Goal: Transaction & Acquisition: Book appointment/travel/reservation

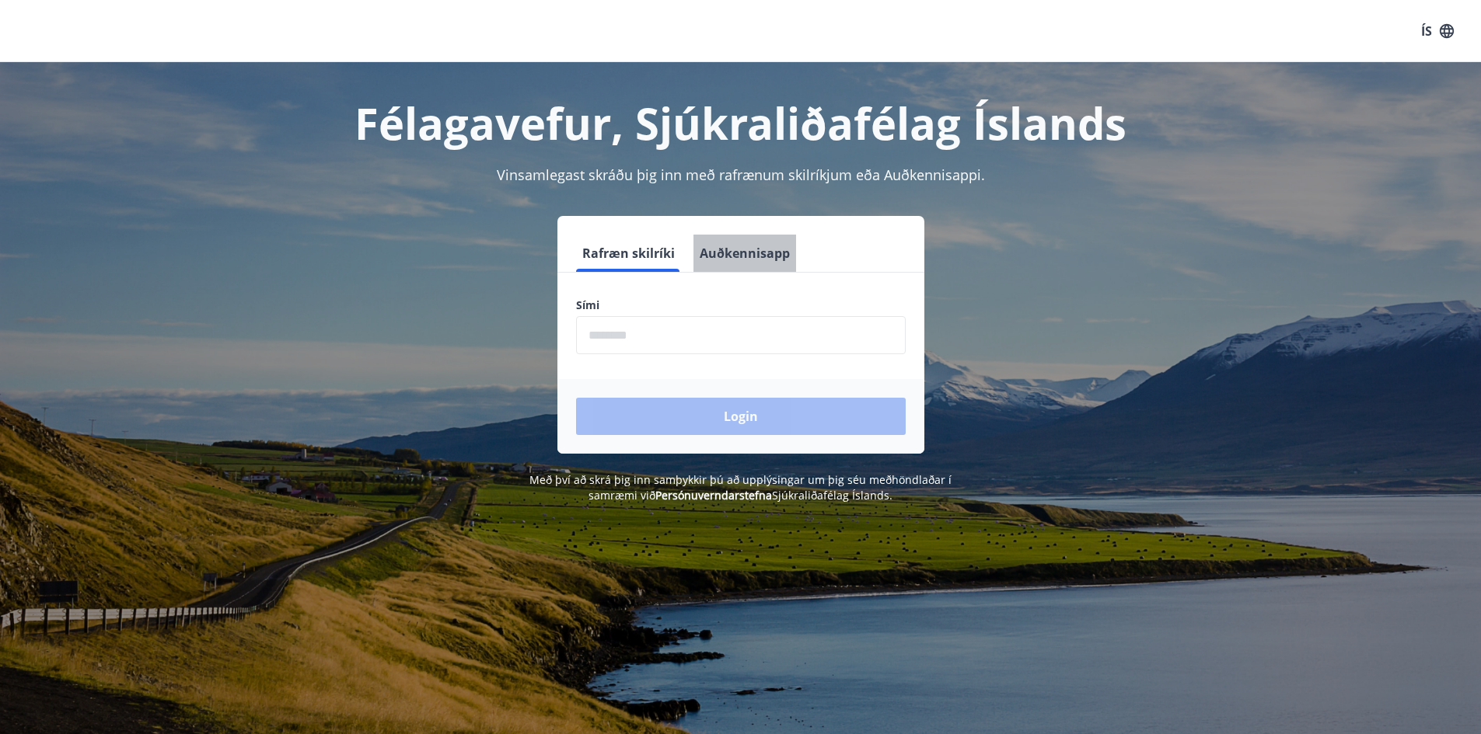
click at [764, 260] on button "Auðkennisapp" at bounding box center [744, 253] width 103 height 37
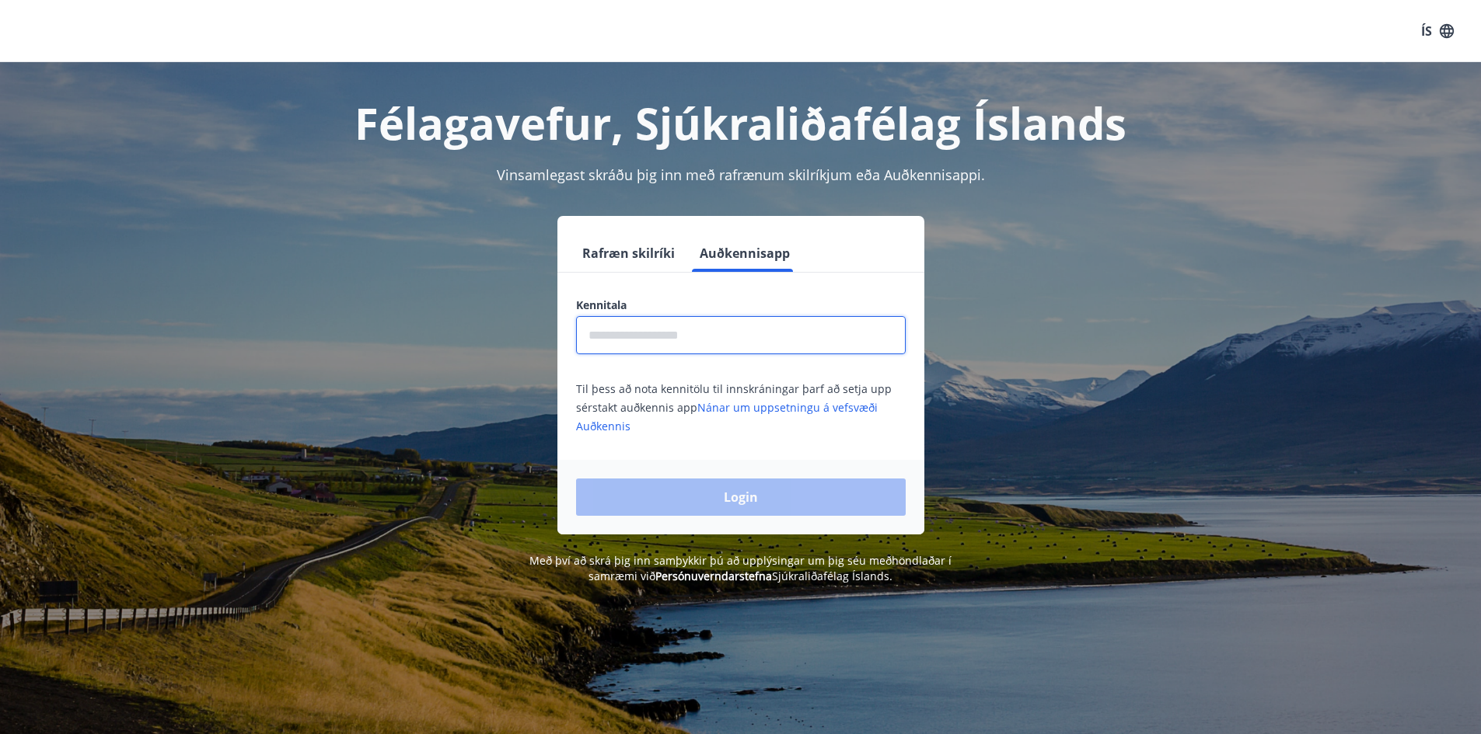
click at [766, 333] on input "text" at bounding box center [741, 335] width 330 height 38
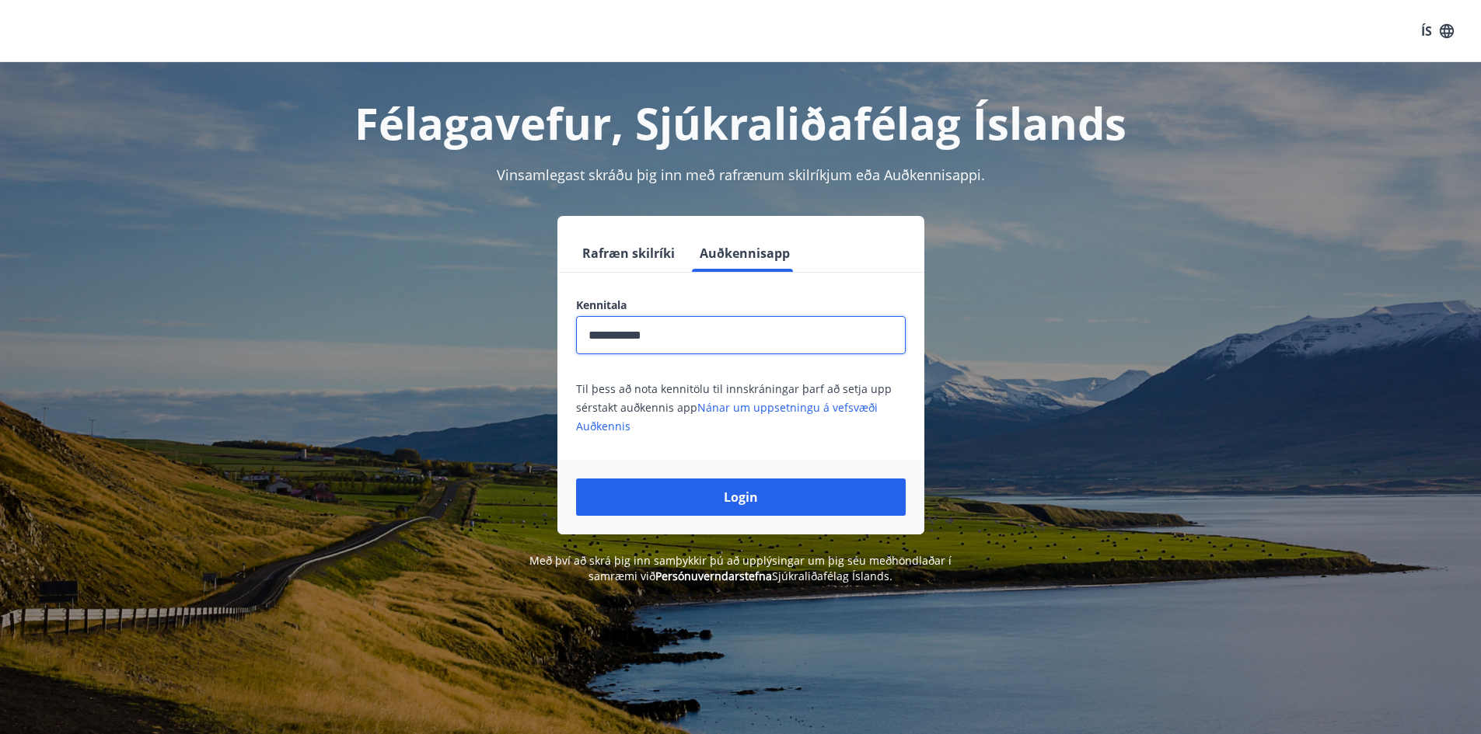
type input "**********"
click at [576, 479] on button "Login" at bounding box center [741, 497] width 330 height 37
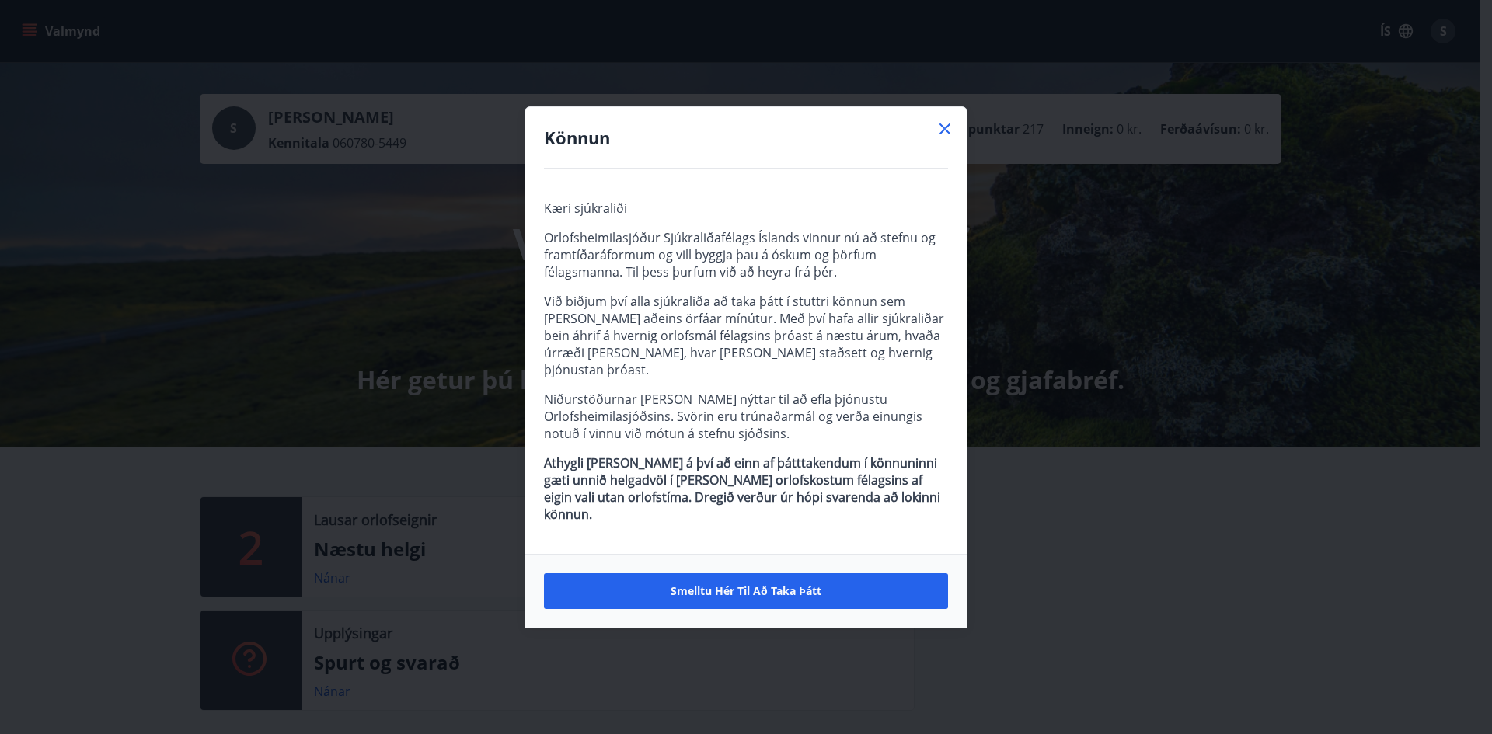
click at [944, 138] on icon at bounding box center [945, 129] width 19 height 19
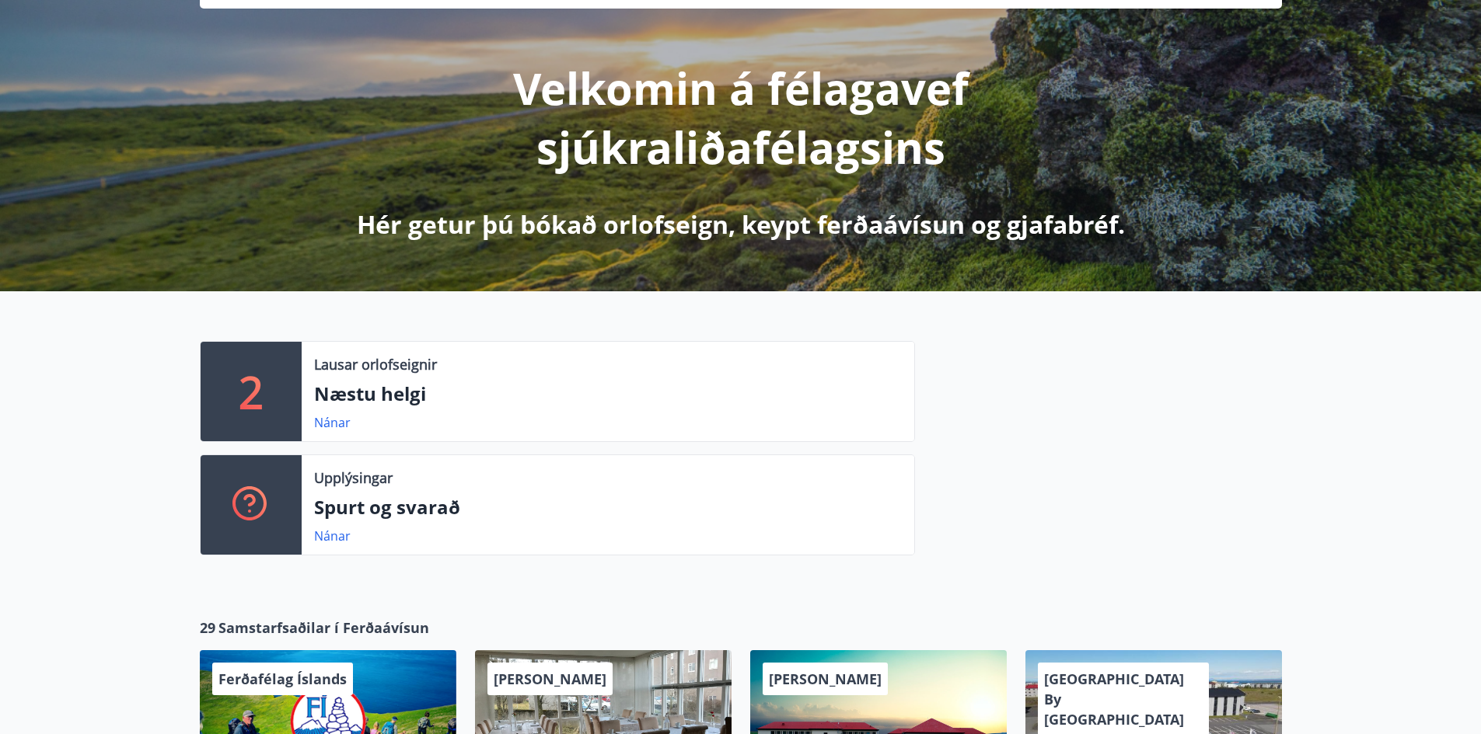
scroll to position [233, 0]
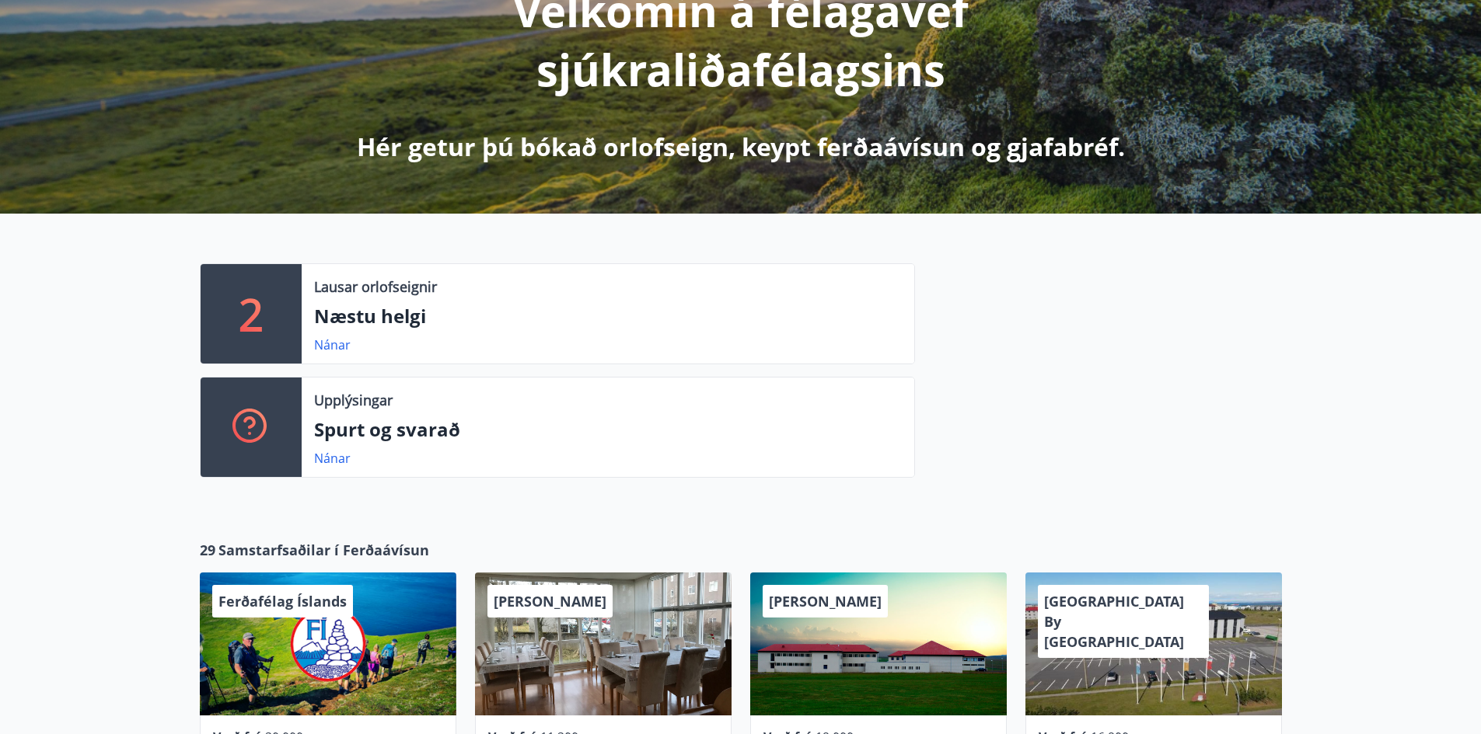
click at [472, 299] on div "Lausar orlofseignir Næstu helgi Nánar" at bounding box center [608, 313] width 612 height 99
click at [331, 351] on link "Nánar" at bounding box center [332, 345] width 37 height 17
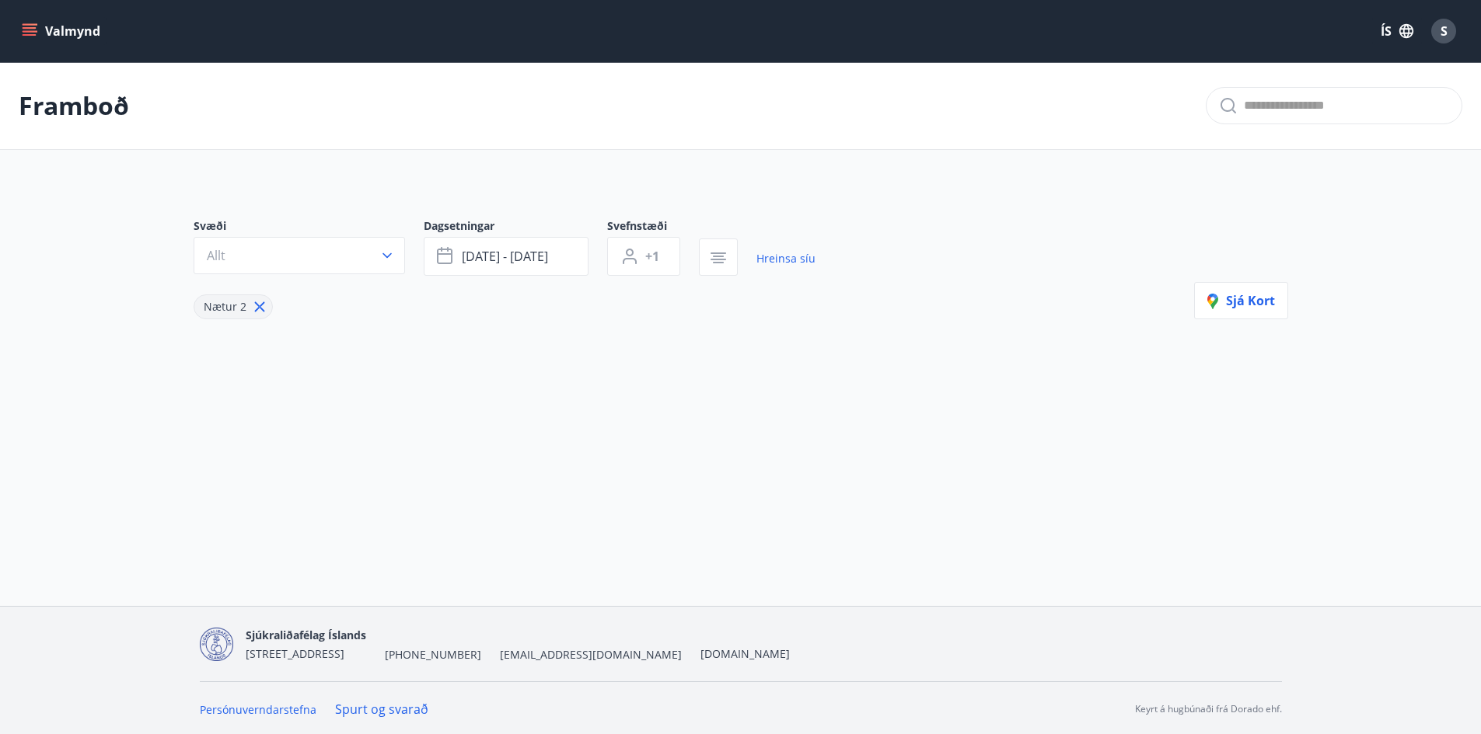
type input "*"
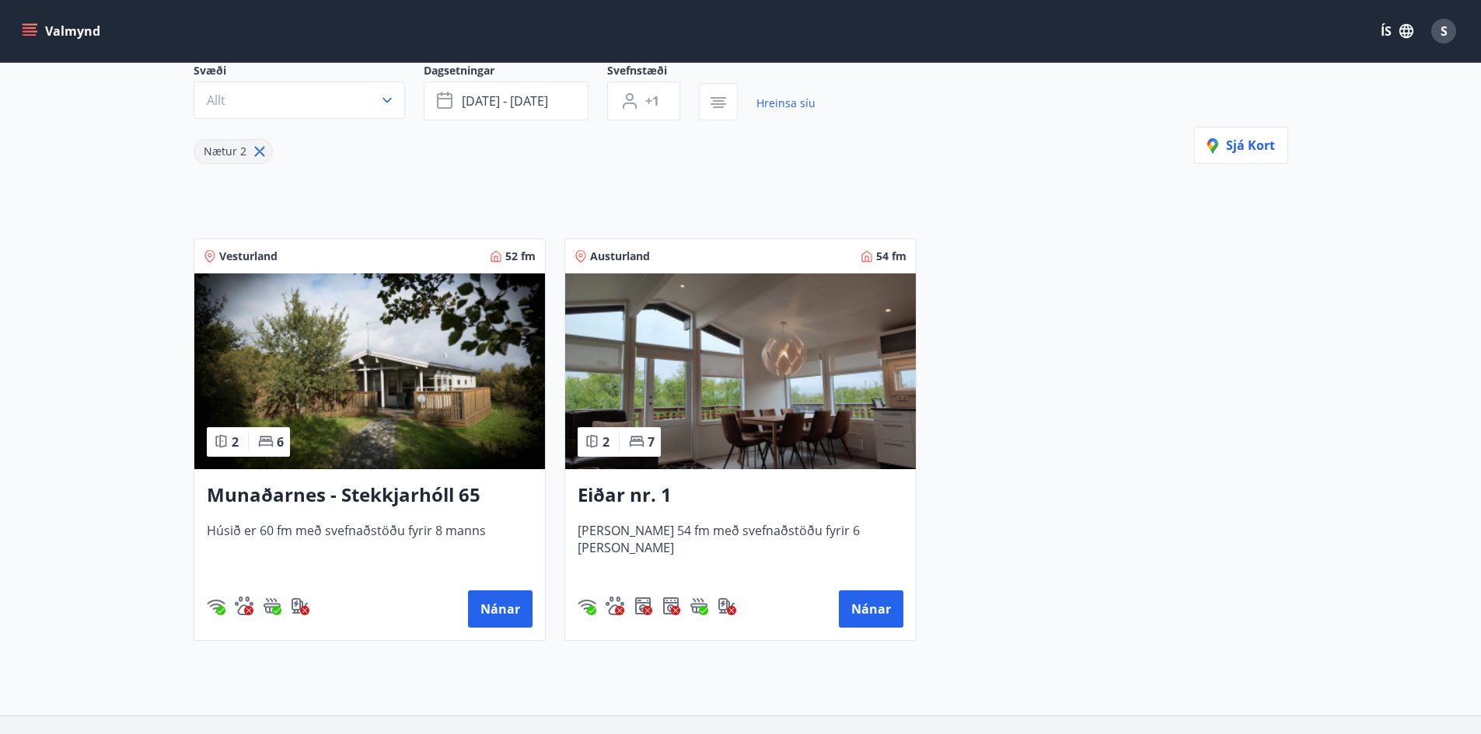
scroll to position [233, 0]
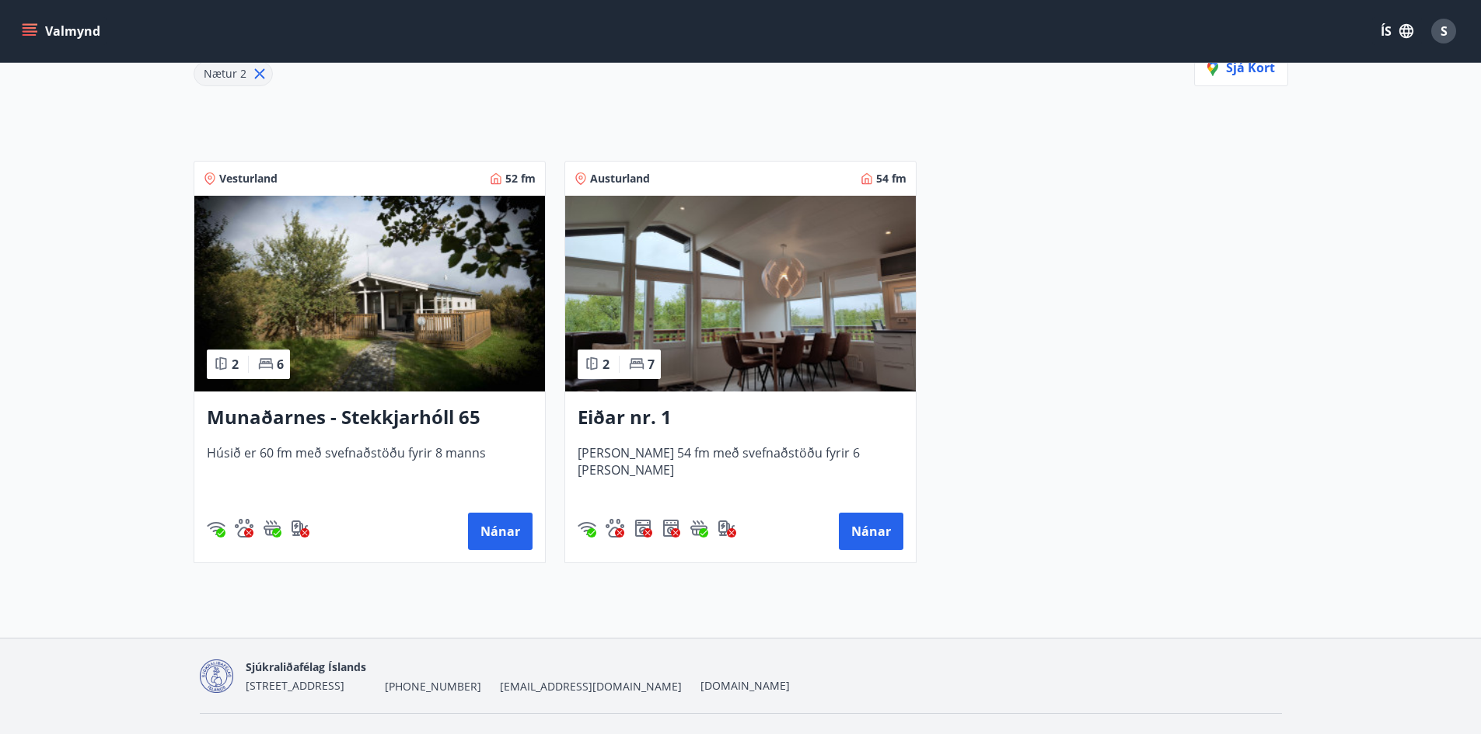
click at [453, 414] on h3 "Munaðarnes - Stekkjarhóll 65" at bounding box center [370, 418] width 326 height 28
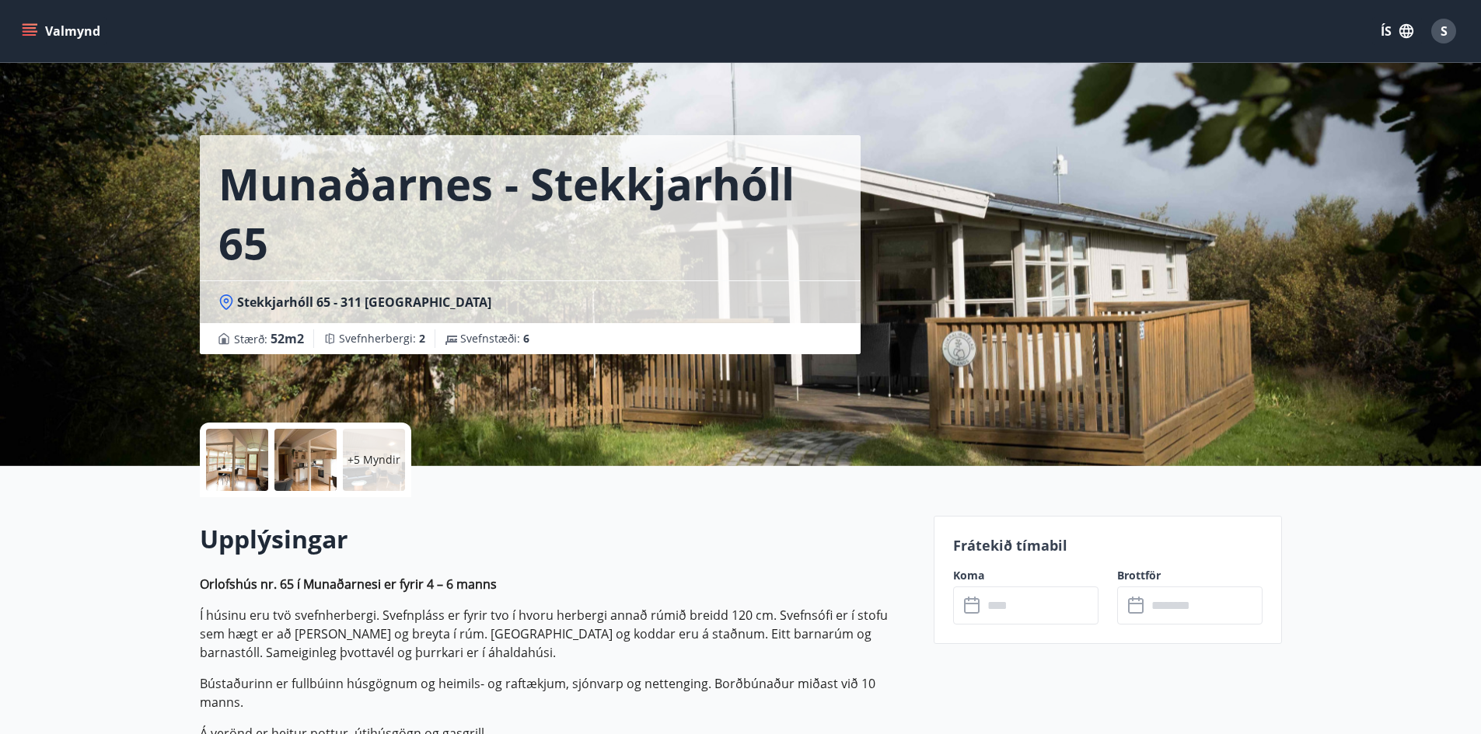
click at [1068, 597] on input "text" at bounding box center [1040, 606] width 116 height 38
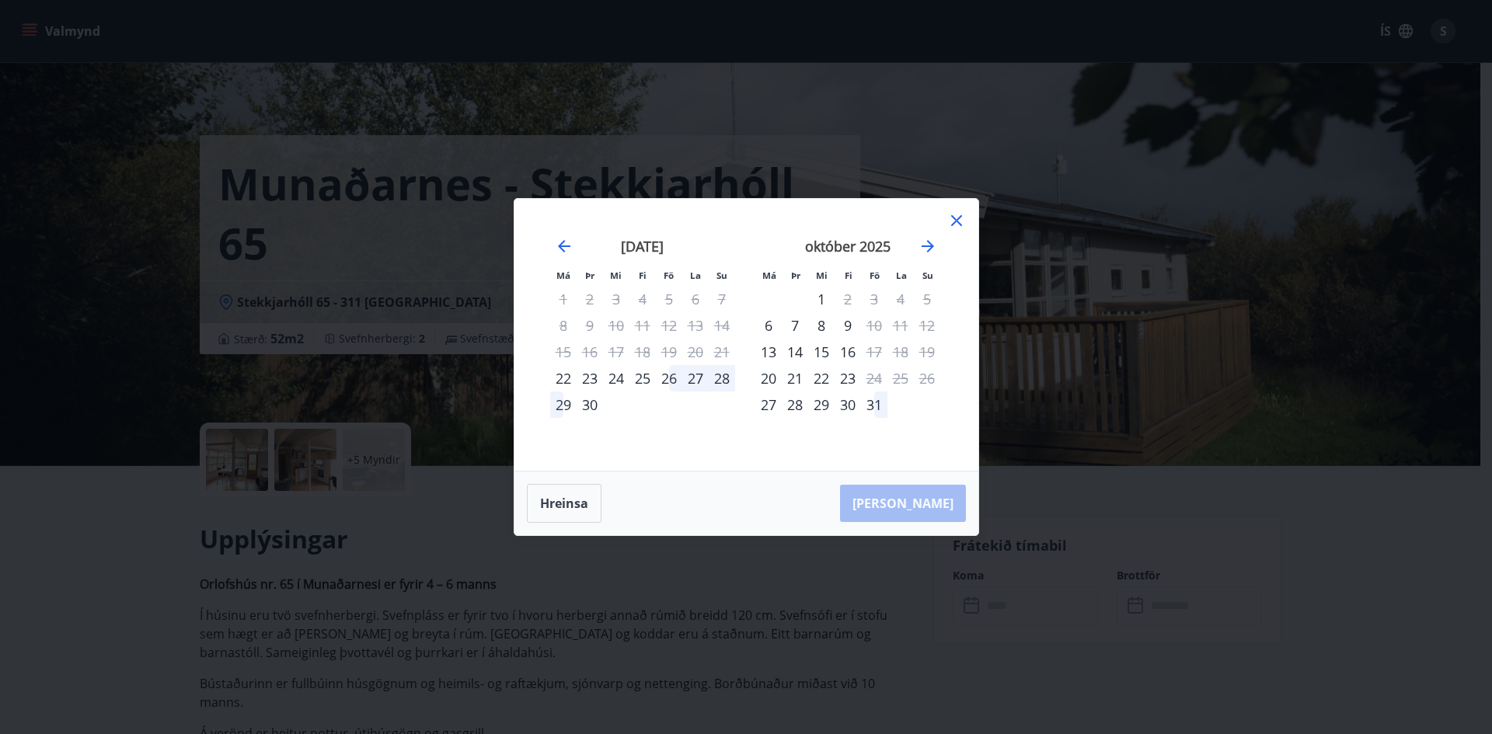
click at [961, 229] on icon at bounding box center [956, 220] width 19 height 19
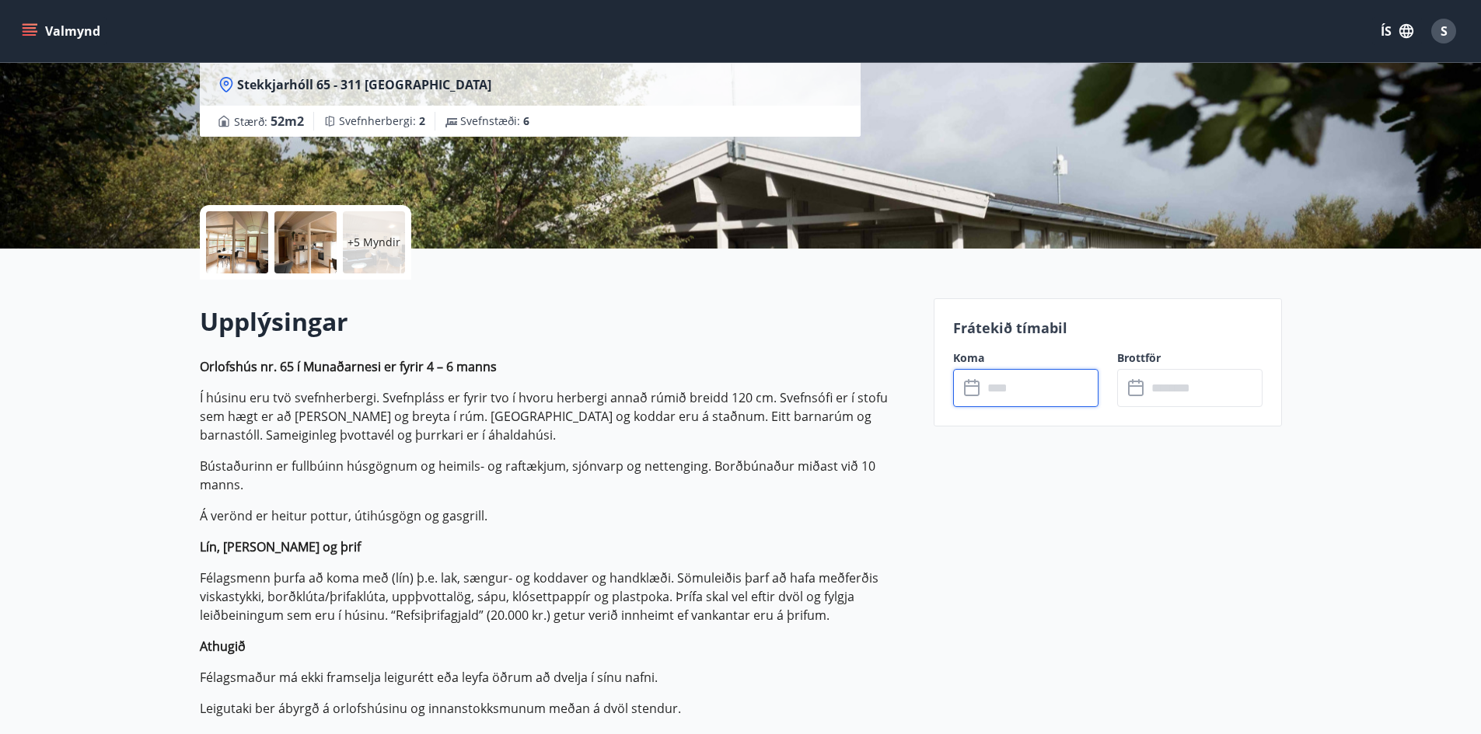
scroll to position [233, 0]
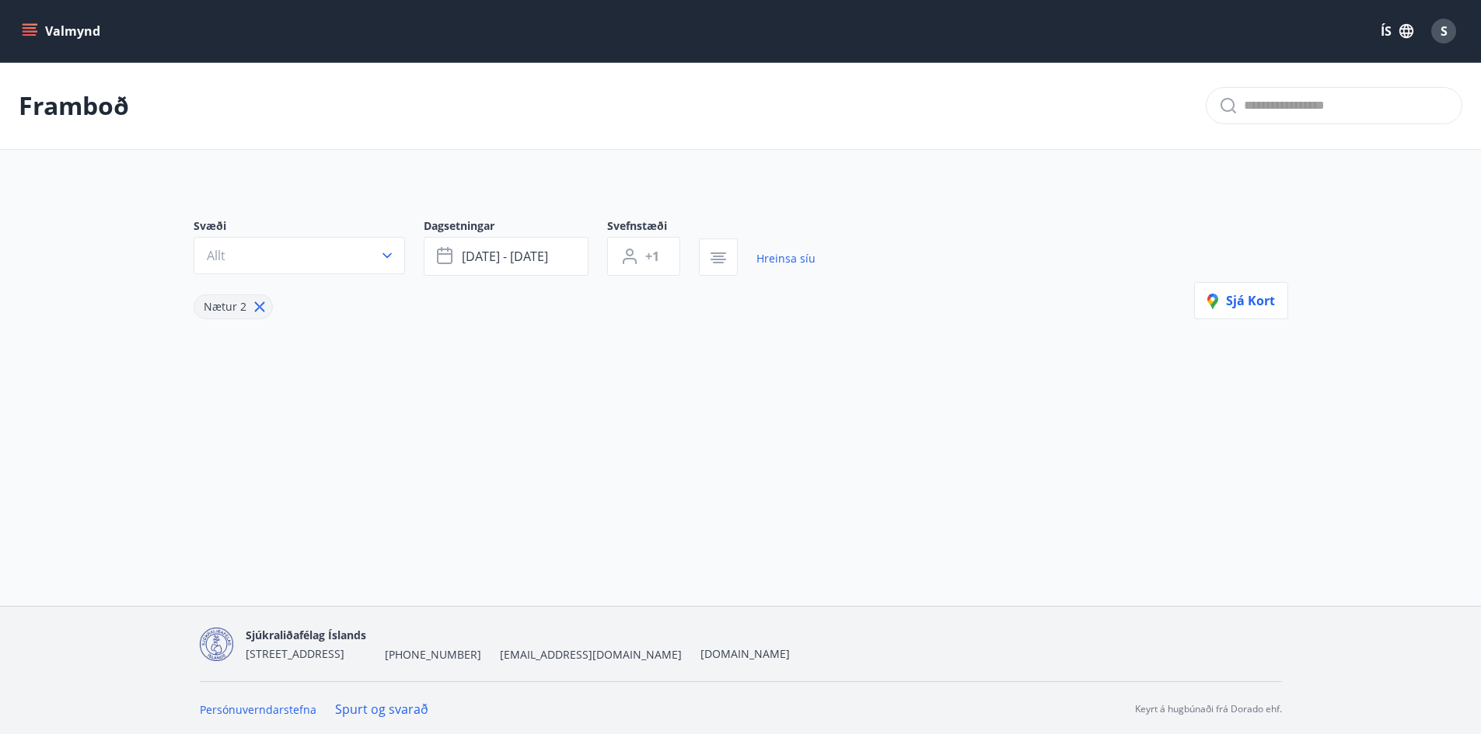
type input "*"
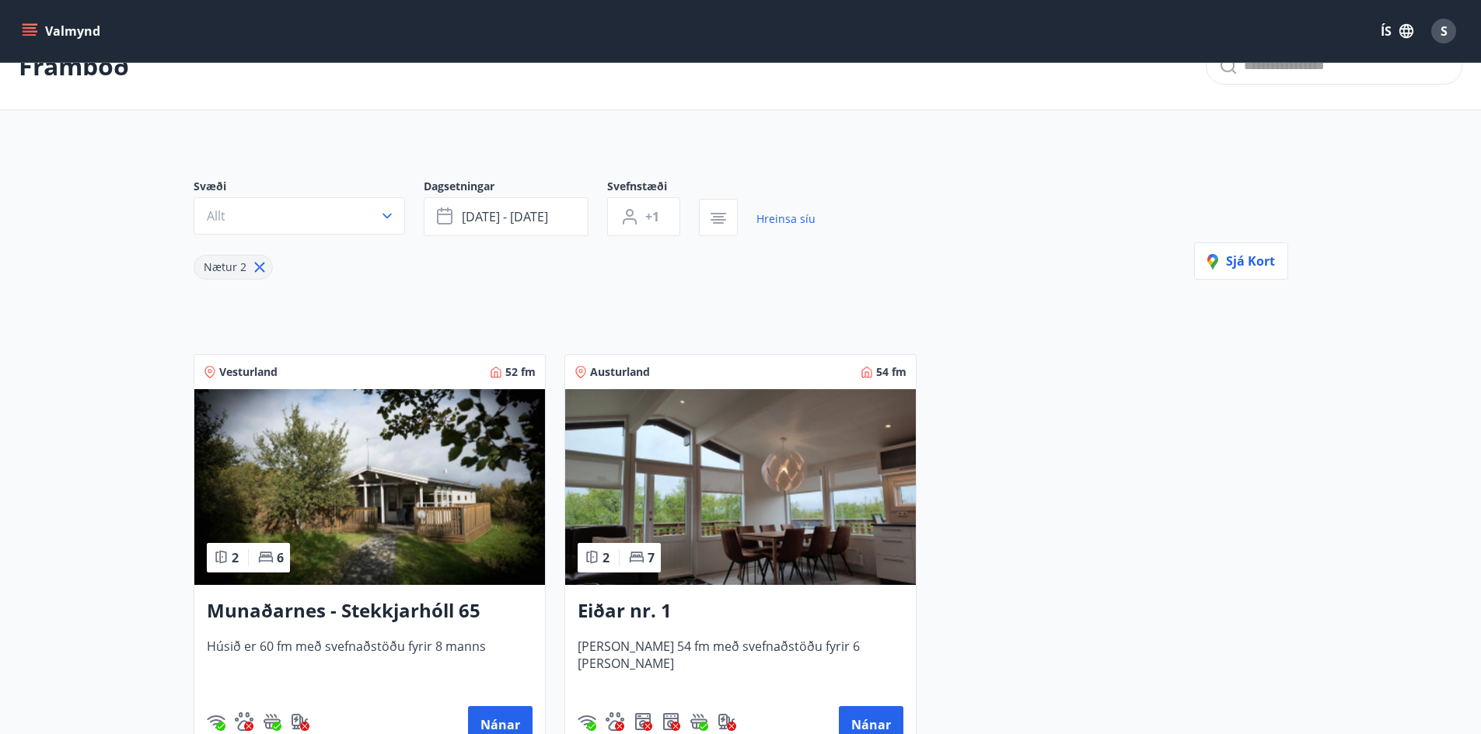
scroll to position [34, 0]
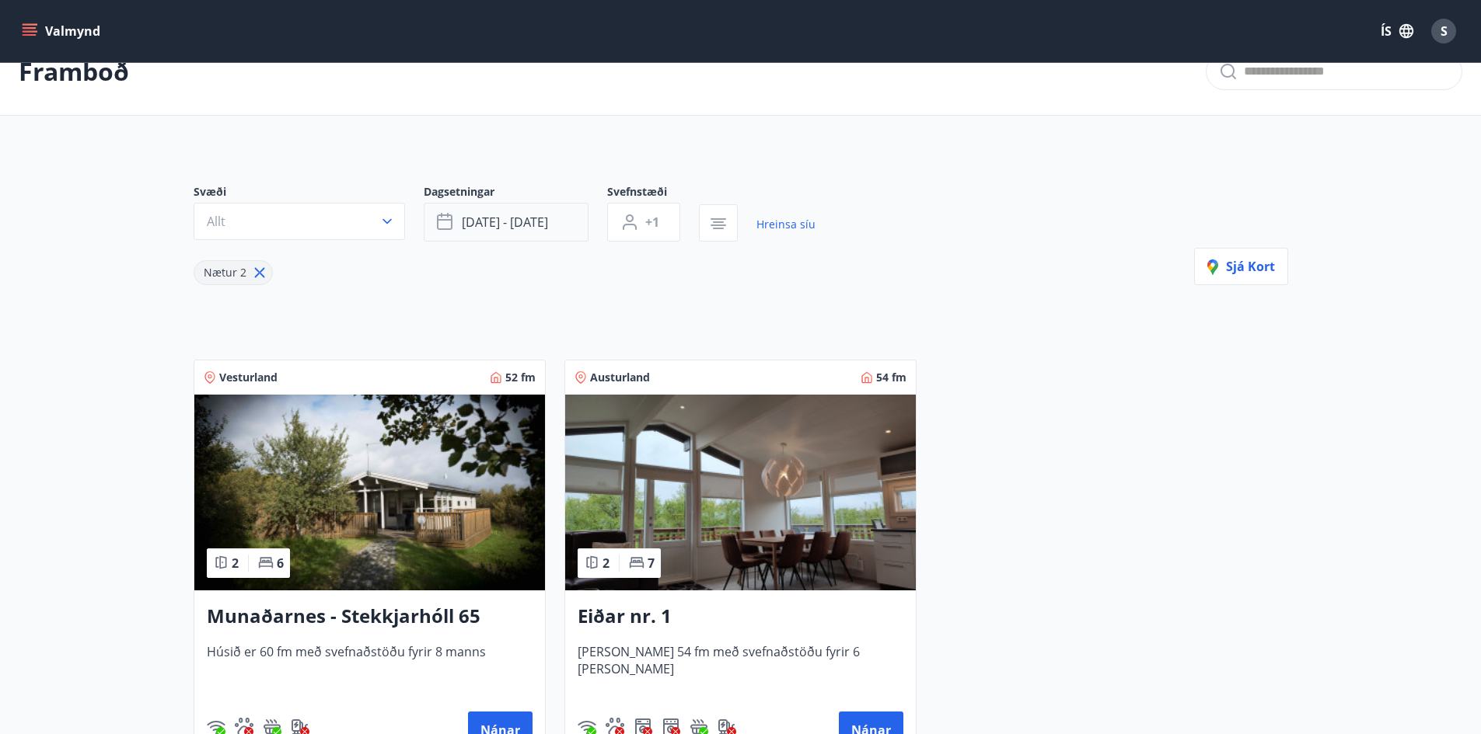
click at [568, 232] on button "sep 26 - sep 29" at bounding box center [506, 222] width 165 height 39
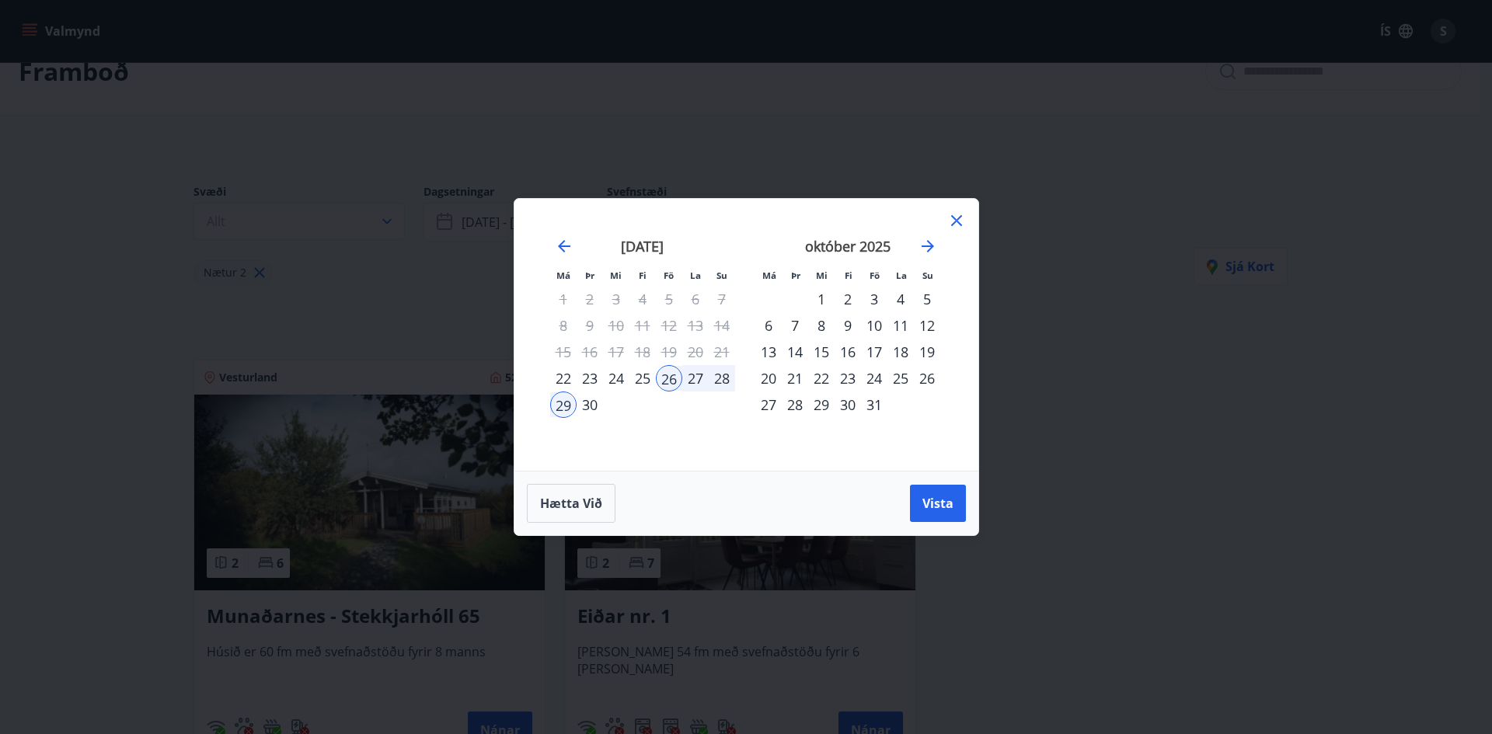
click at [854, 326] on div "9" at bounding box center [848, 325] width 26 height 26
click at [878, 326] on div "10" at bounding box center [874, 325] width 26 height 26
click at [881, 327] on div "10" at bounding box center [874, 325] width 26 height 26
click at [773, 356] on div "13" at bounding box center [768, 352] width 26 height 26
click at [923, 502] on span "Vista" at bounding box center [938, 503] width 31 height 17
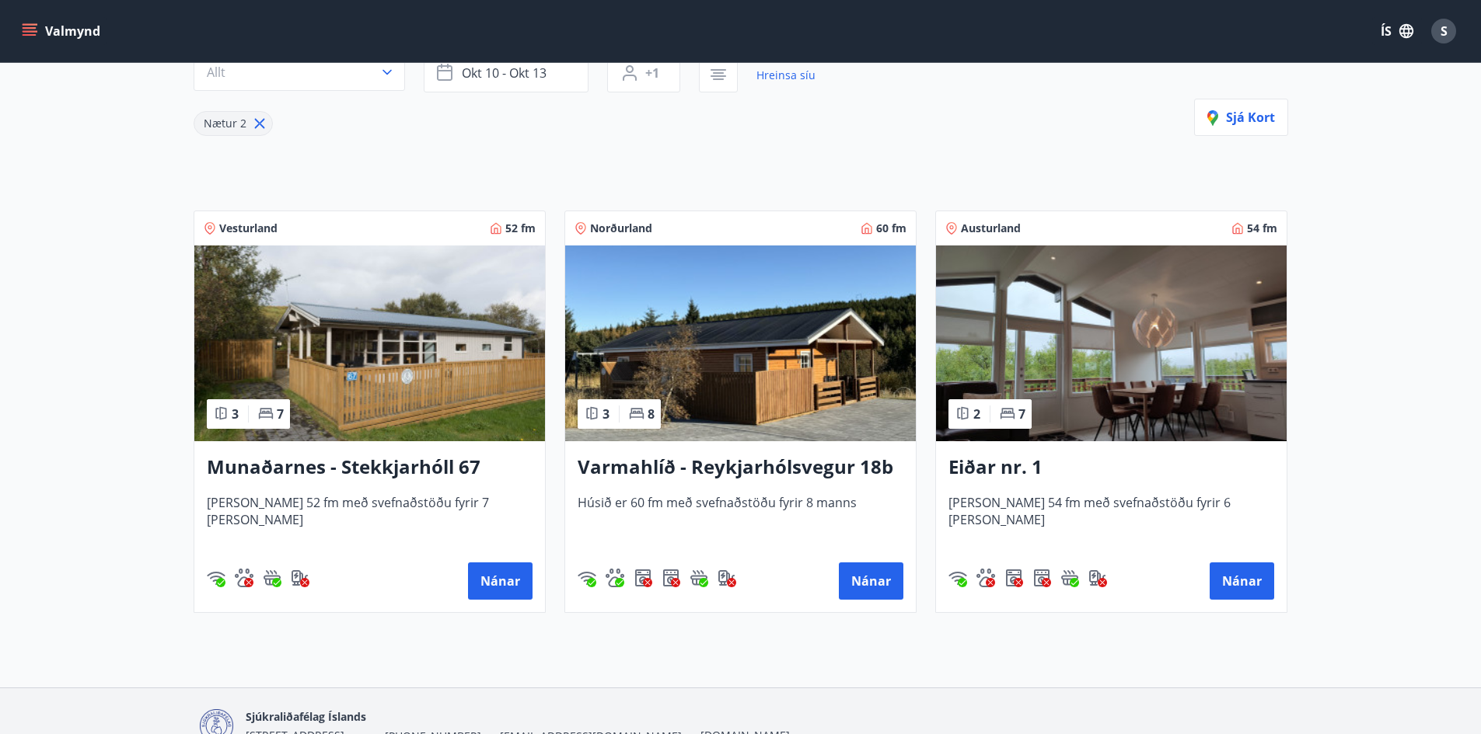
scroll to position [190, 0]
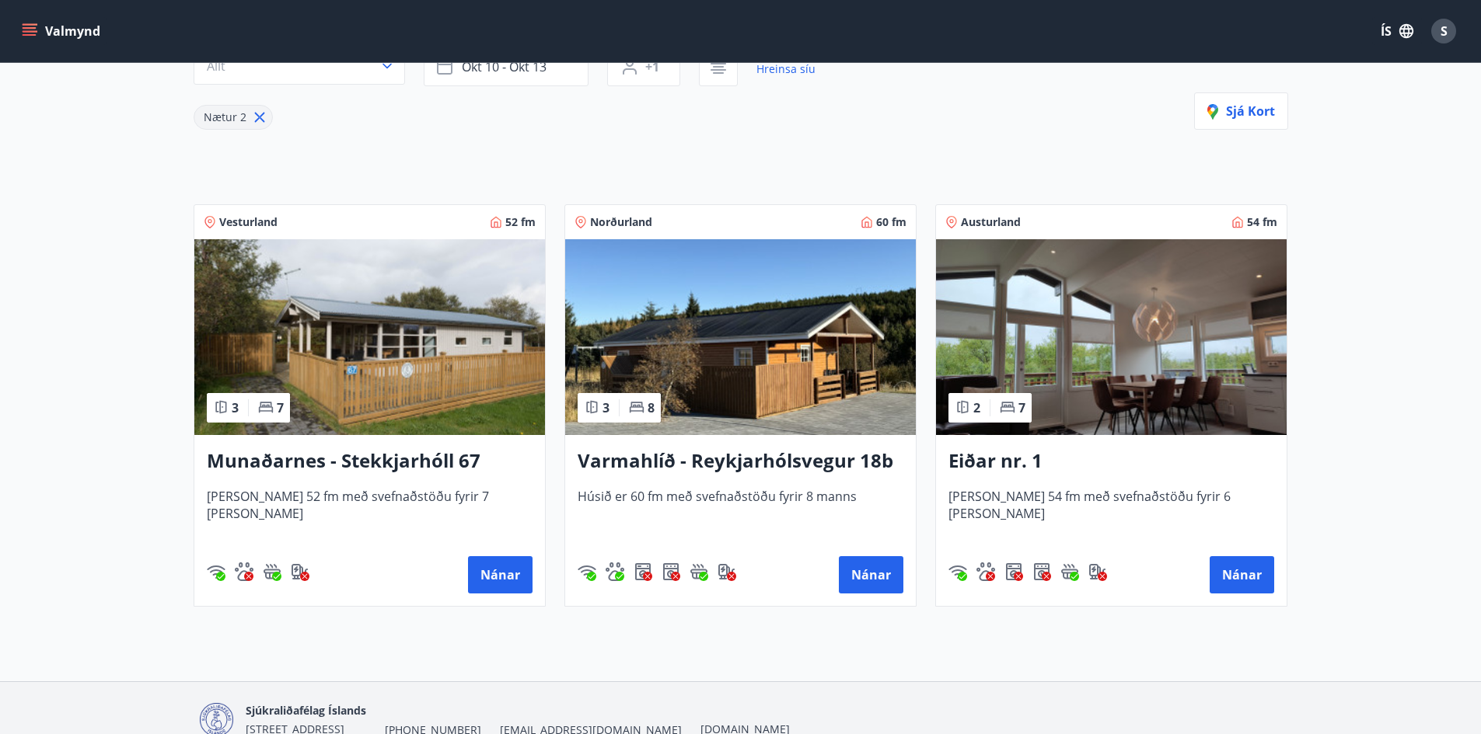
click at [462, 462] on h3 "Munaðarnes - Stekkjarhóll 67" at bounding box center [370, 462] width 326 height 28
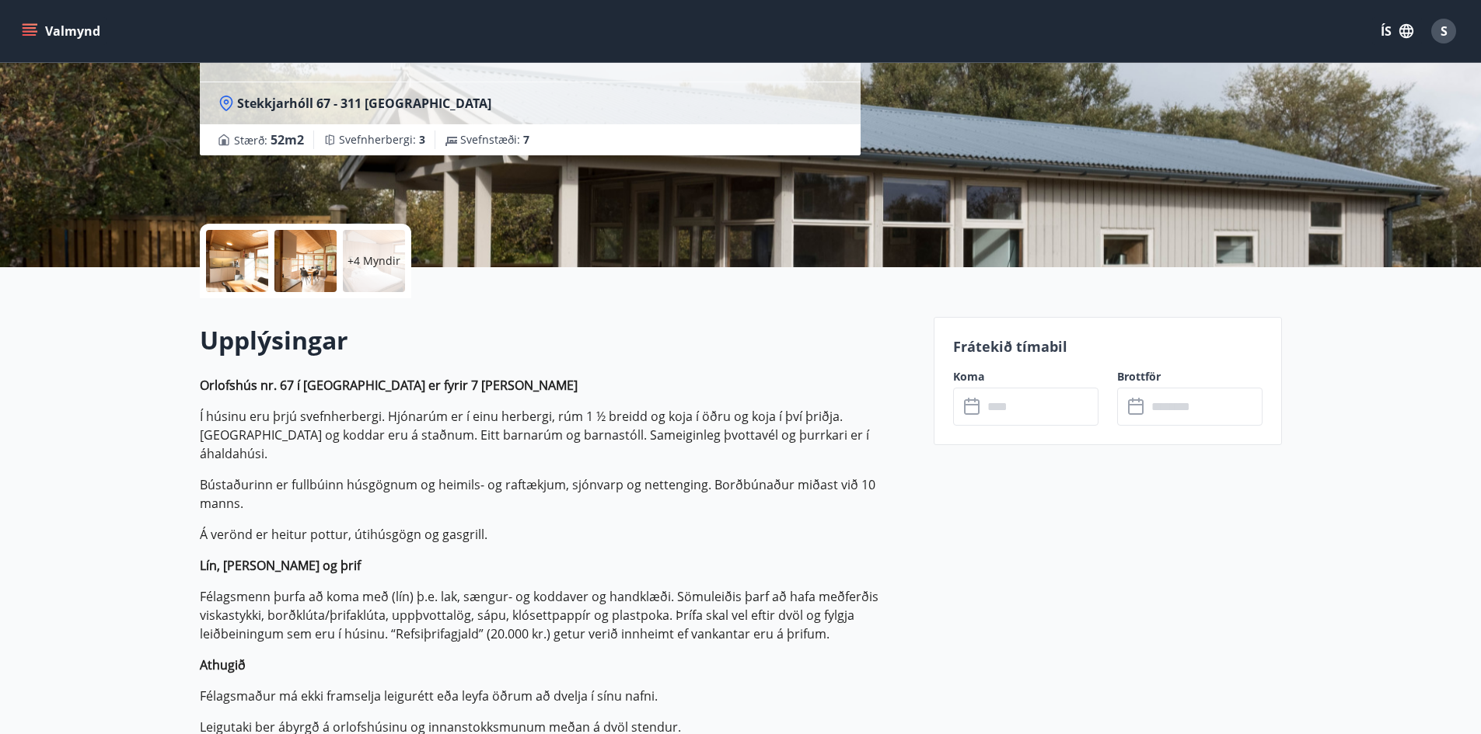
scroll to position [233, 0]
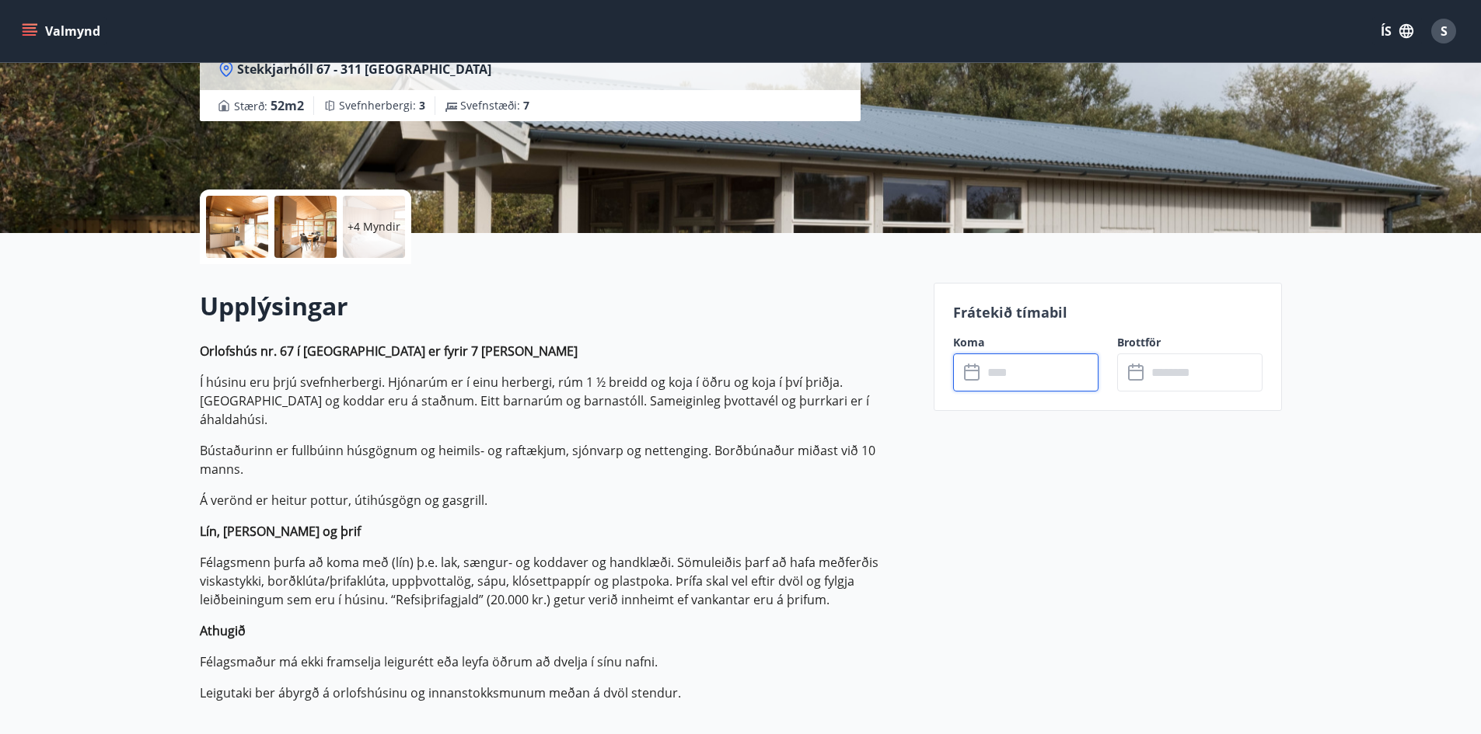
click at [1031, 372] on input "text" at bounding box center [1040, 373] width 116 height 38
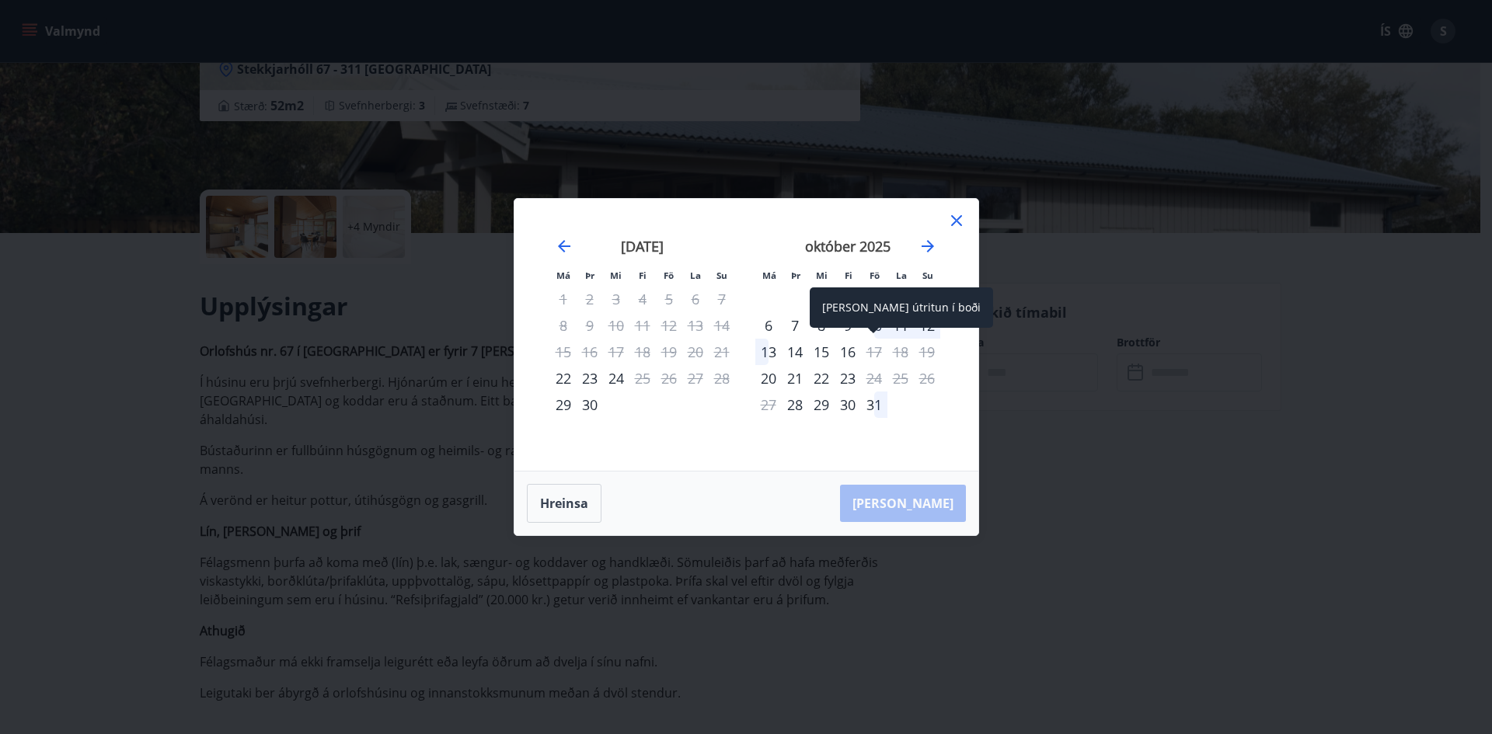
click at [880, 333] on div "Aðeins útritun í boði" at bounding box center [901, 313] width 183 height 51
drag, startPoint x: 951, startPoint y: 211, endPoint x: 966, endPoint y: 231, distance: 24.9
click at [951, 212] on icon at bounding box center [956, 220] width 19 height 19
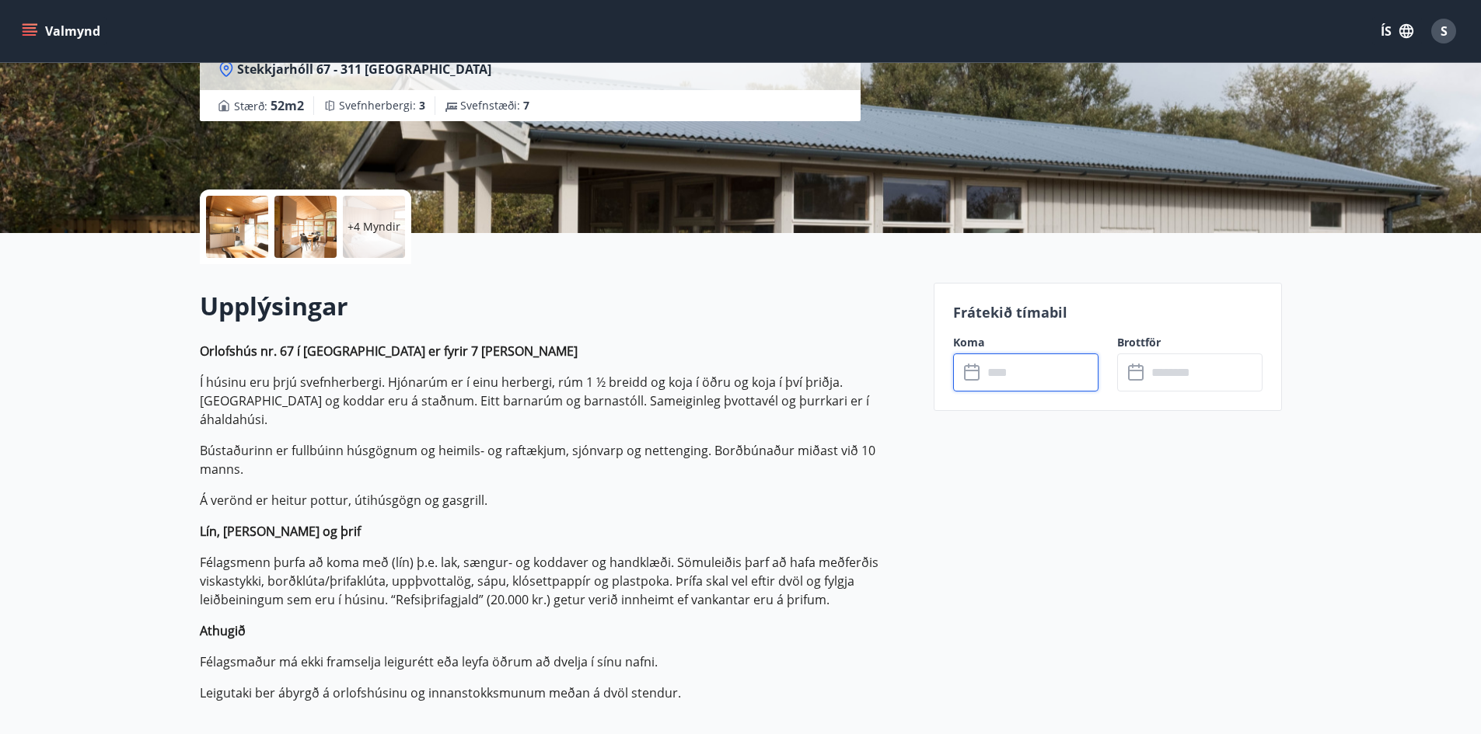
click at [1043, 372] on input "text" at bounding box center [1040, 373] width 116 height 38
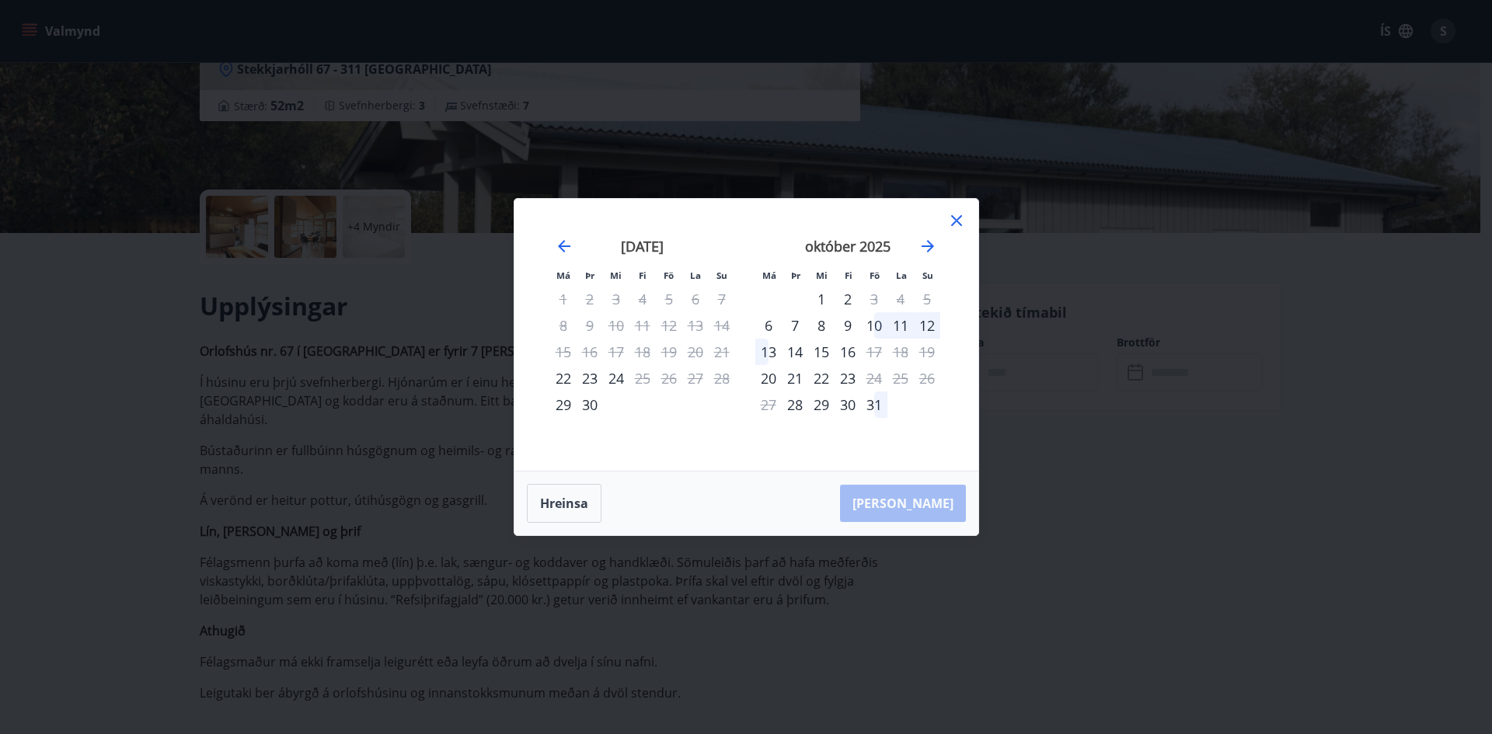
click at [881, 332] on div "10" at bounding box center [874, 325] width 26 height 26
click at [929, 330] on div "12" at bounding box center [927, 325] width 26 height 26
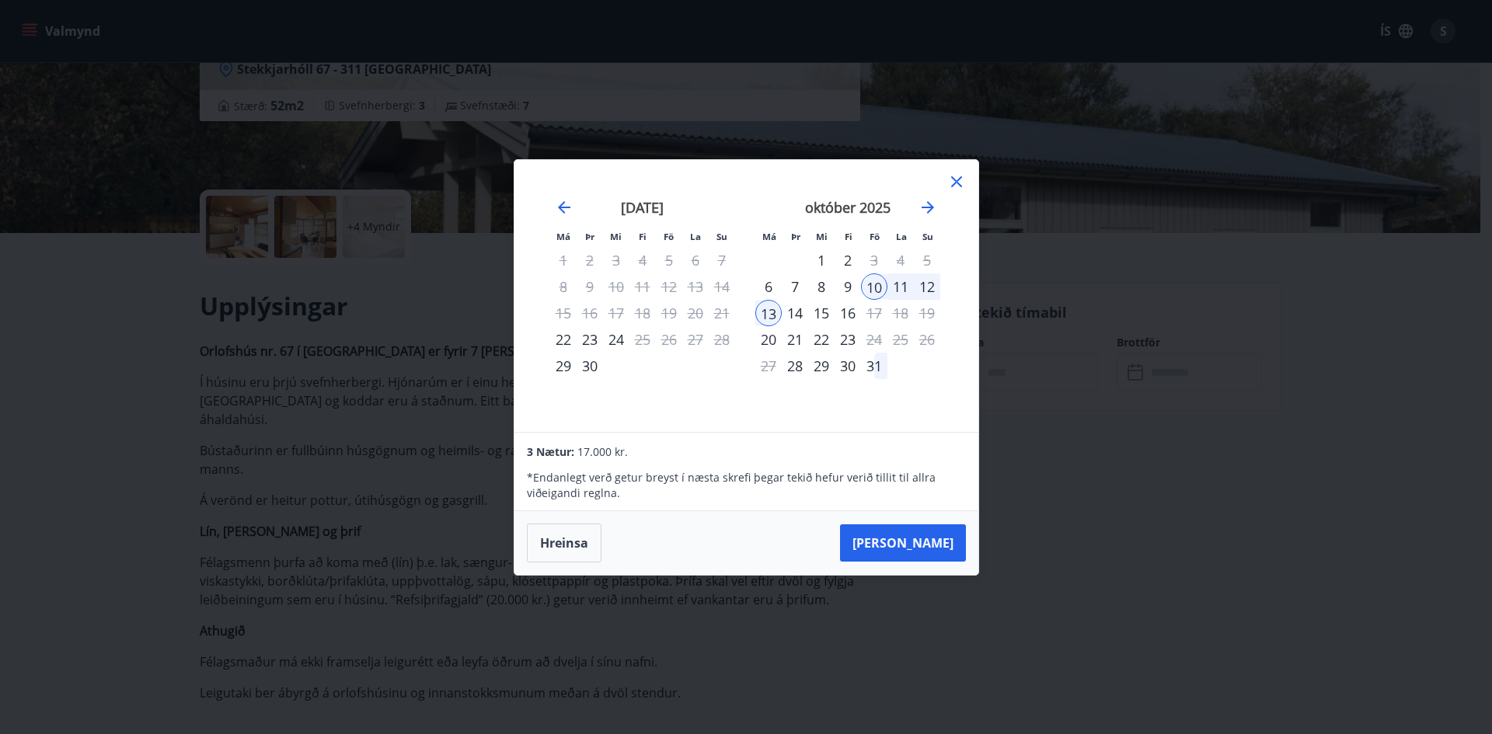
click at [933, 288] on div "12" at bounding box center [927, 287] width 26 height 26
click at [925, 286] on div "12" at bounding box center [927, 287] width 26 height 26
click at [926, 285] on div "12" at bounding box center [927, 287] width 26 height 26
click at [951, 188] on icon at bounding box center [956, 182] width 19 height 19
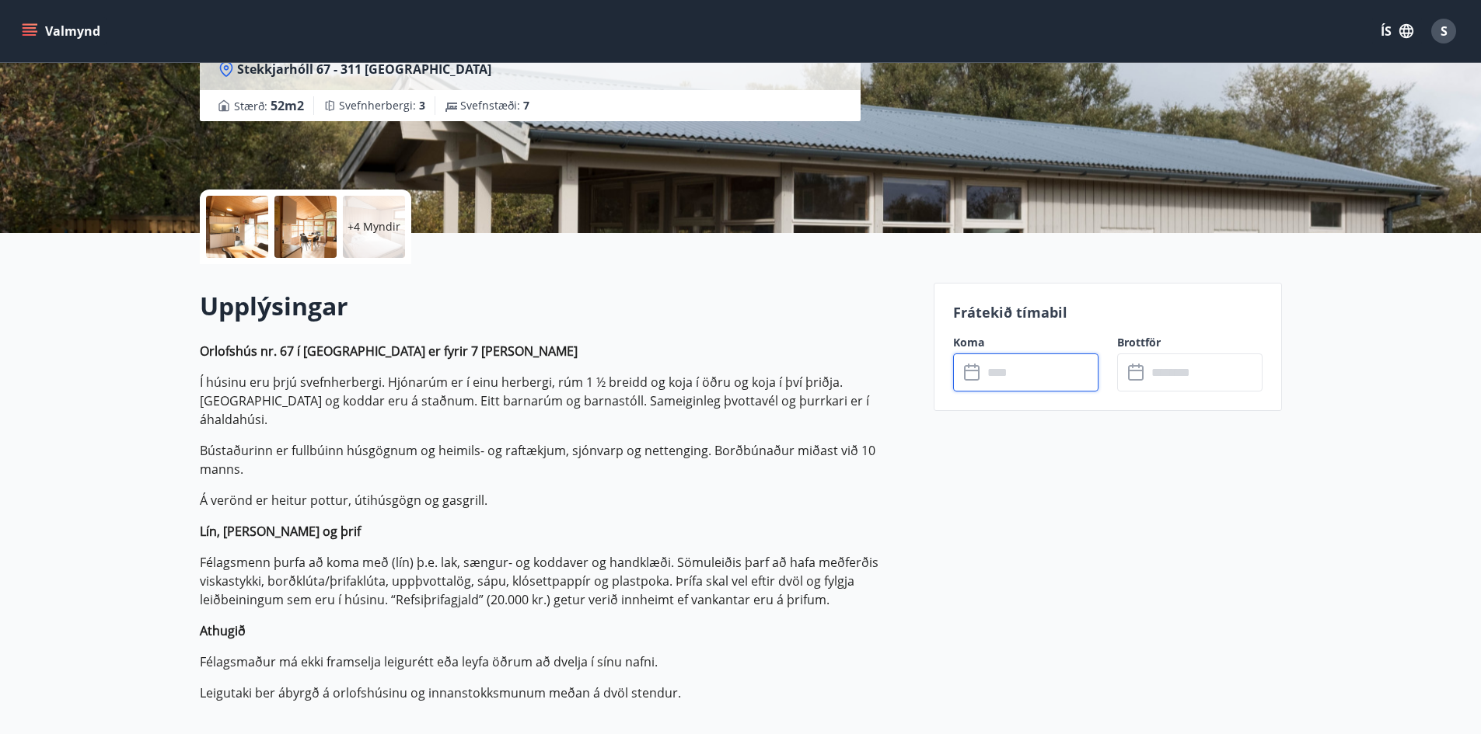
click at [1033, 366] on input "text" at bounding box center [1040, 373] width 116 height 38
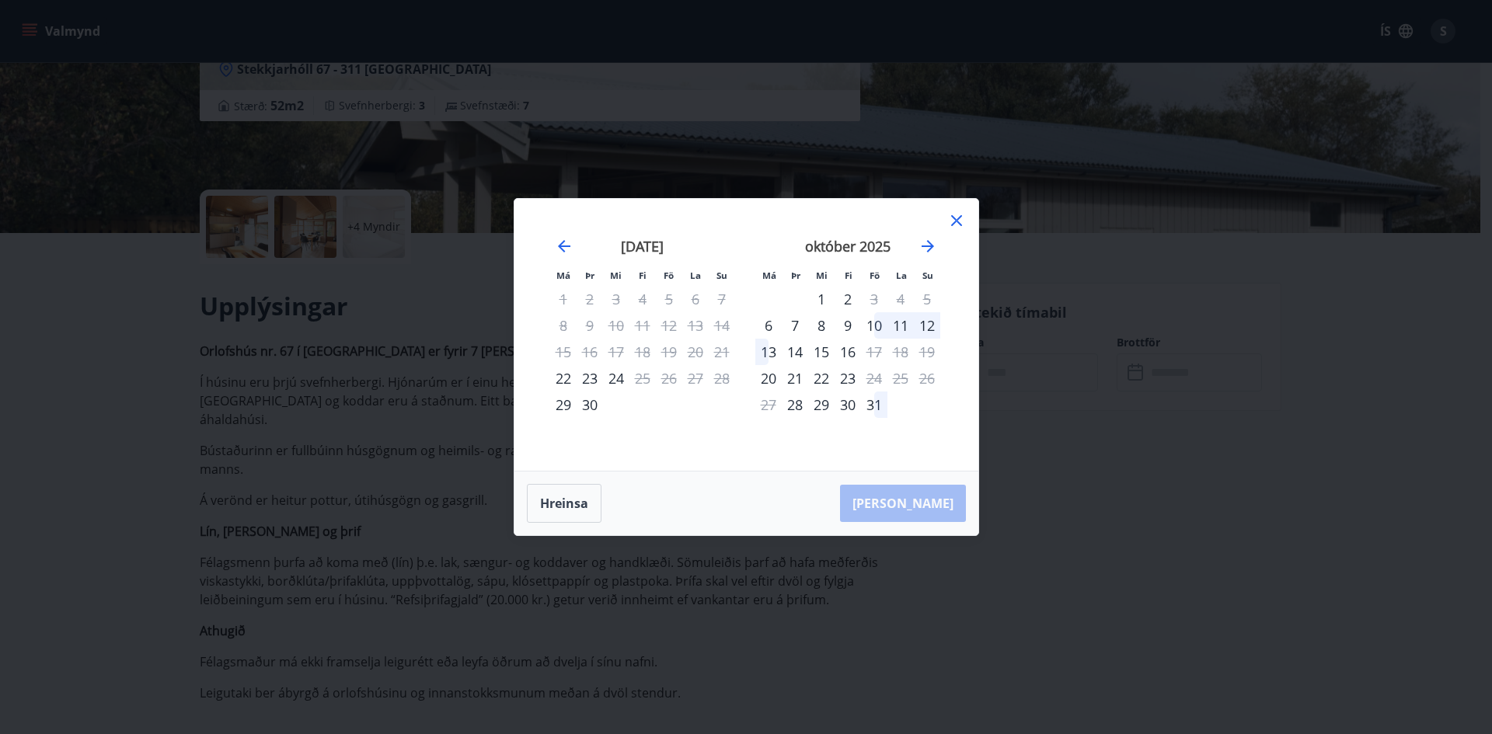
click at [919, 326] on div "12" at bounding box center [927, 325] width 26 height 26
click at [902, 326] on div "11" at bounding box center [901, 325] width 26 height 26
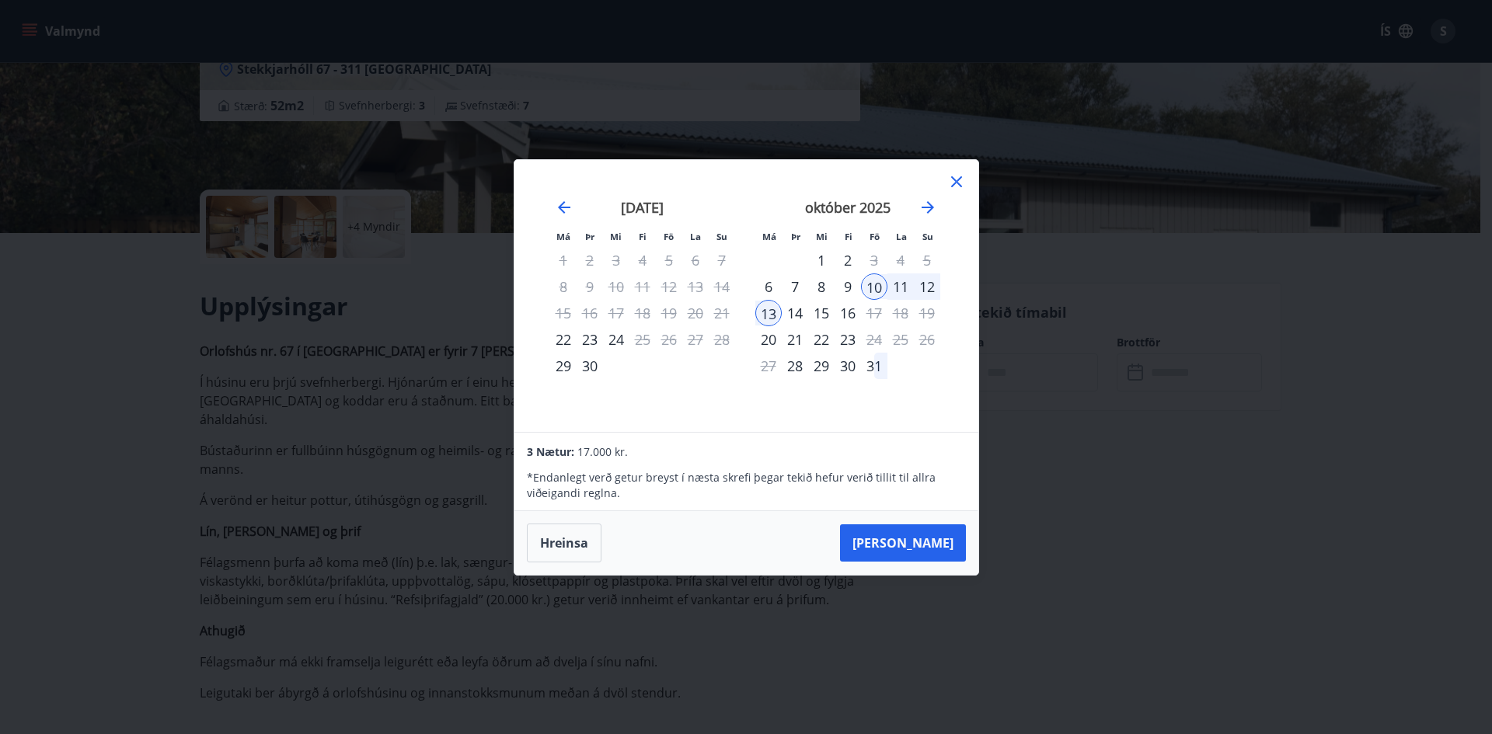
click at [929, 284] on div "12" at bounding box center [927, 287] width 26 height 26
click at [955, 190] on icon at bounding box center [956, 182] width 19 height 19
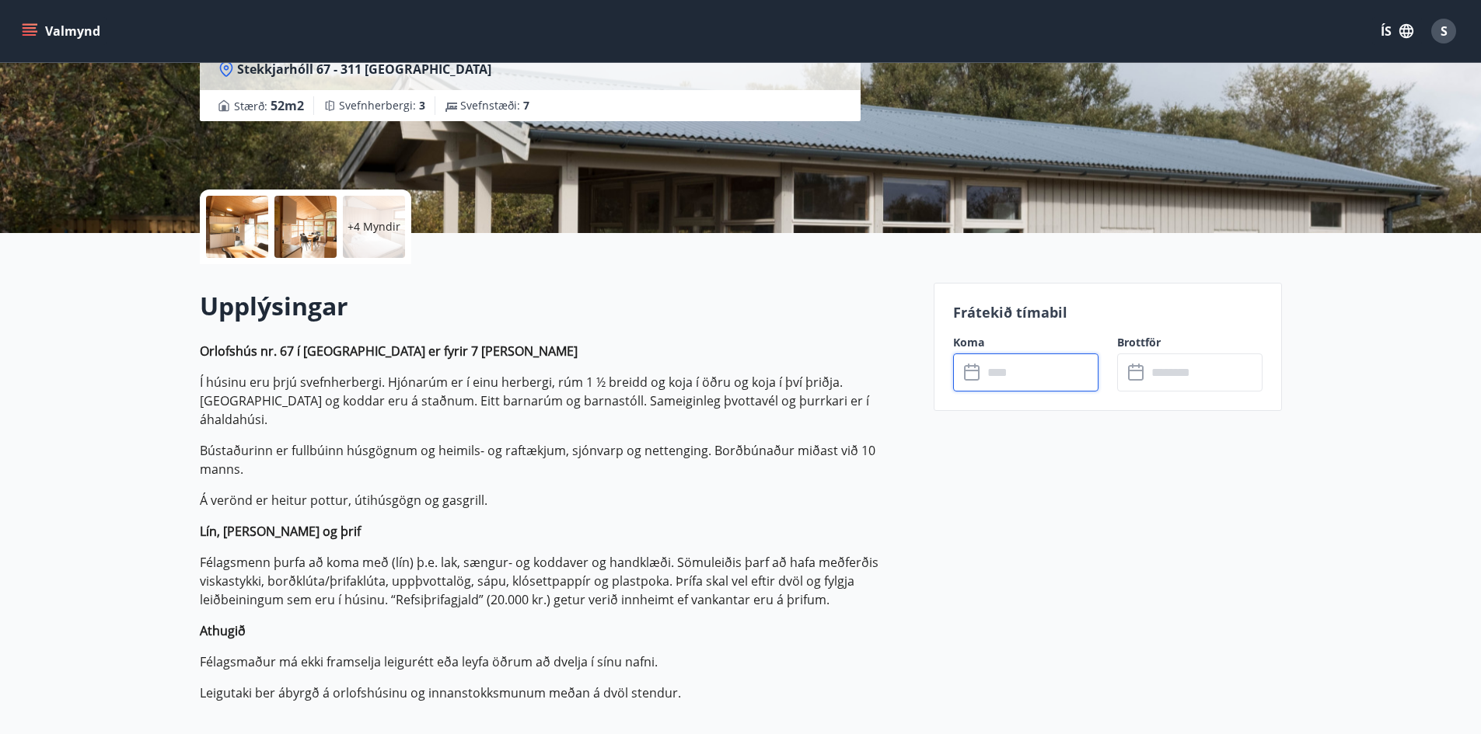
click at [1064, 373] on input "text" at bounding box center [1040, 373] width 116 height 38
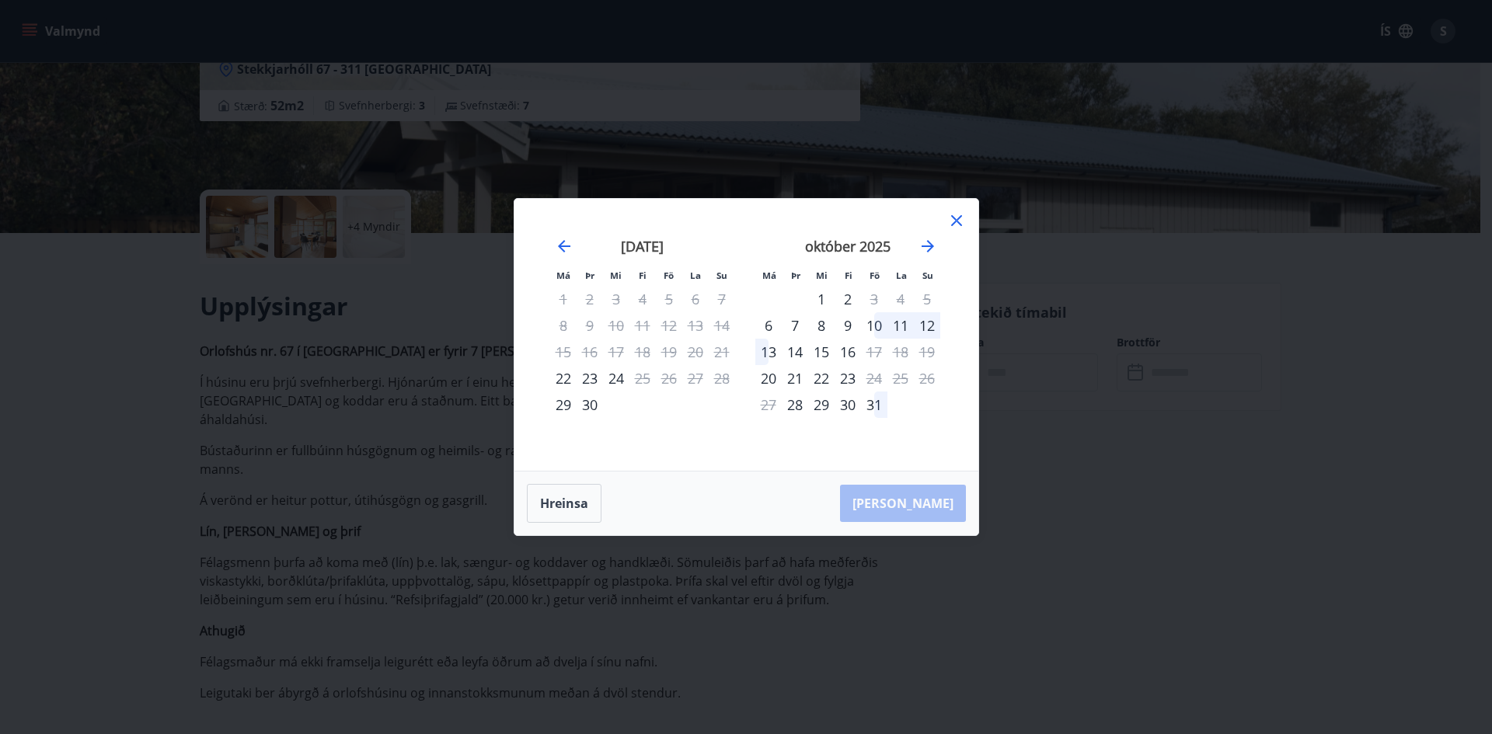
click at [877, 323] on div "10" at bounding box center [874, 325] width 26 height 26
click at [929, 327] on div "12" at bounding box center [927, 325] width 26 height 26
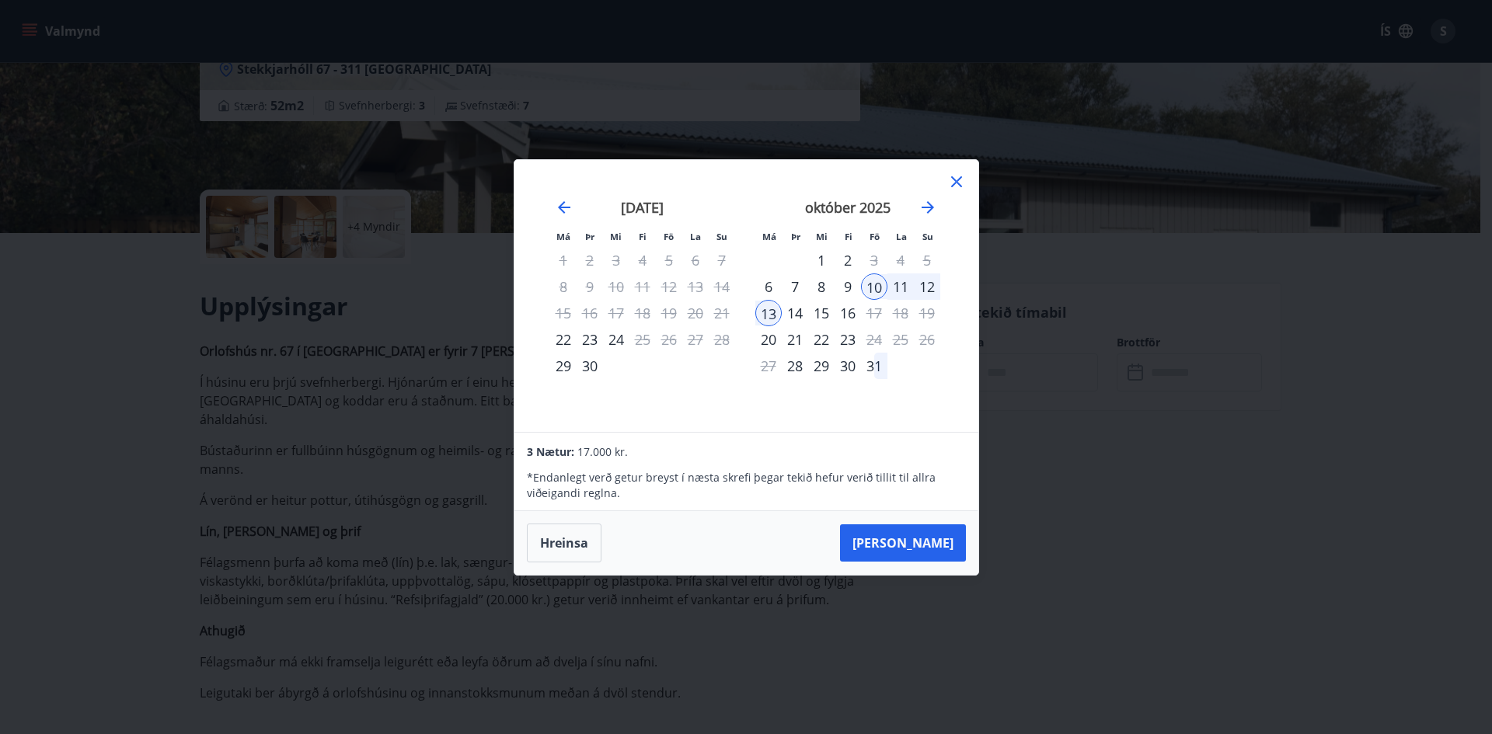
drag, startPoint x: 767, startPoint y: 309, endPoint x: 879, endPoint y: 293, distance: 113.1
click at [766, 309] on div "13" at bounding box center [768, 313] width 26 height 26
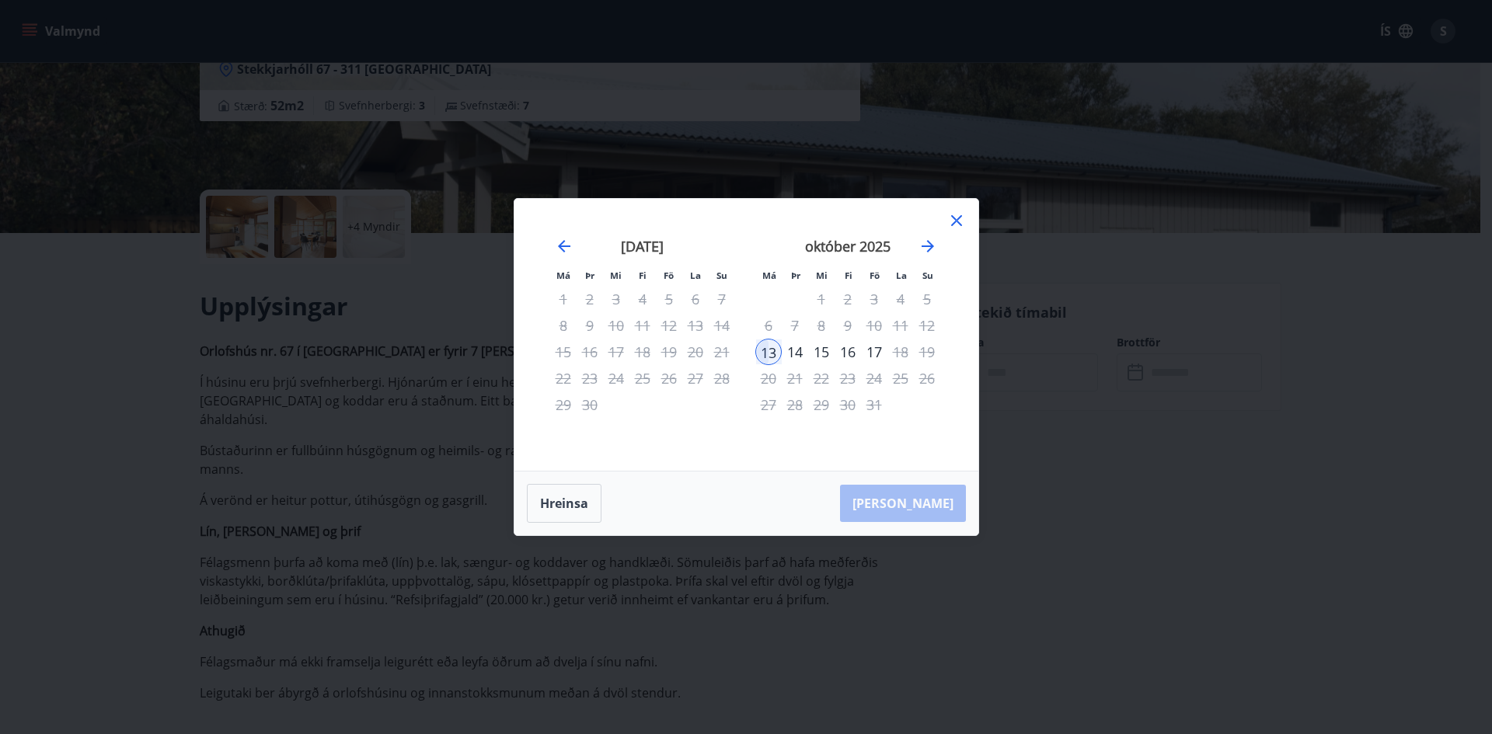
click at [964, 218] on icon at bounding box center [956, 220] width 19 height 19
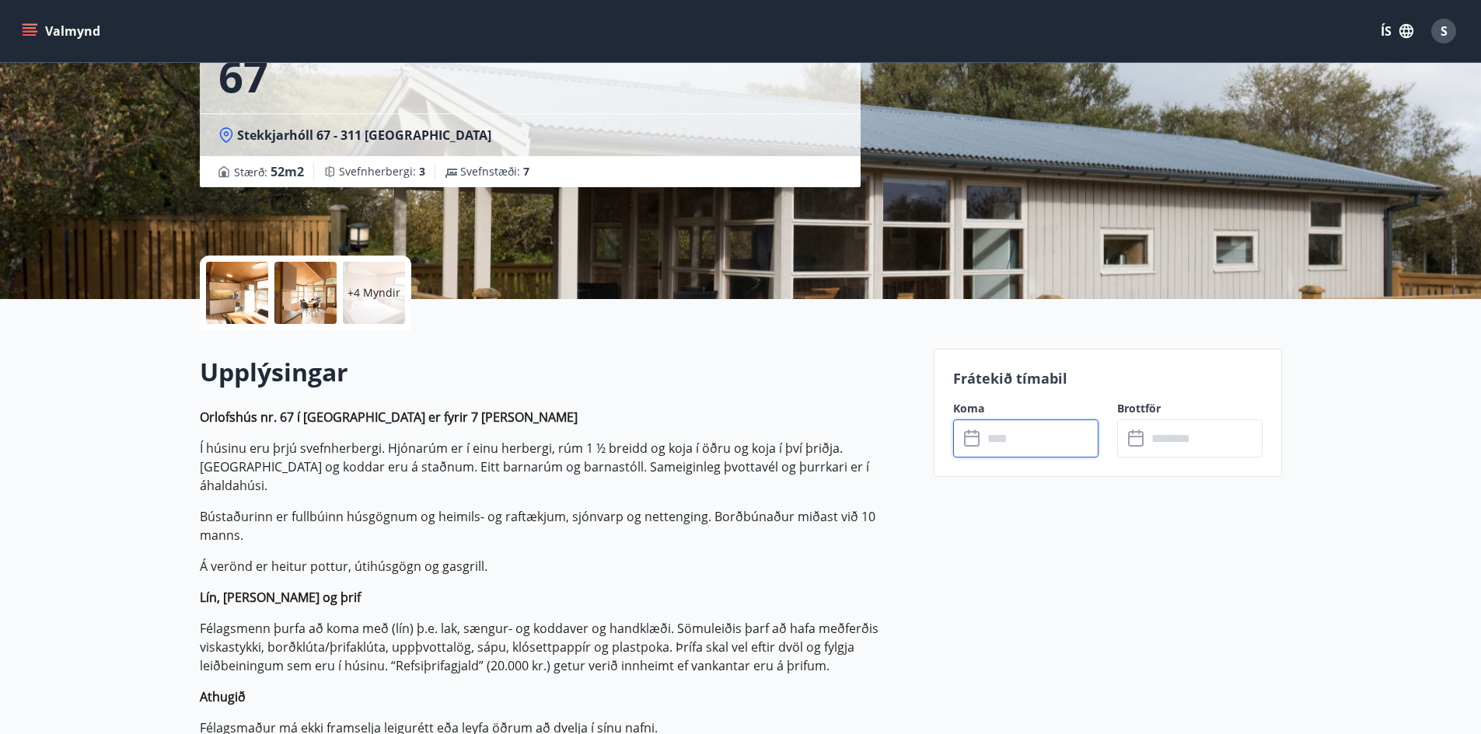
scroll to position [0, 0]
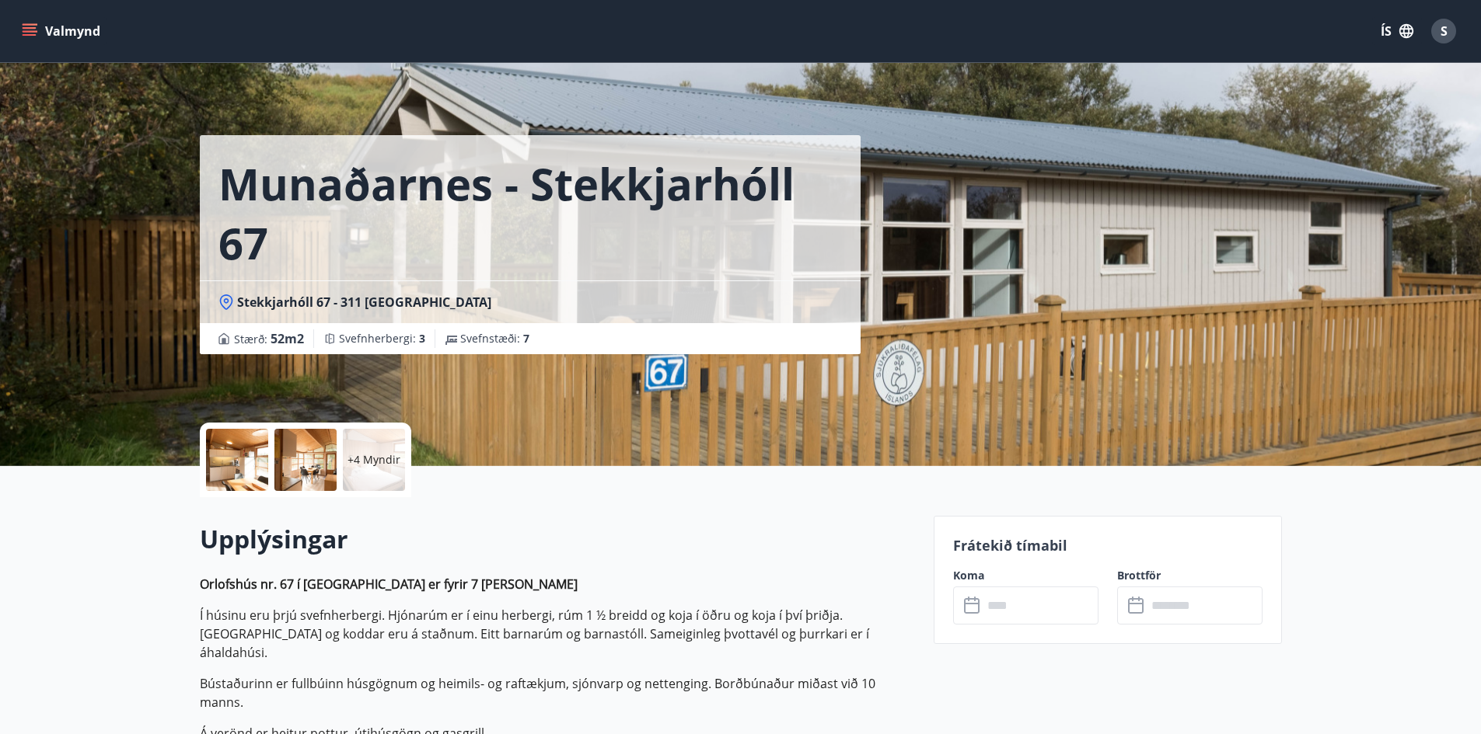
click at [37, 43] on button "Valmynd" at bounding box center [63, 31] width 88 height 28
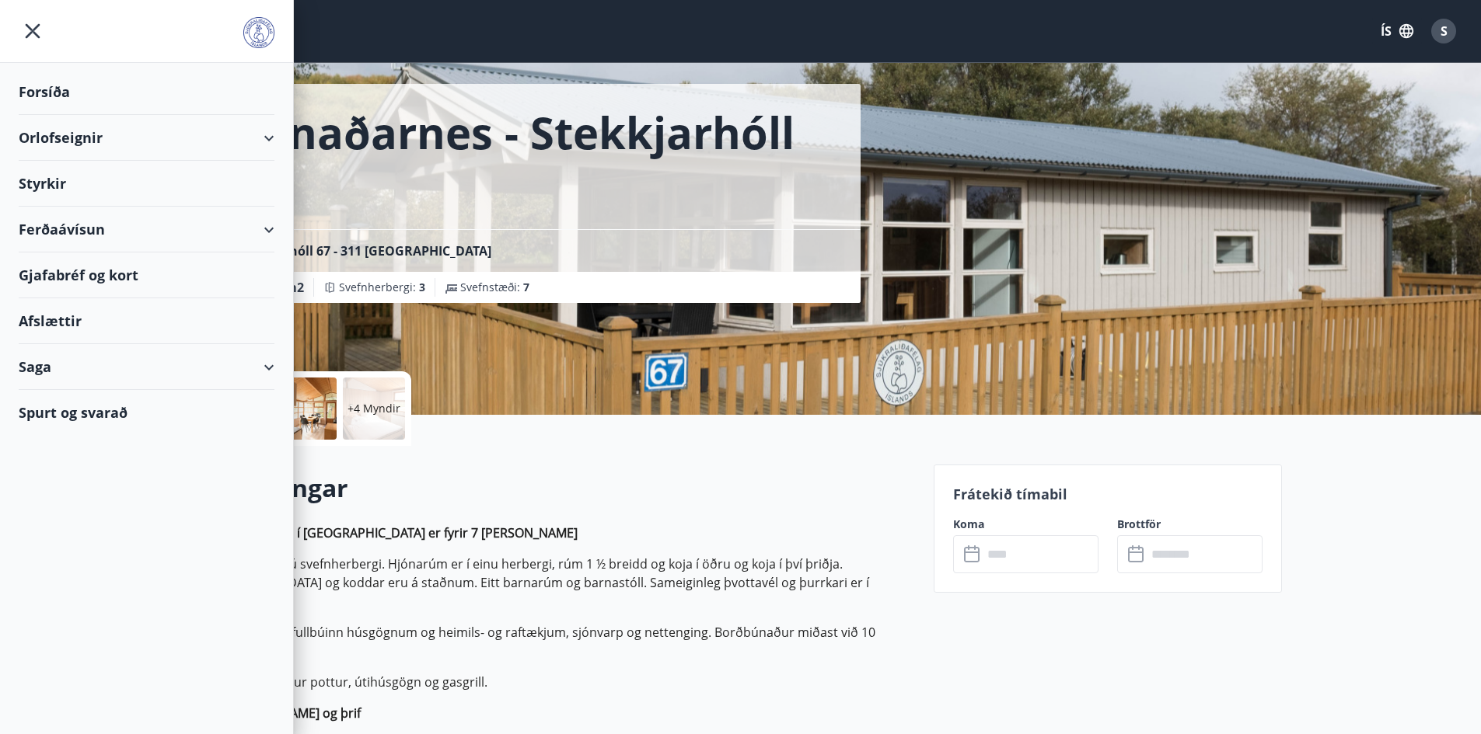
scroll to position [78, 0]
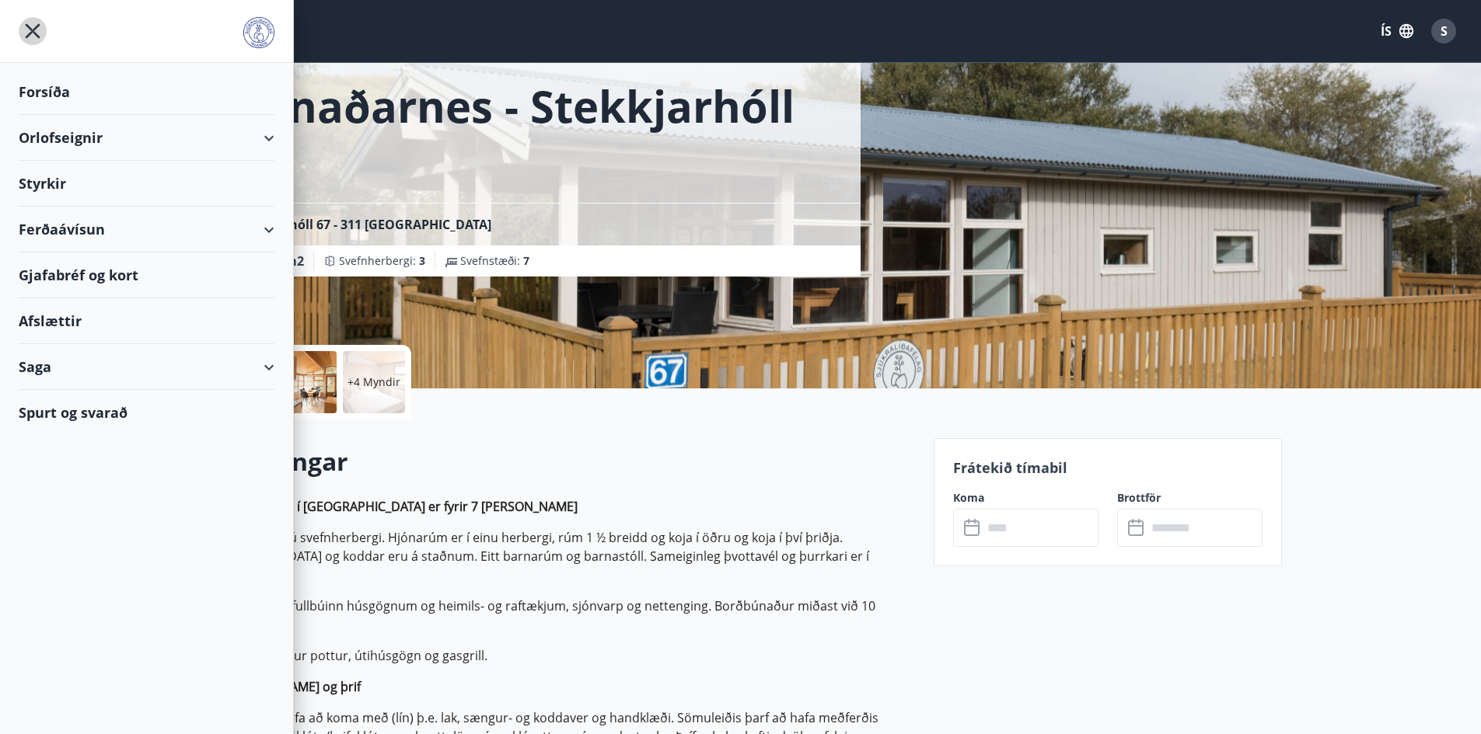
click at [41, 28] on icon "menu" at bounding box center [33, 31] width 28 height 28
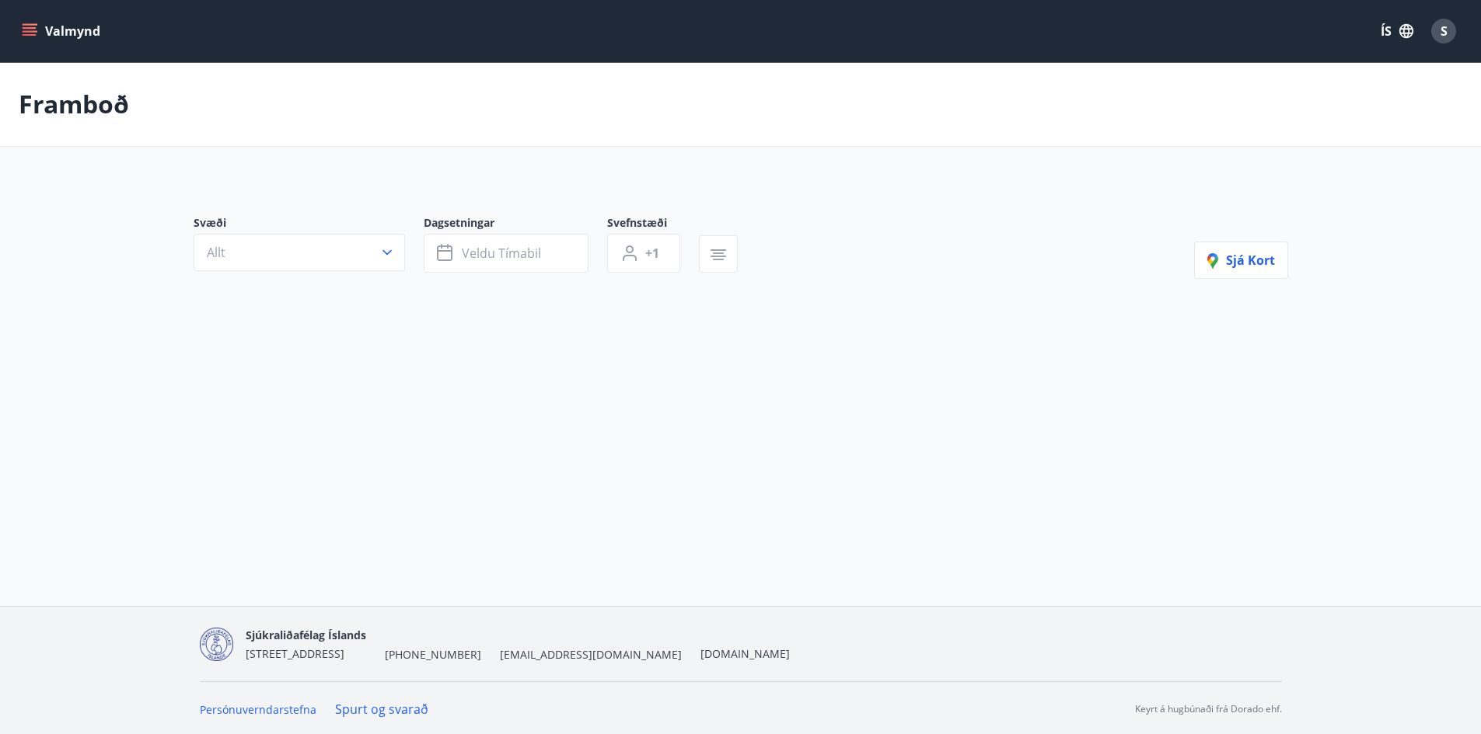
type input "*"
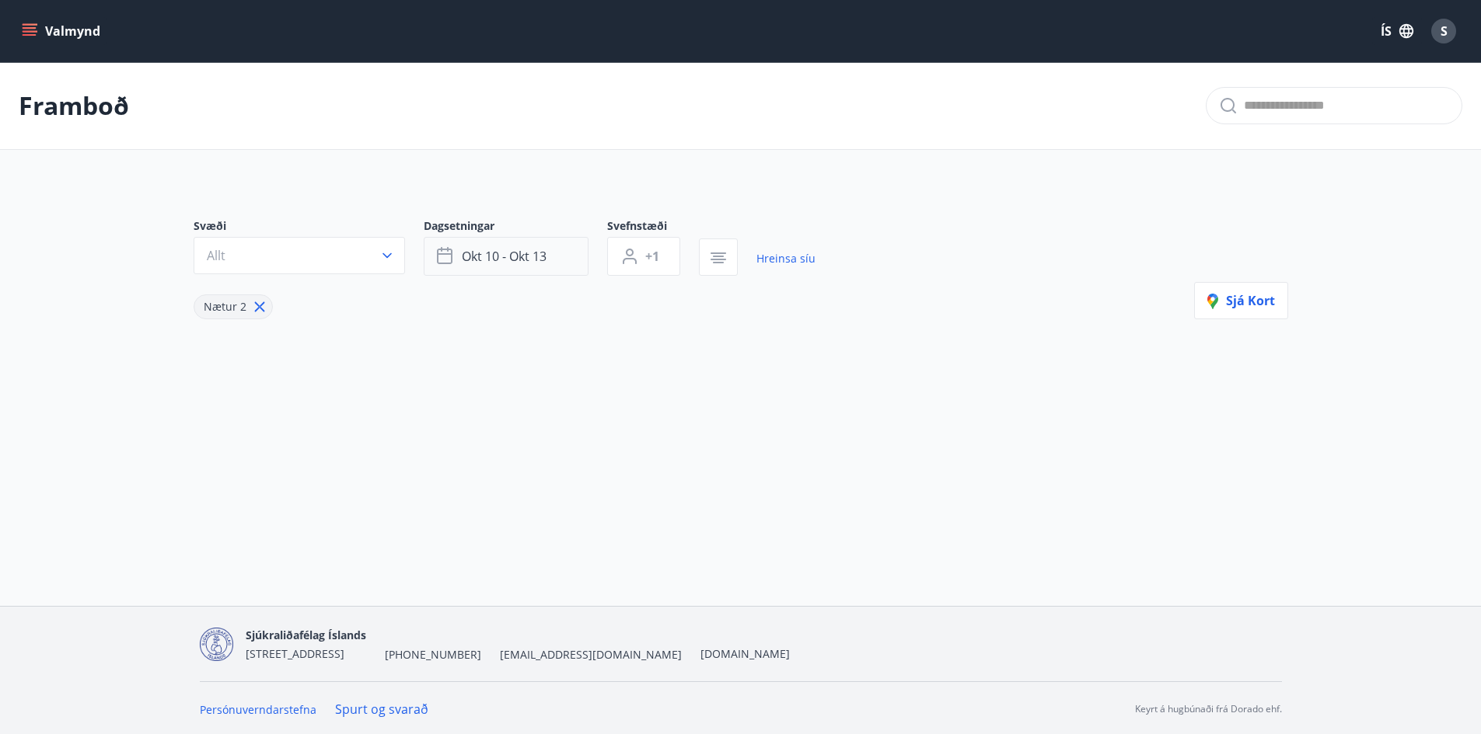
click at [557, 247] on button "okt 10 - okt 13" at bounding box center [506, 256] width 165 height 39
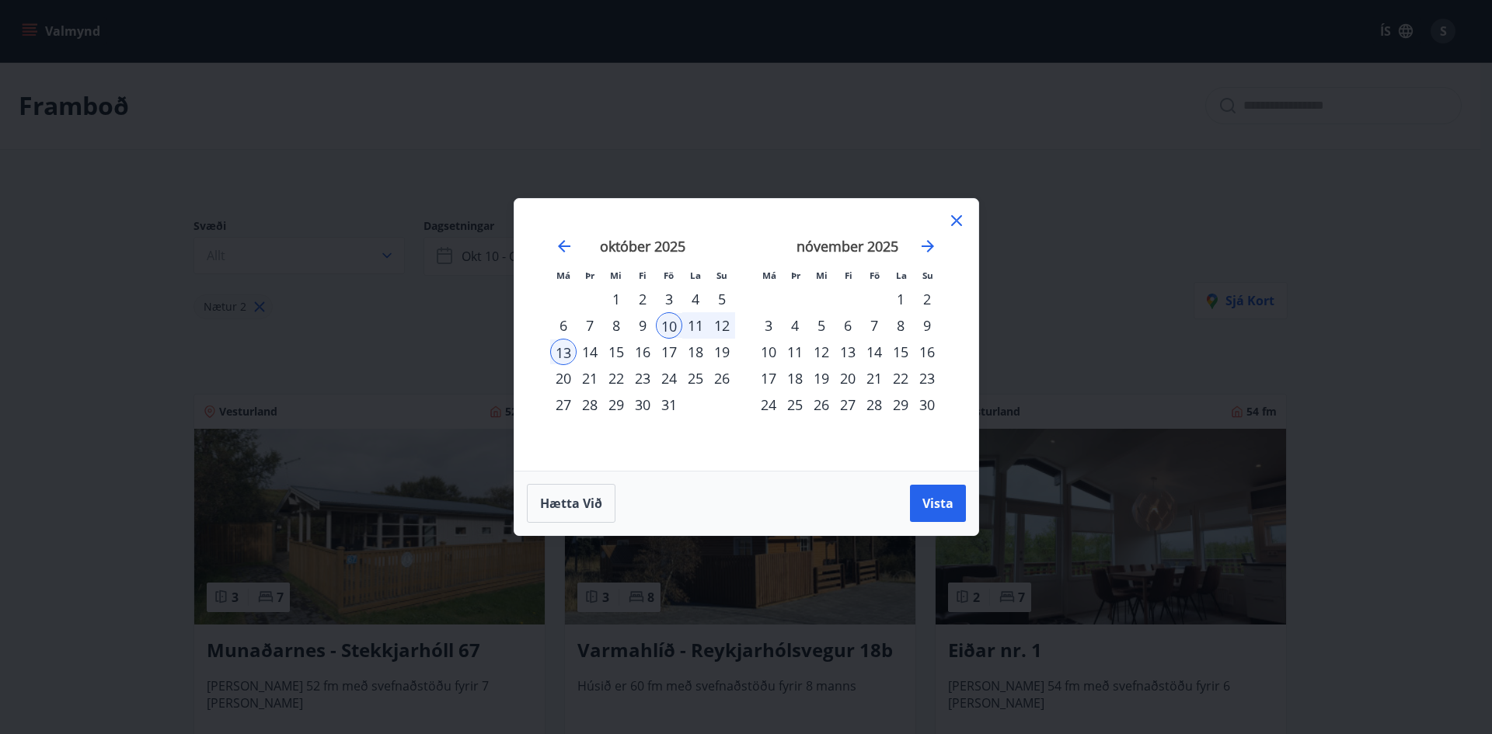
click at [719, 325] on div "12" at bounding box center [722, 325] width 26 height 26
click at [689, 325] on div "11" at bounding box center [695, 325] width 26 height 26
click at [674, 325] on div "10" at bounding box center [669, 325] width 26 height 26
click at [710, 327] on div "12" at bounding box center [722, 325] width 26 height 26
click at [936, 507] on span "Vista" at bounding box center [938, 503] width 31 height 17
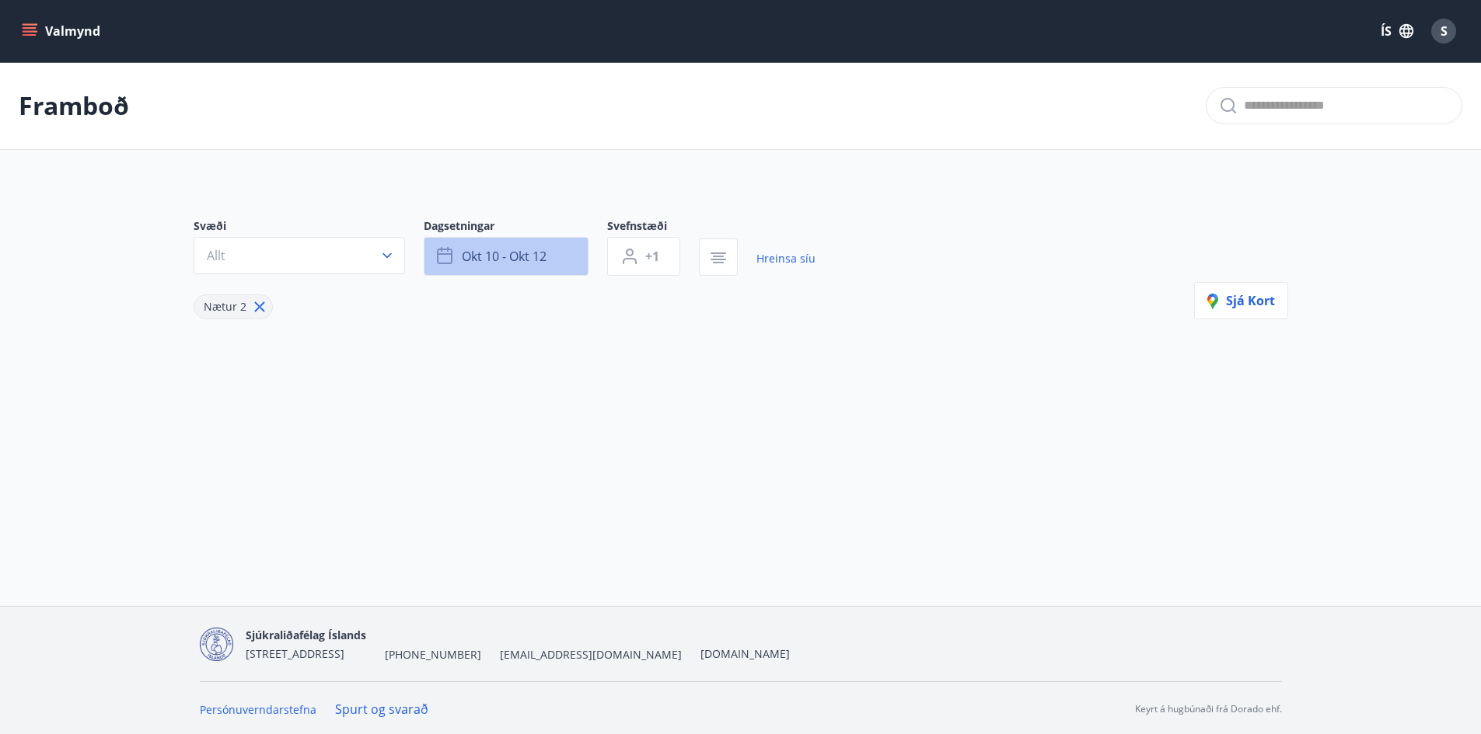
click at [542, 262] on span "okt 10 - okt 12" at bounding box center [504, 256] width 85 height 17
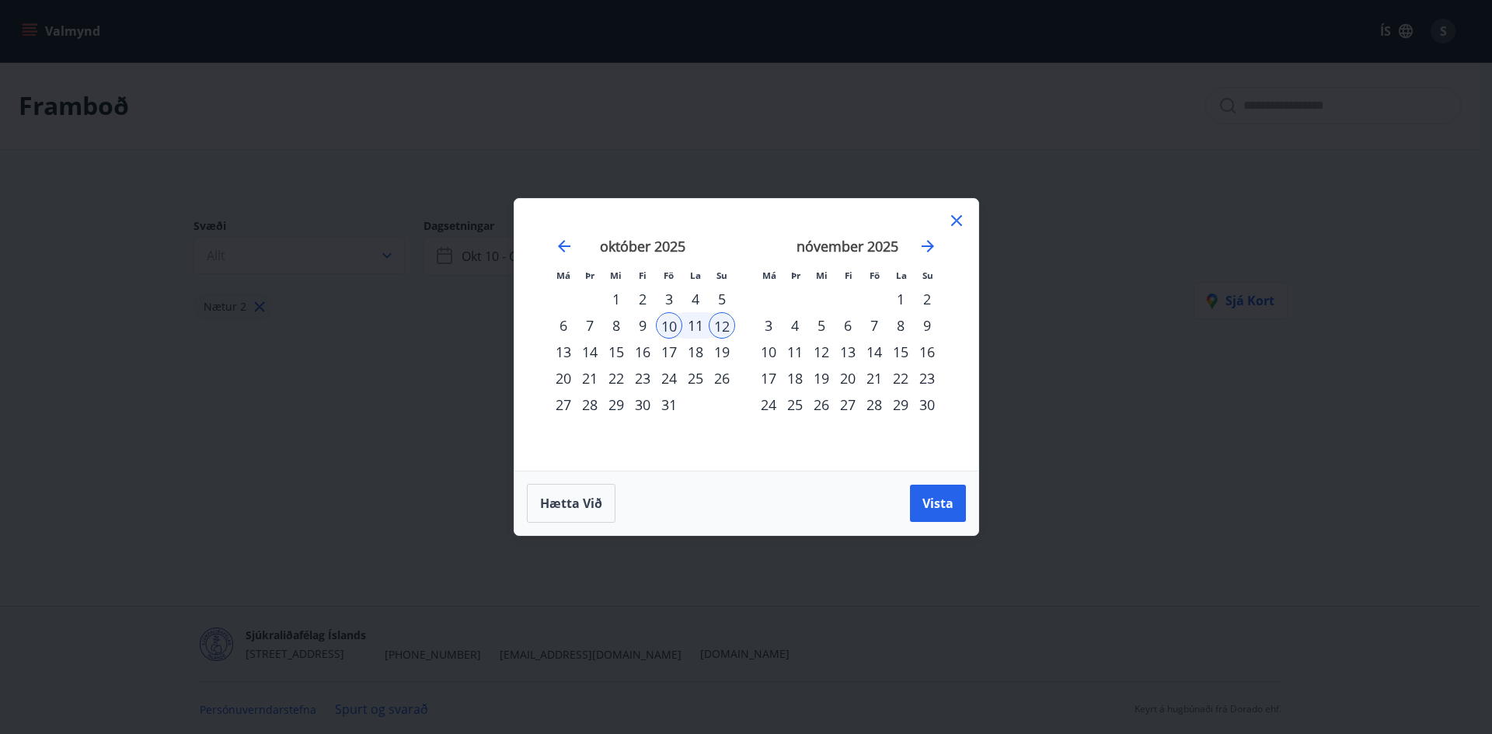
click at [564, 351] on div "13" at bounding box center [563, 352] width 26 height 26
click at [661, 320] on div "10" at bounding box center [669, 325] width 26 height 26
click at [564, 351] on div "13" at bounding box center [563, 352] width 26 height 26
click at [947, 504] on span "Vista" at bounding box center [938, 503] width 31 height 17
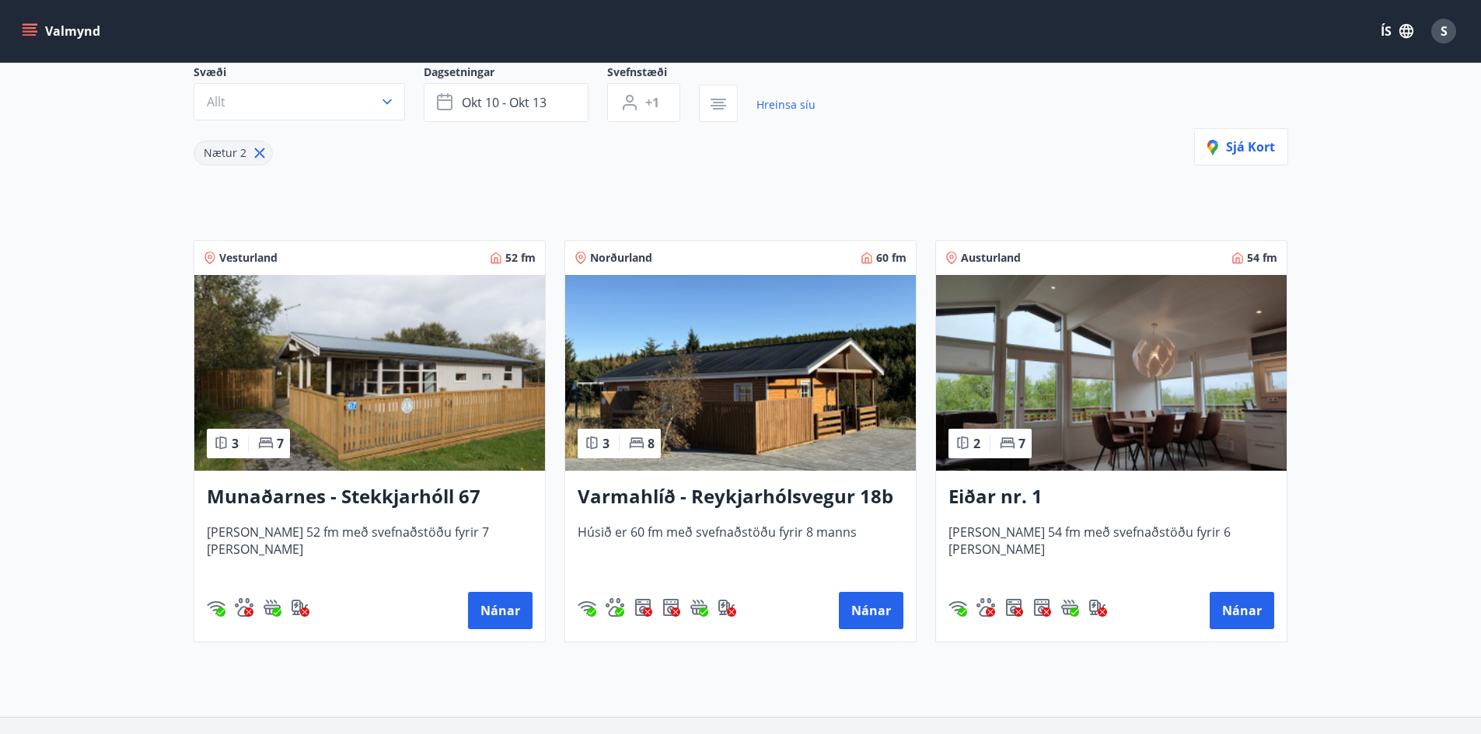
scroll to position [155, 0]
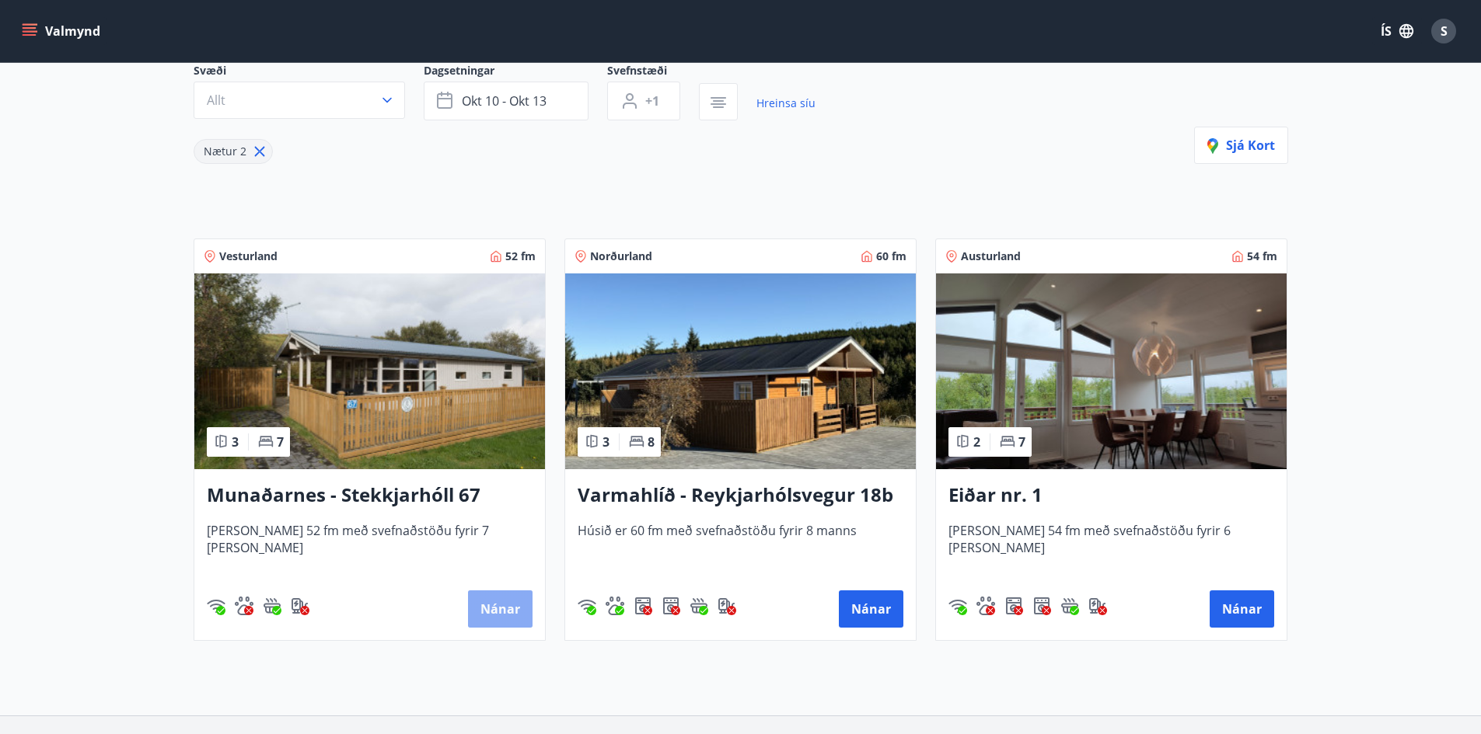
click at [505, 608] on button "Nánar" at bounding box center [500, 609] width 65 height 37
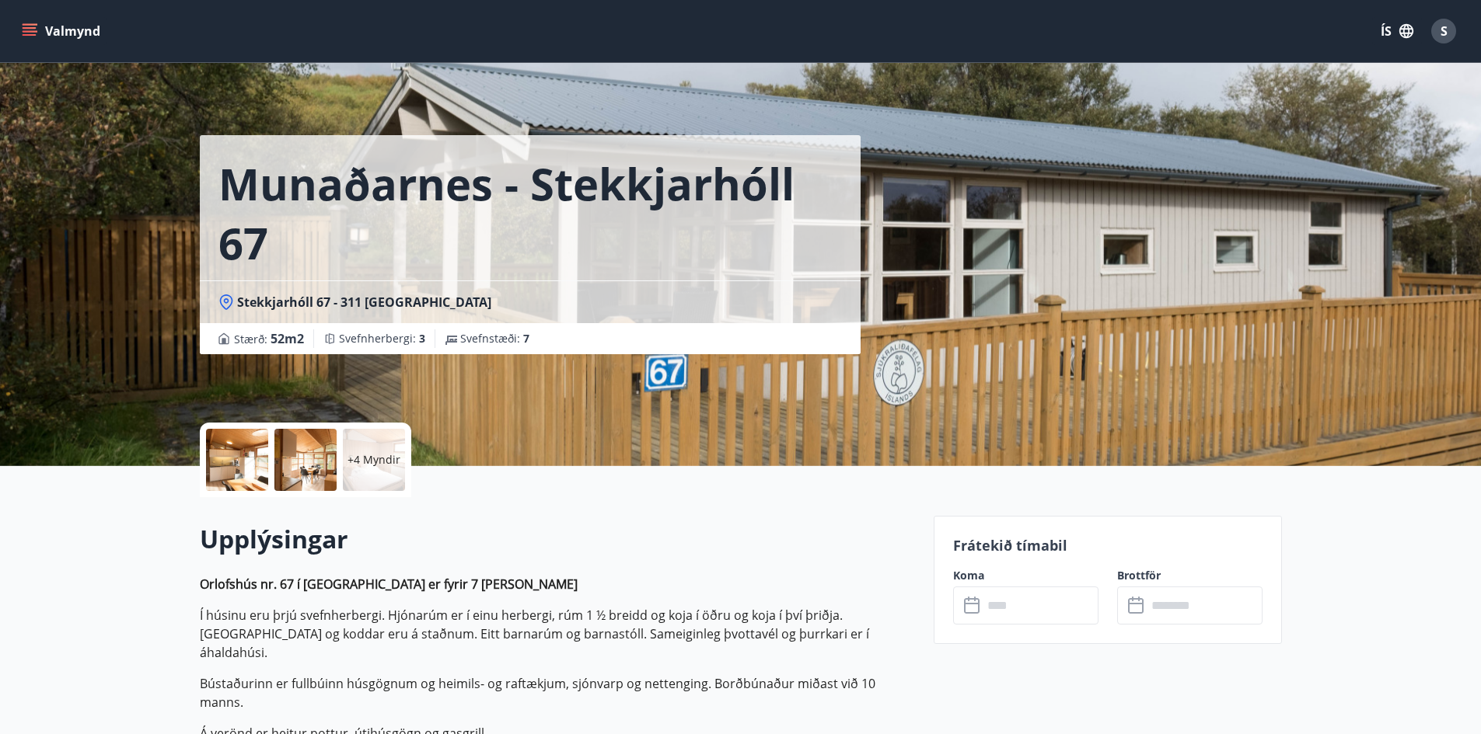
click at [248, 455] on div at bounding box center [237, 460] width 62 height 62
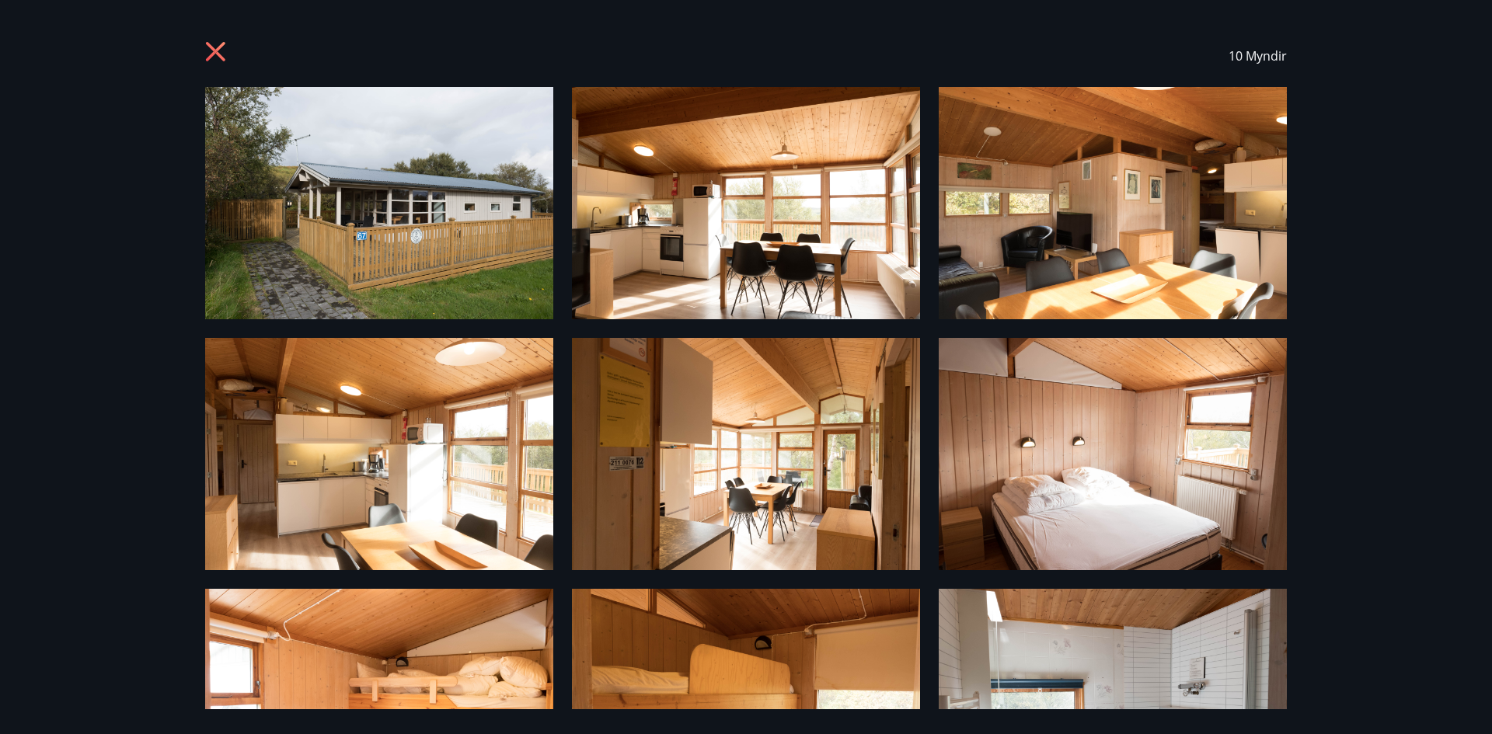
click at [221, 46] on icon at bounding box center [215, 51] width 19 height 19
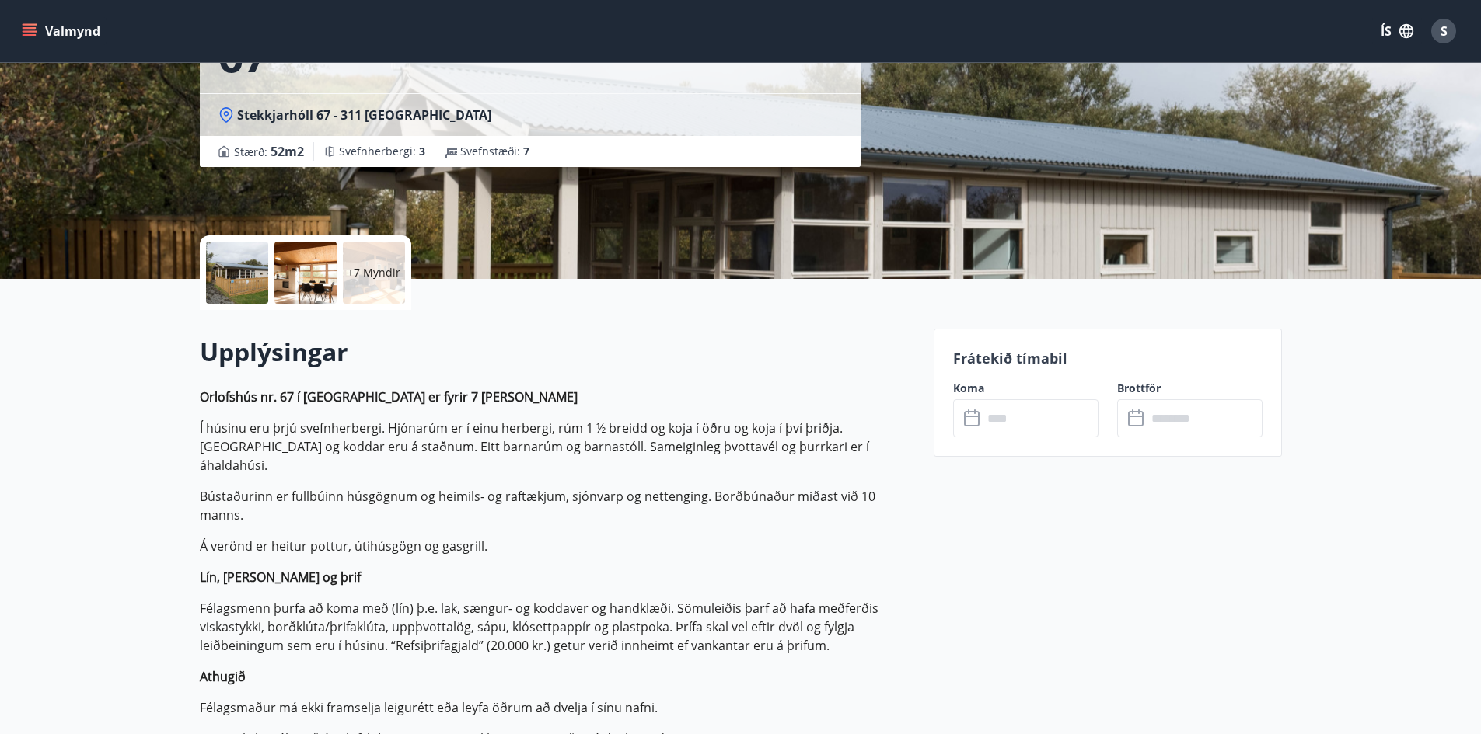
scroll to position [233, 0]
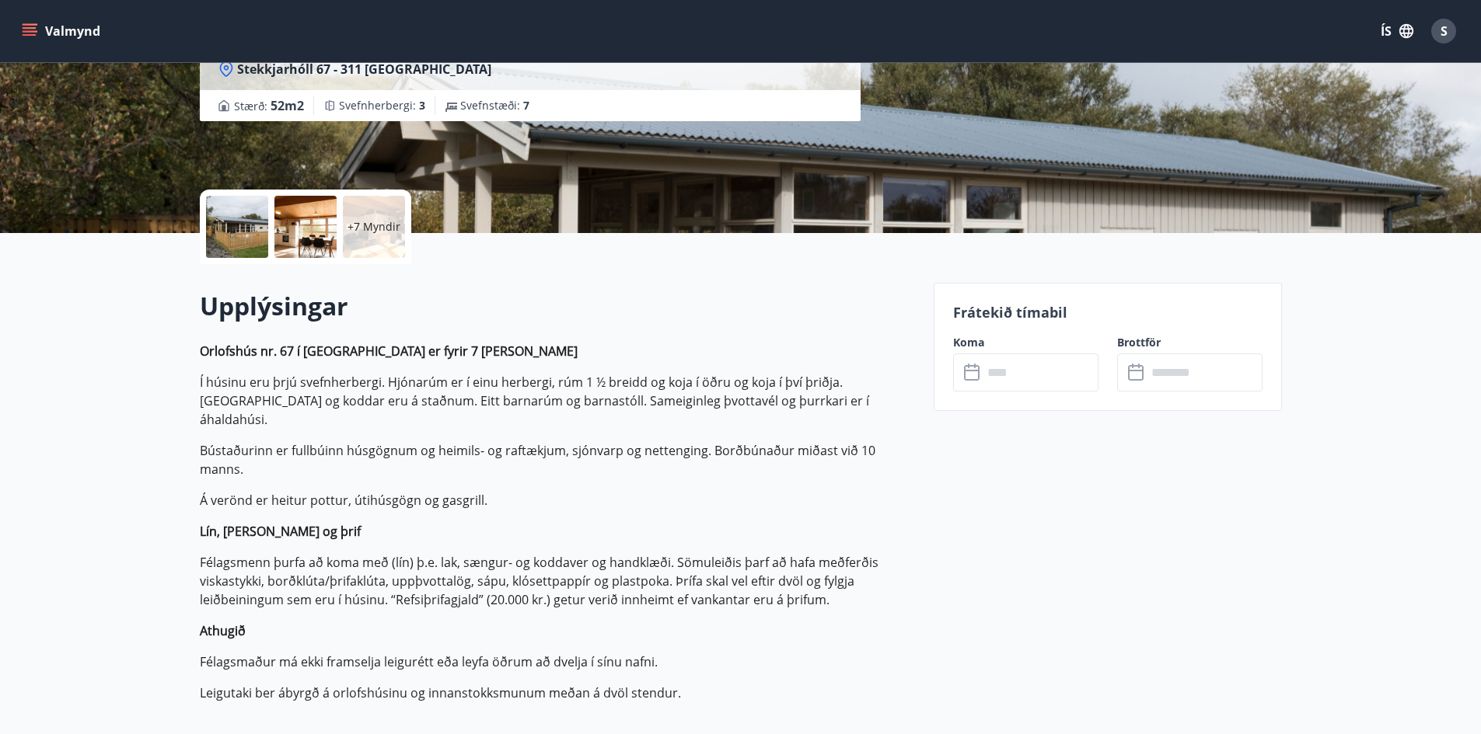
click at [1006, 374] on input "text" at bounding box center [1040, 373] width 116 height 38
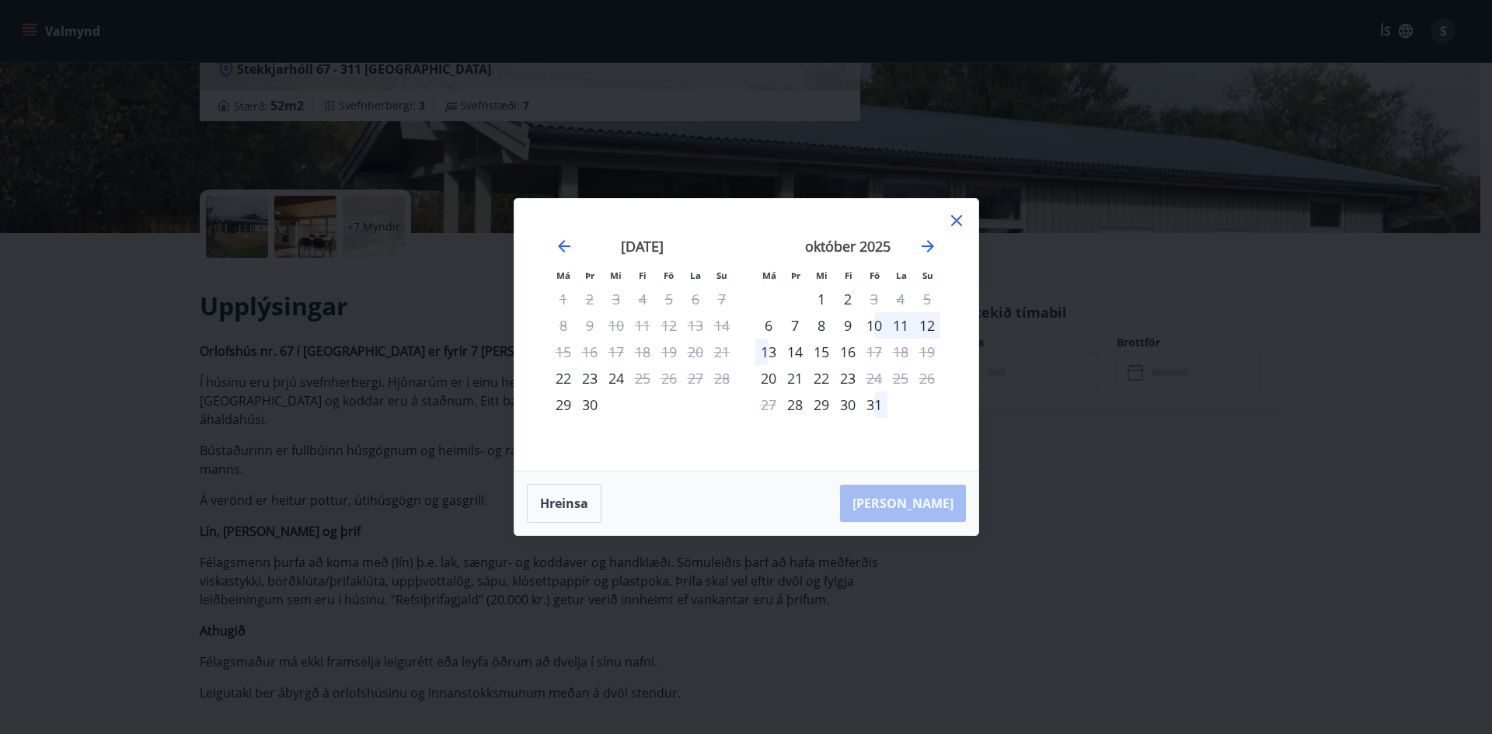
click at [962, 227] on icon at bounding box center [956, 220] width 19 height 19
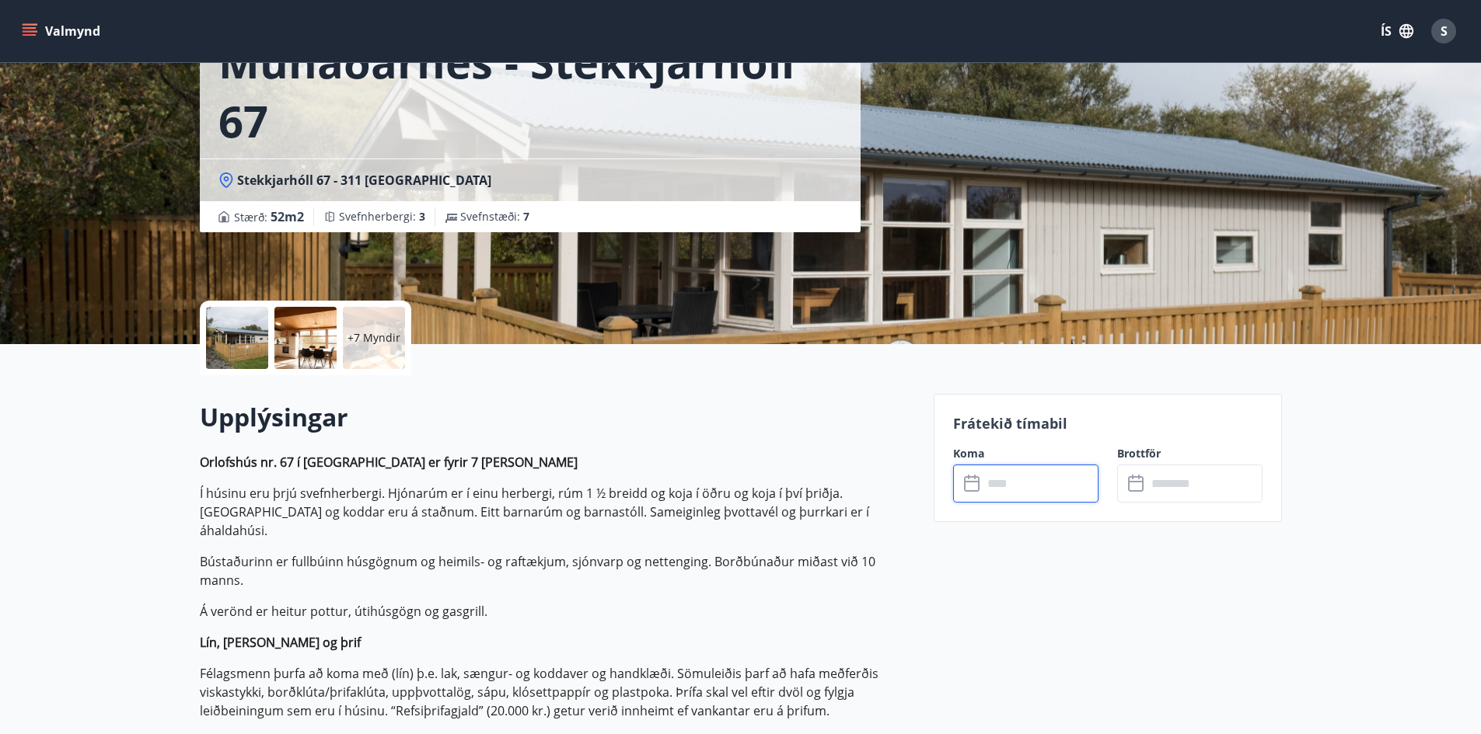
scroll to position [0, 0]
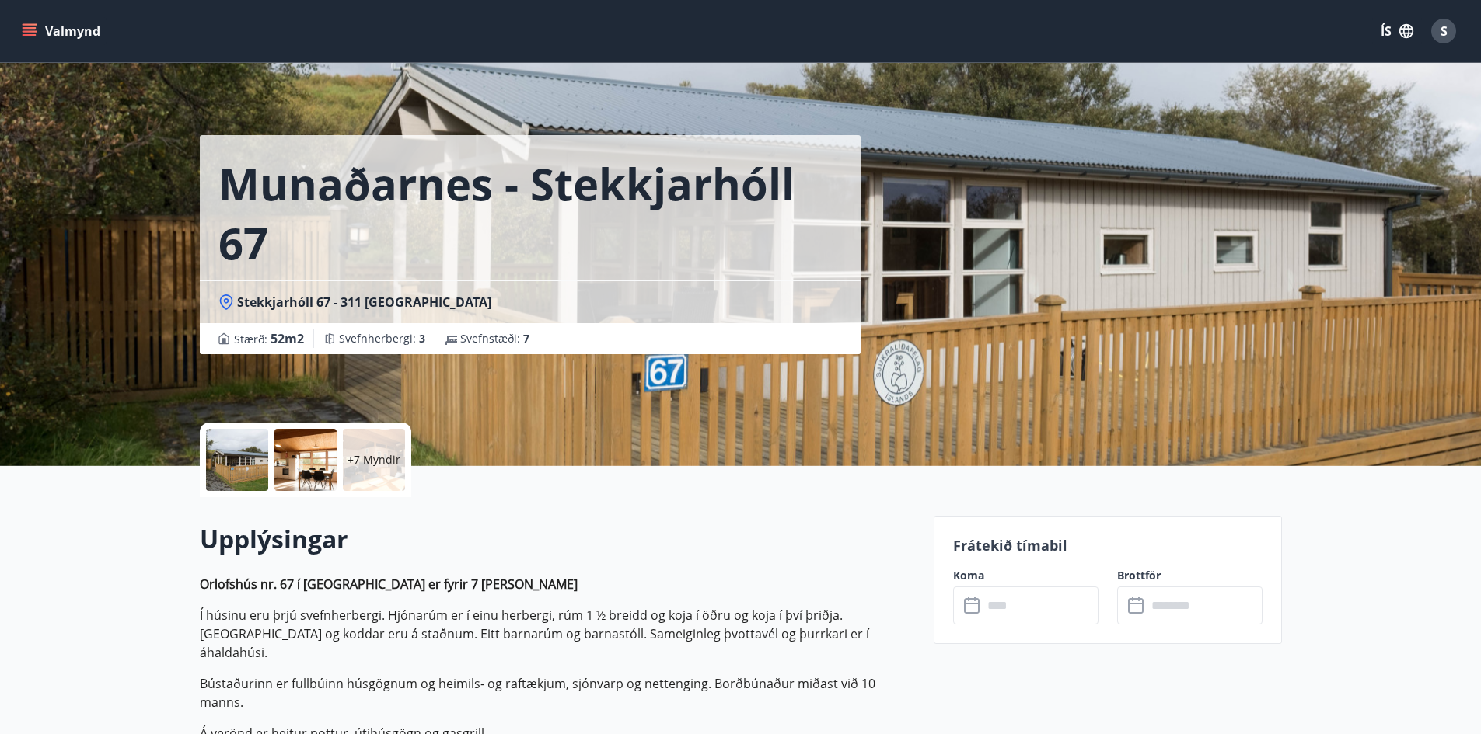
click at [30, 35] on icon "menu" at bounding box center [30, 35] width 14 height 2
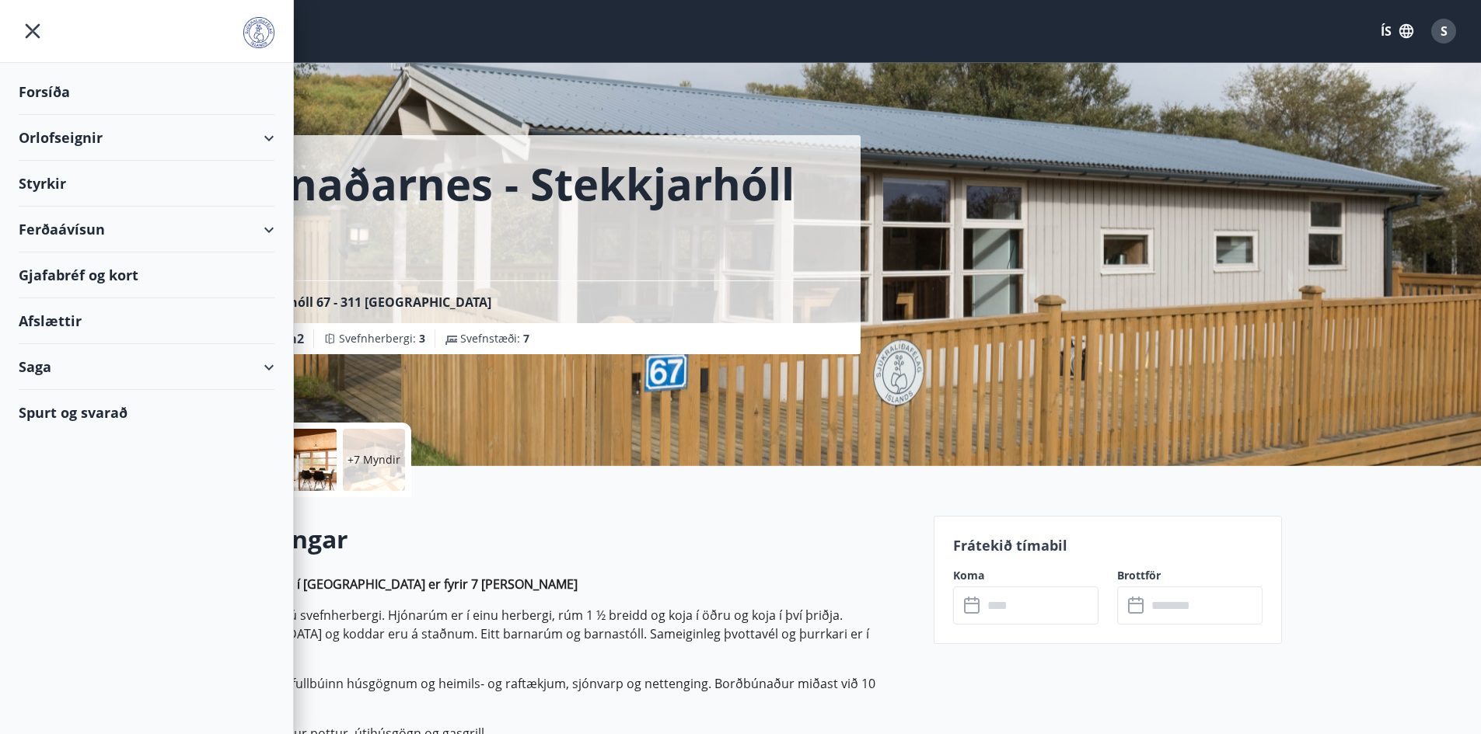
click at [104, 132] on div "Orlofseignir" at bounding box center [147, 138] width 256 height 46
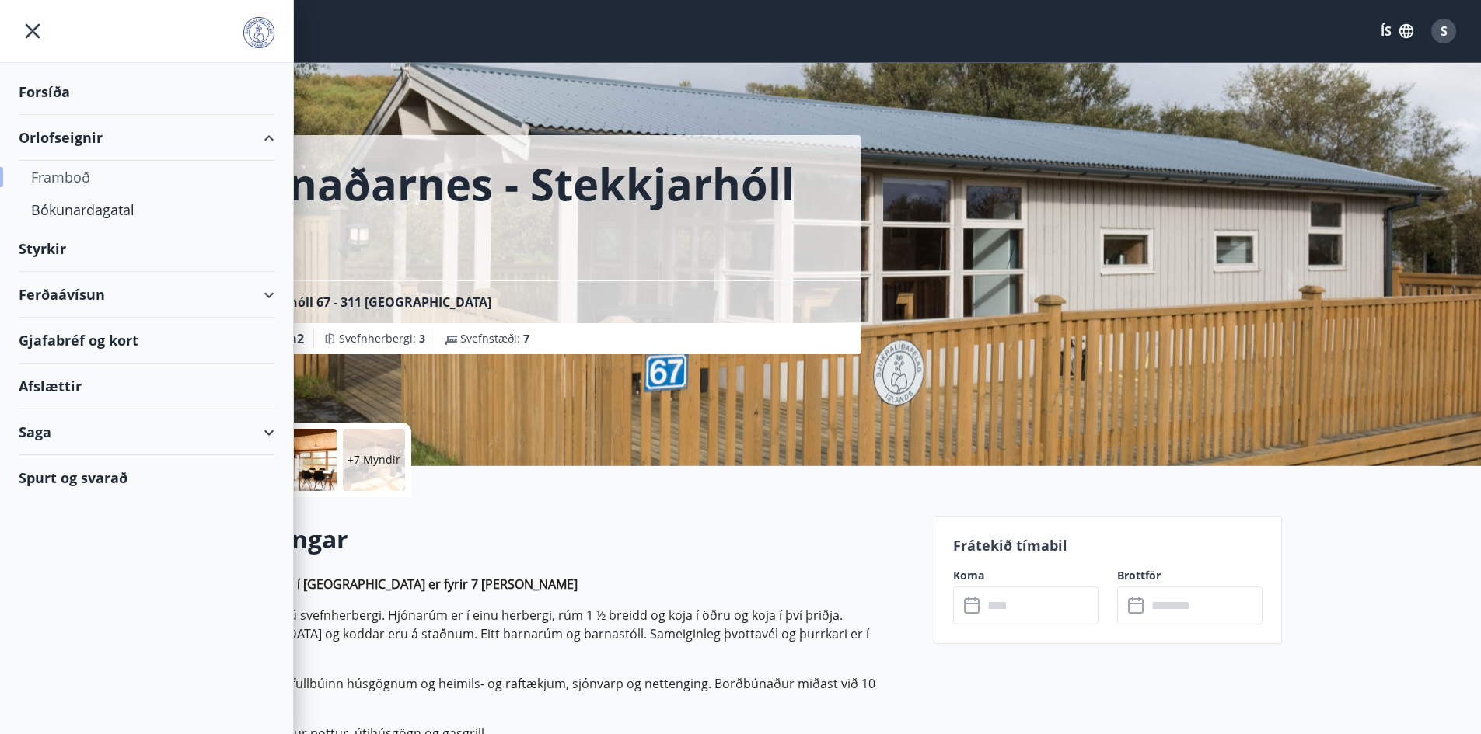
click at [80, 174] on div "Framboð" at bounding box center [146, 177] width 231 height 33
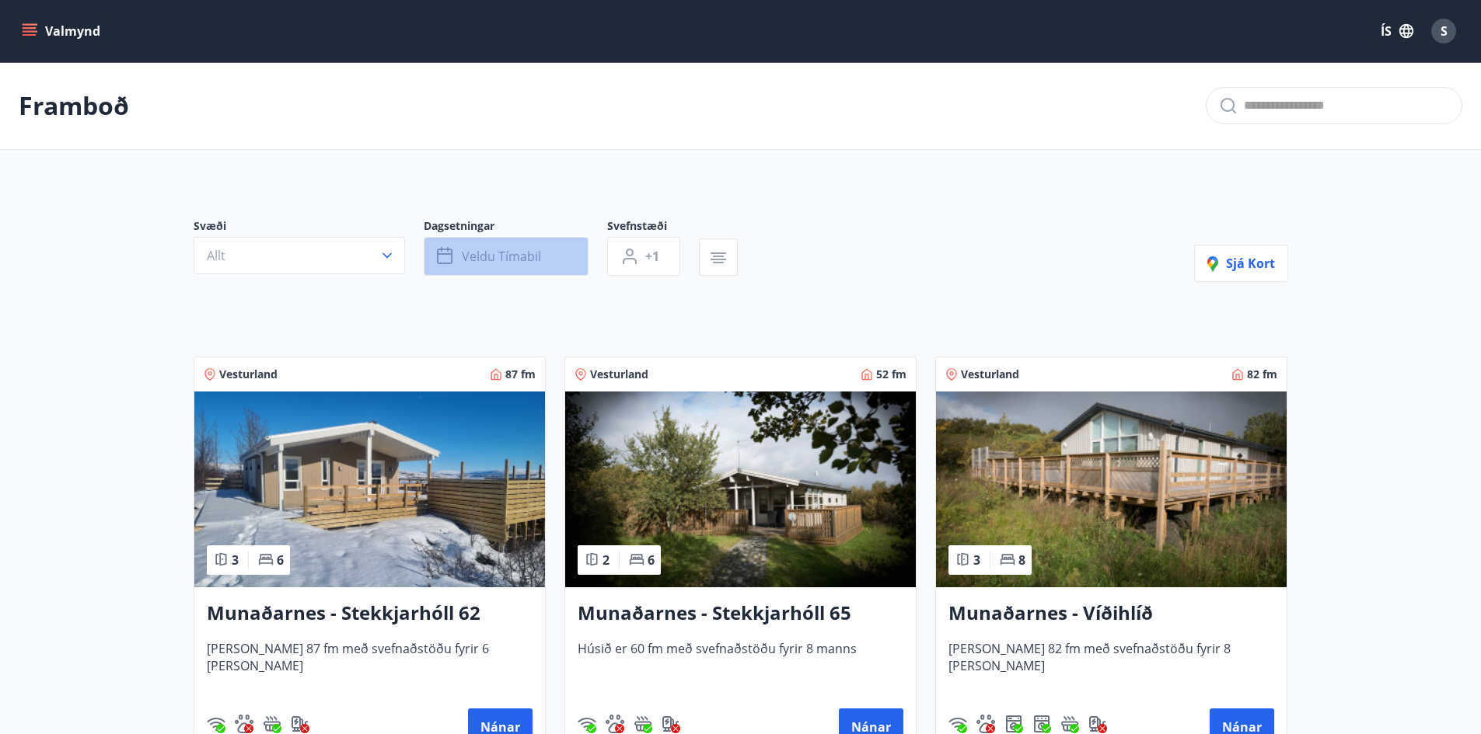
click at [476, 258] on span "Veldu tímabil" at bounding box center [501, 256] width 79 height 17
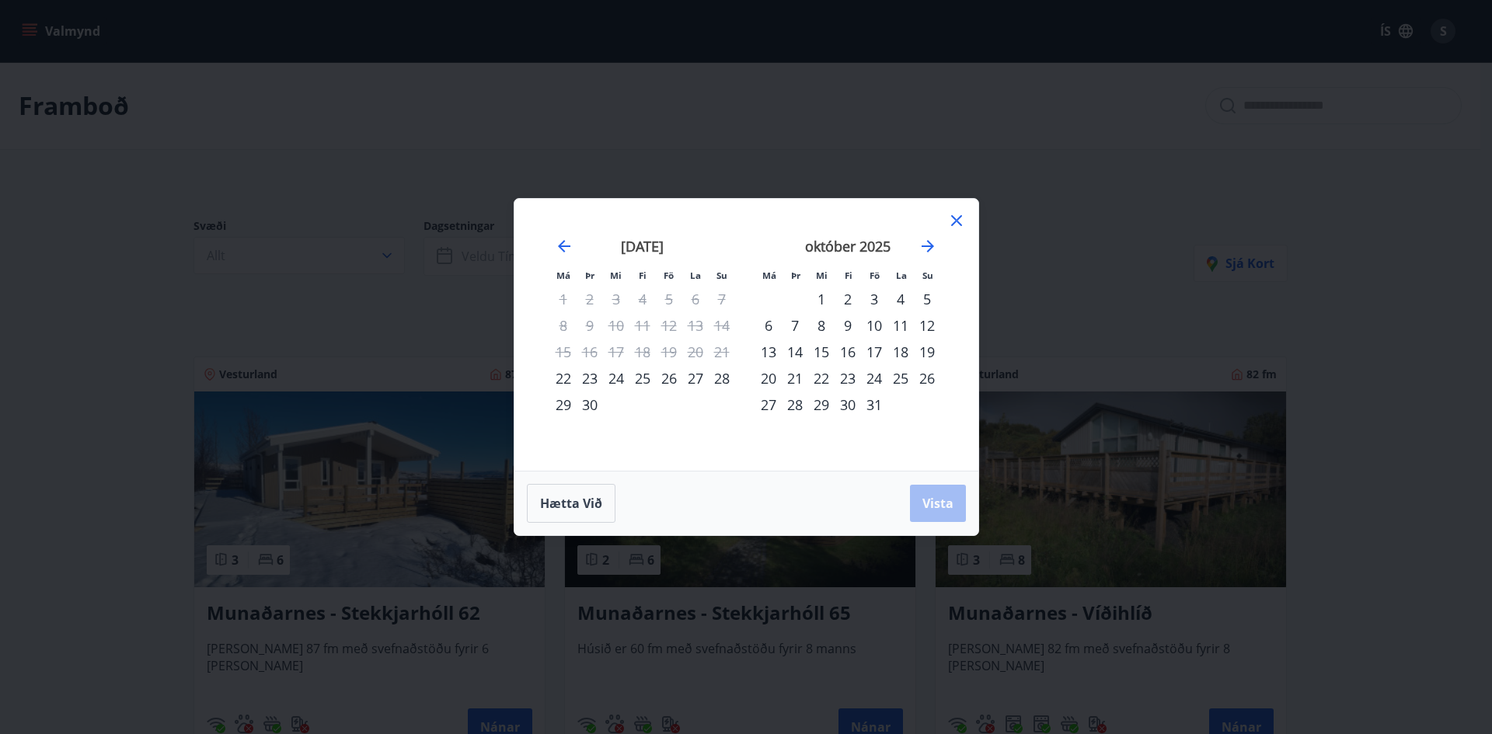
click at [877, 326] on div "10" at bounding box center [874, 325] width 26 height 26
click at [927, 324] on div "12" at bounding box center [927, 325] width 26 height 26
click at [929, 504] on span "Vista" at bounding box center [938, 503] width 31 height 17
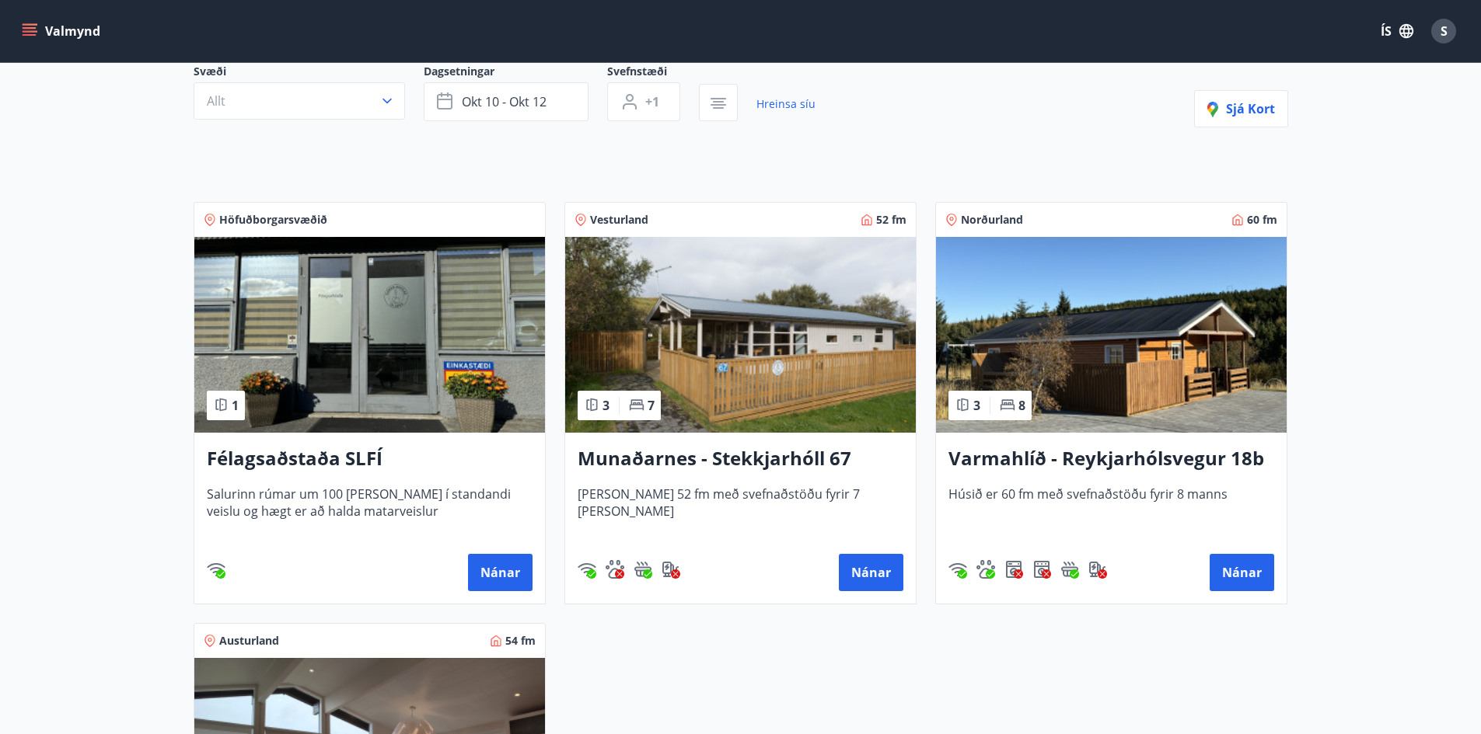
scroll to position [155, 0]
click at [867, 557] on button "Nánar" at bounding box center [871, 571] width 65 height 37
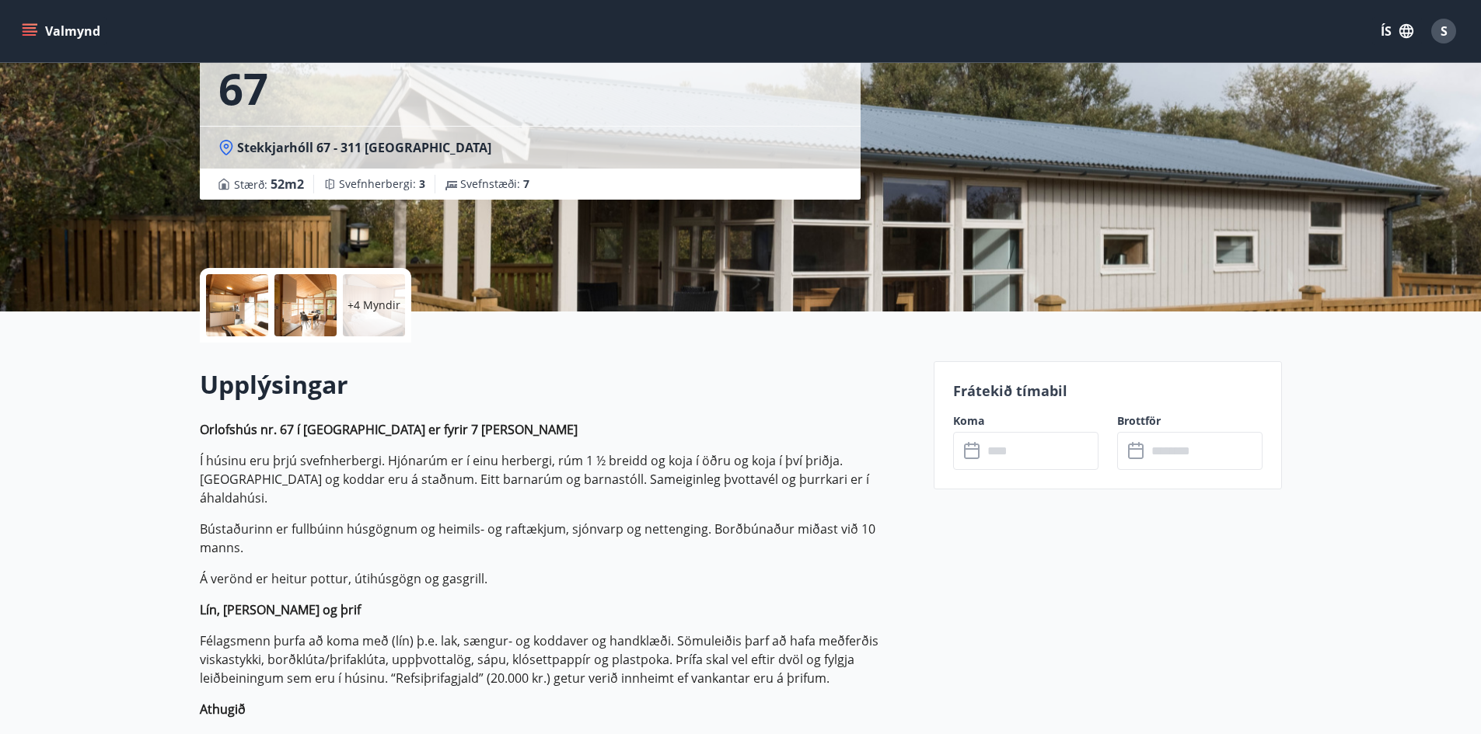
scroll to position [155, 0]
click at [1007, 445] on input "text" at bounding box center [1040, 450] width 116 height 38
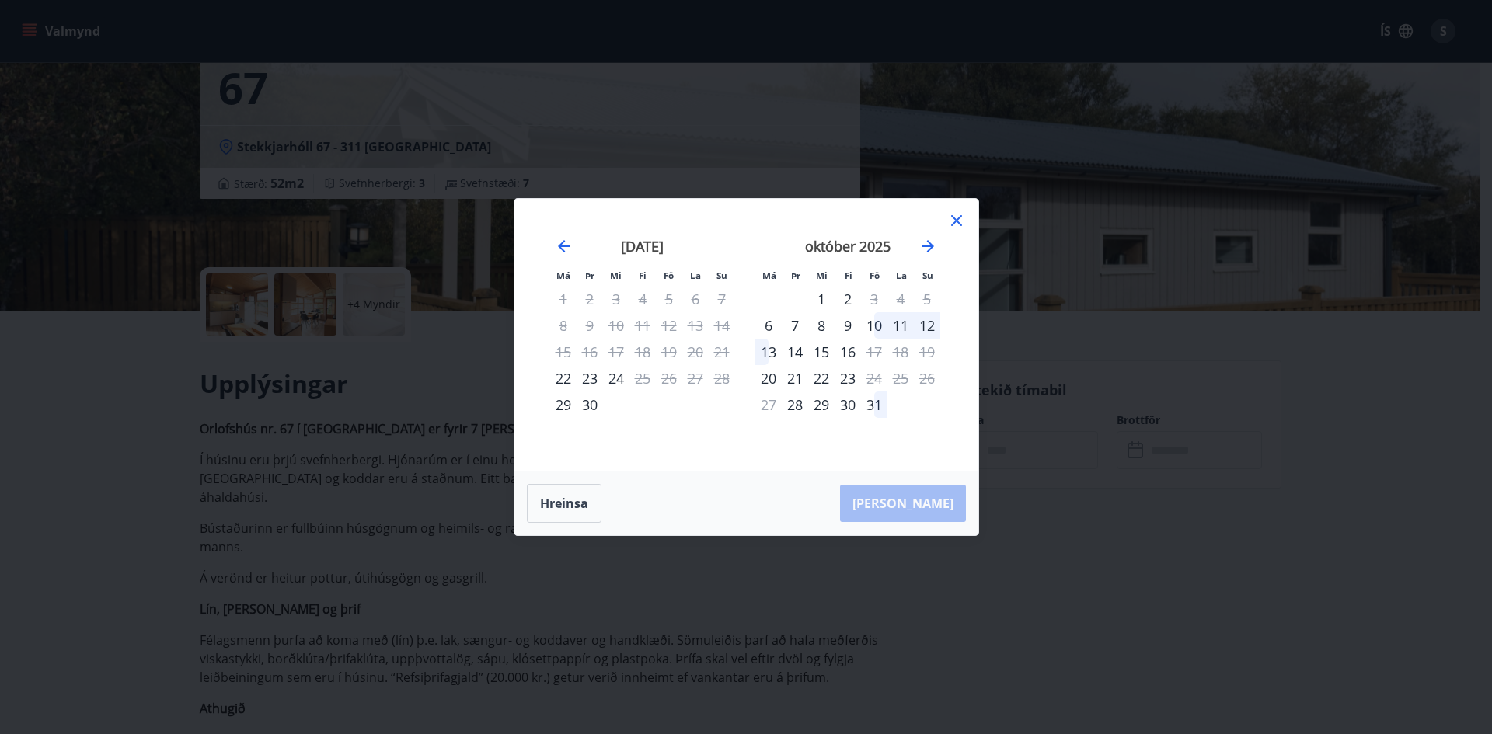
click at [878, 321] on div "10" at bounding box center [874, 325] width 26 height 26
click at [934, 324] on div "12" at bounding box center [927, 325] width 26 height 26
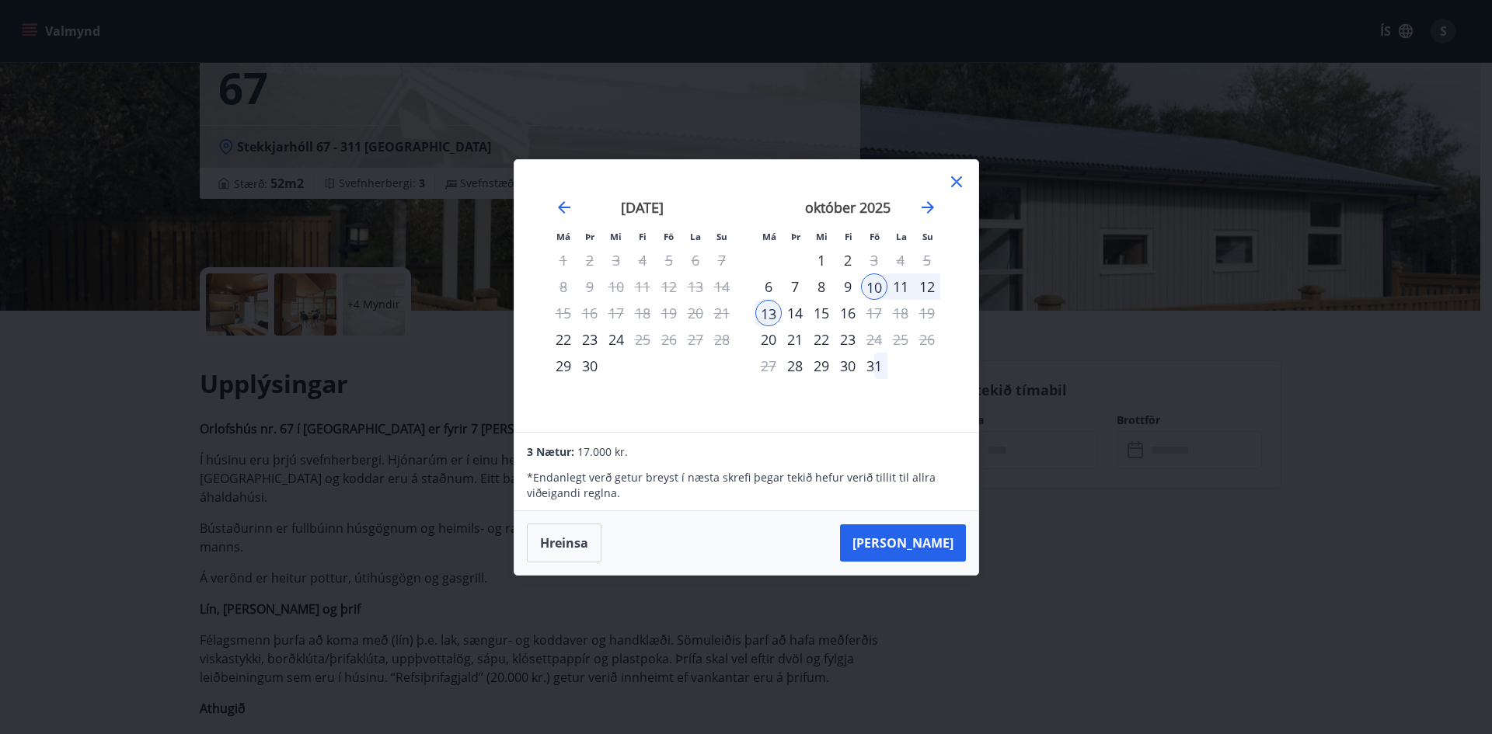
click at [929, 278] on div "12" at bounding box center [927, 287] width 26 height 26
click at [926, 286] on div "12" at bounding box center [927, 287] width 26 height 26
click at [847, 369] on div "30" at bounding box center [848, 366] width 26 height 26
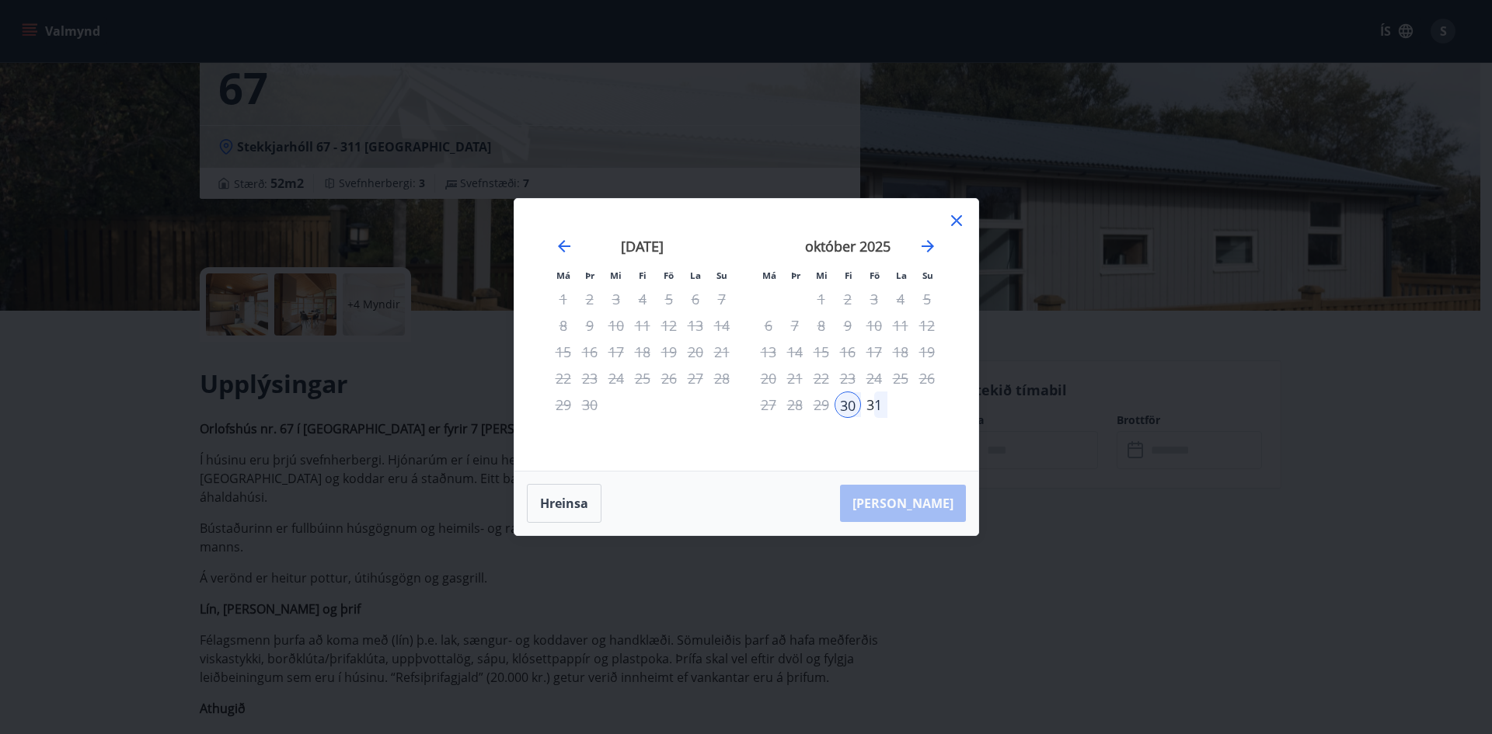
click at [958, 228] on icon at bounding box center [956, 220] width 19 height 19
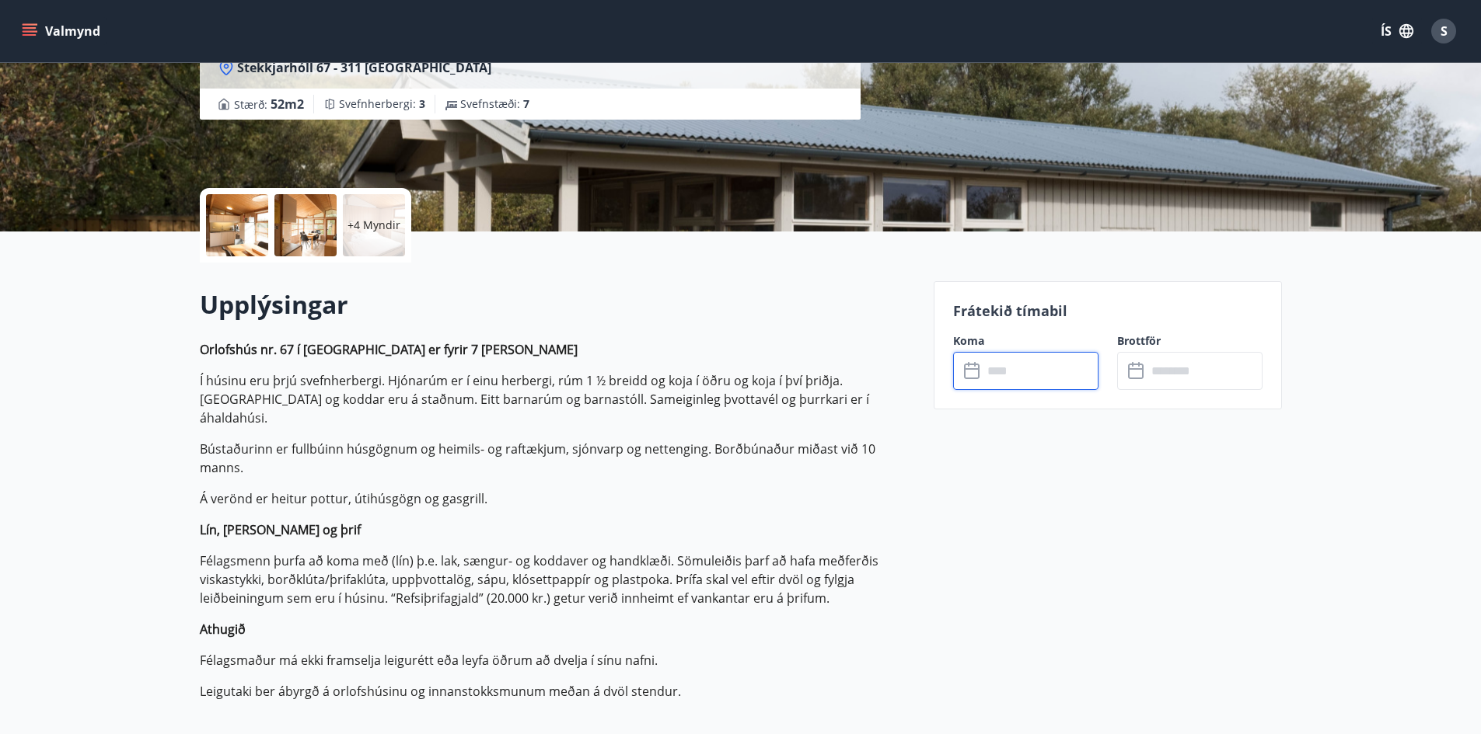
scroll to position [233, 0]
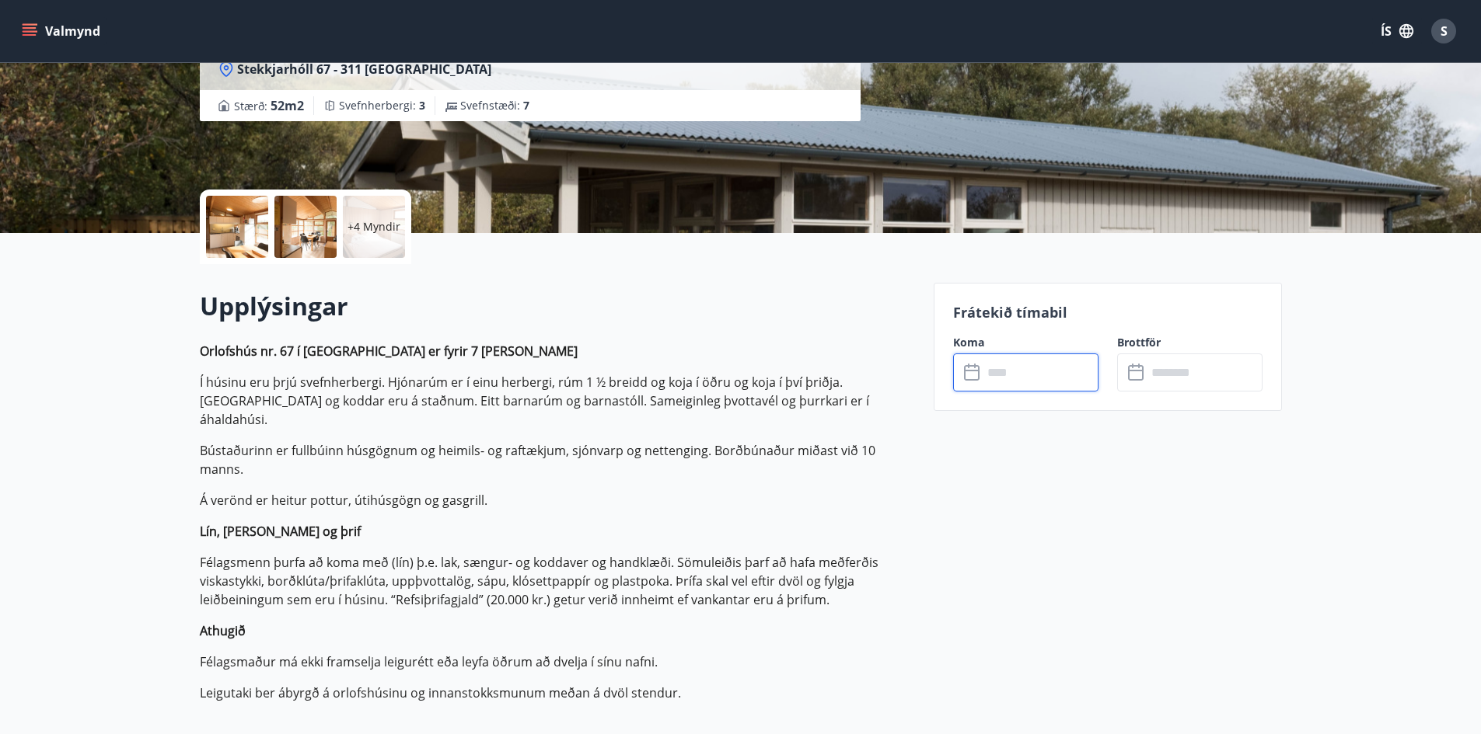
click at [1021, 382] on input "text" at bounding box center [1040, 373] width 116 height 38
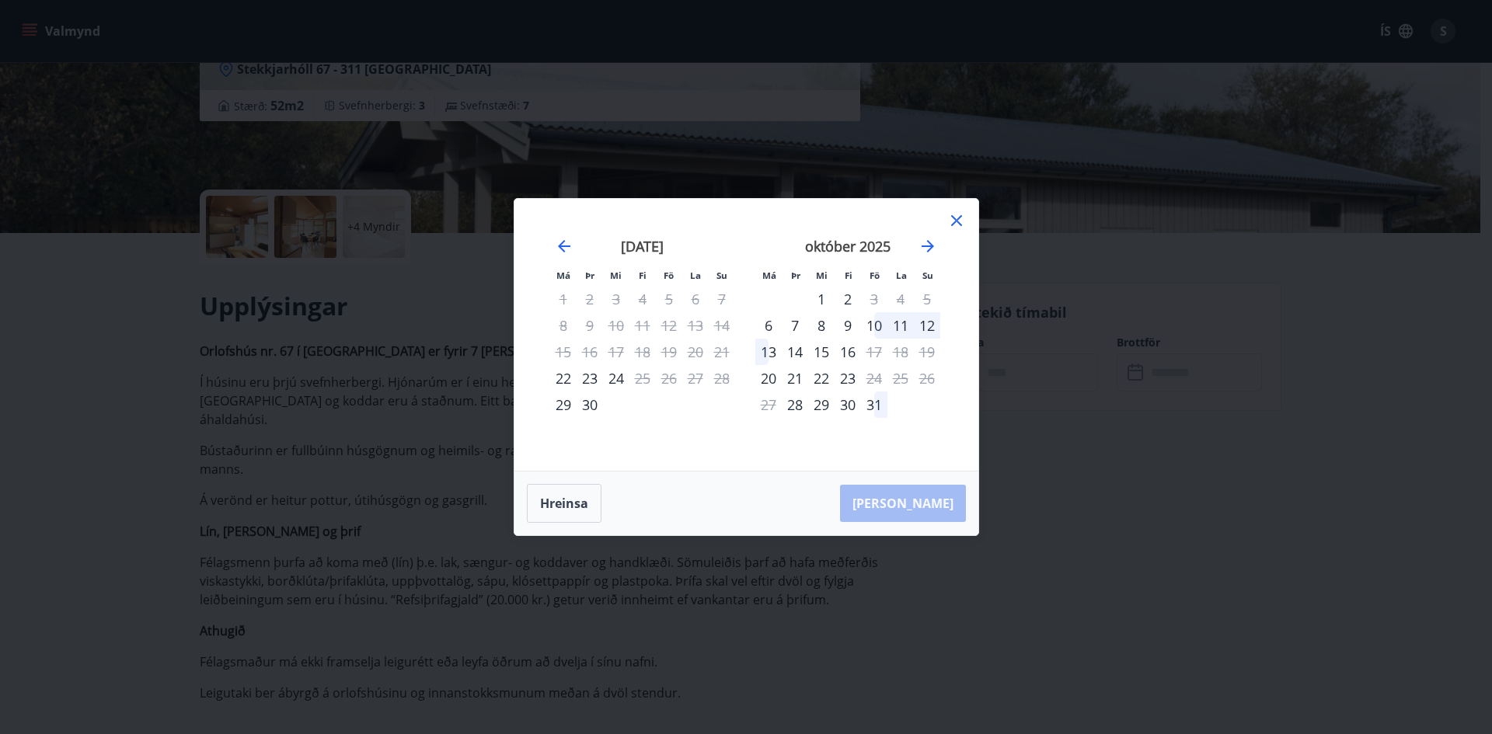
click at [877, 320] on div "10" at bounding box center [874, 325] width 26 height 26
click at [769, 346] on div "13" at bounding box center [768, 352] width 26 height 26
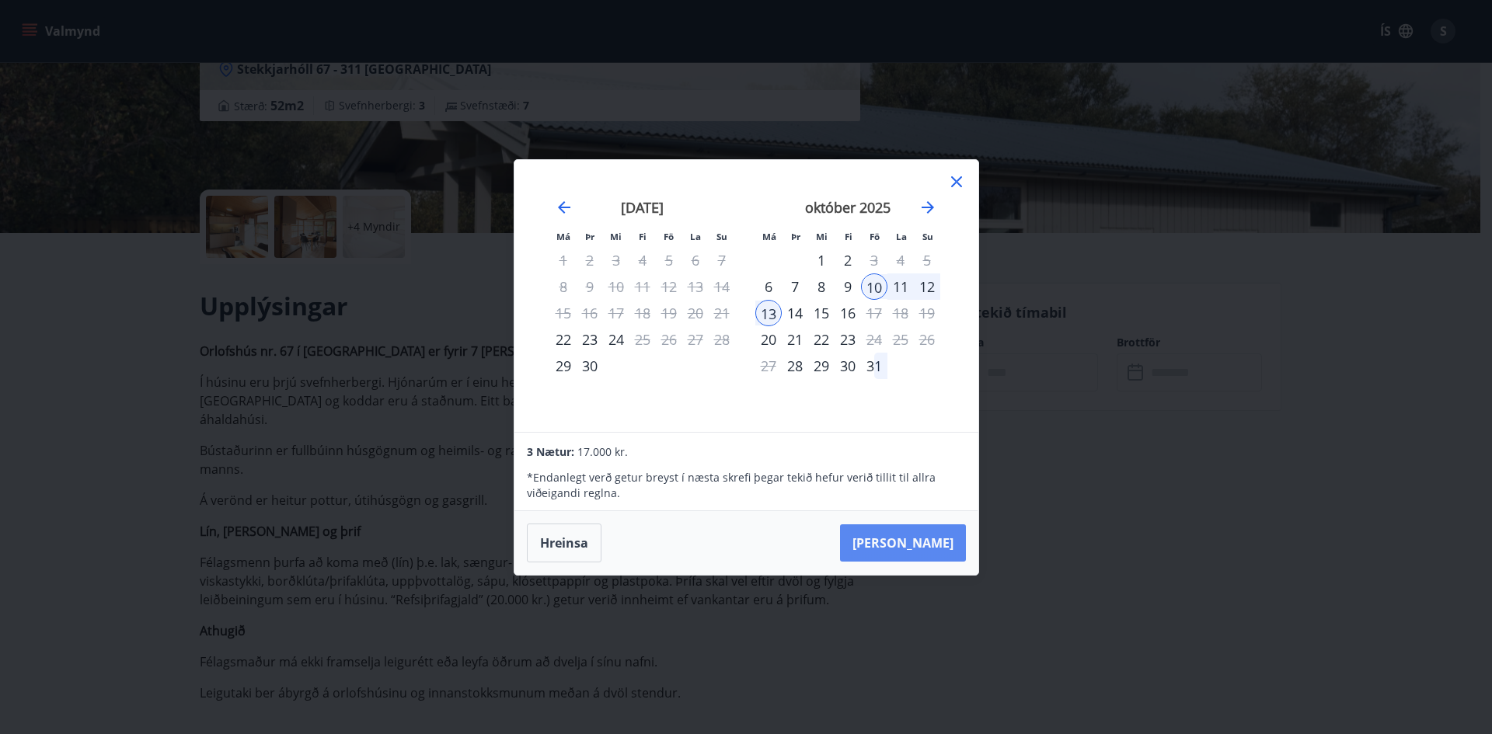
click at [924, 551] on button "Taka Frá" at bounding box center [903, 543] width 126 height 37
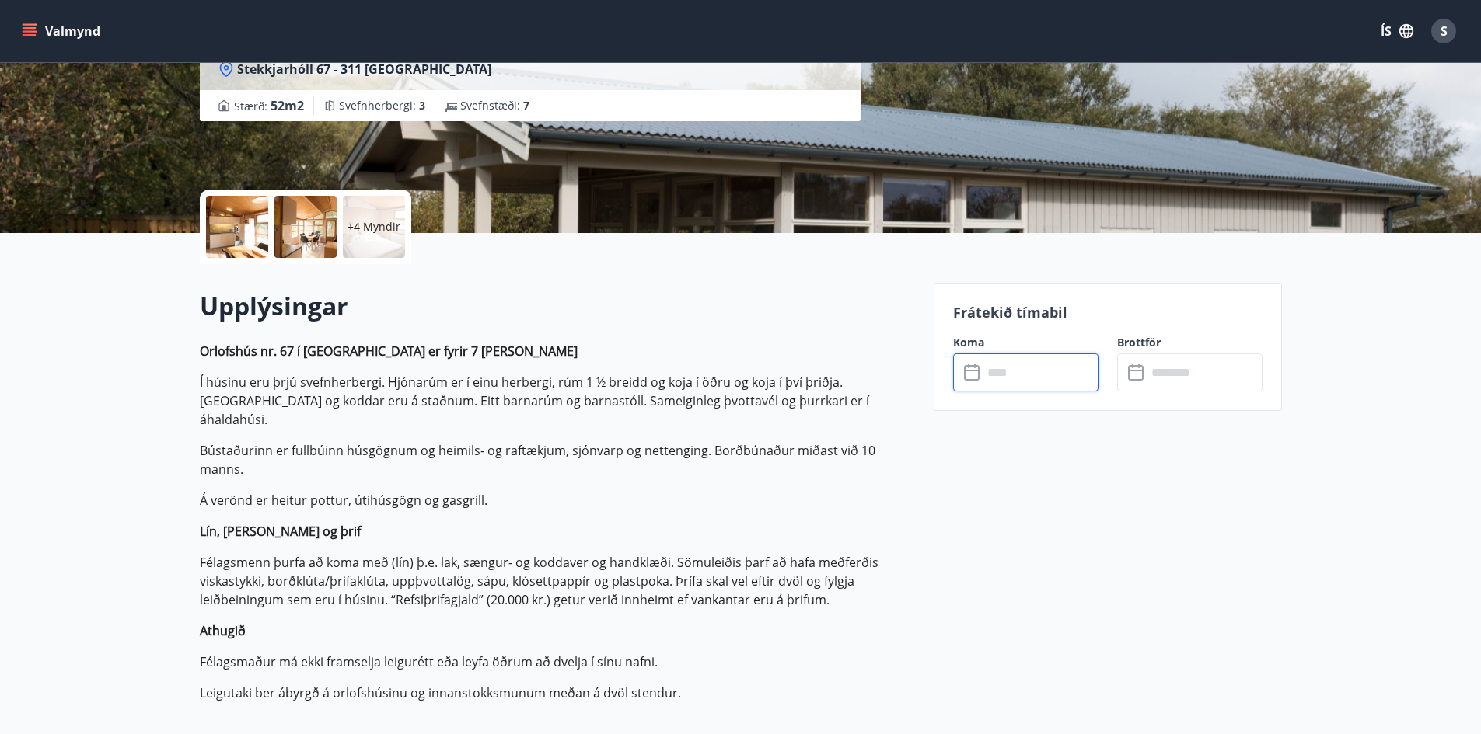
type input "******"
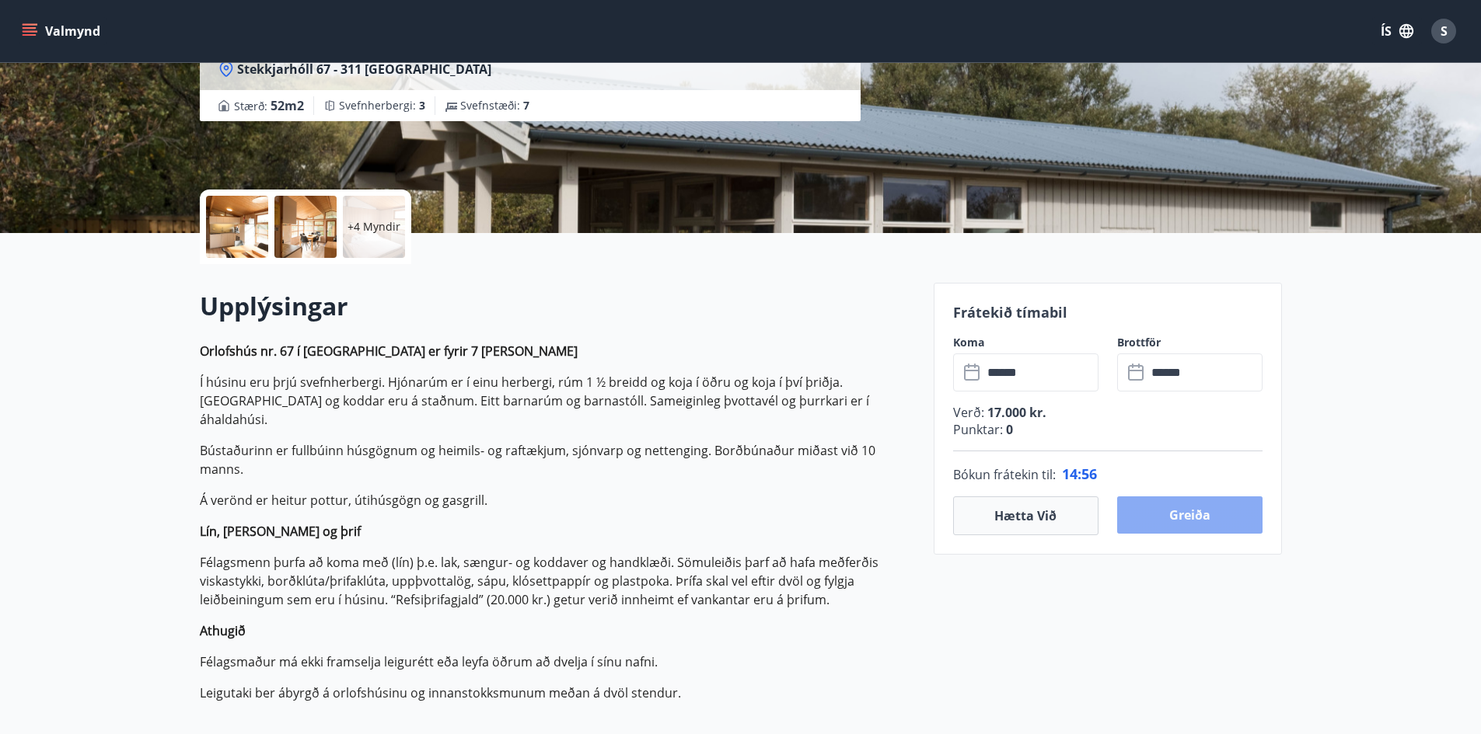
click at [1153, 513] on button "Greiða" at bounding box center [1189, 515] width 145 height 37
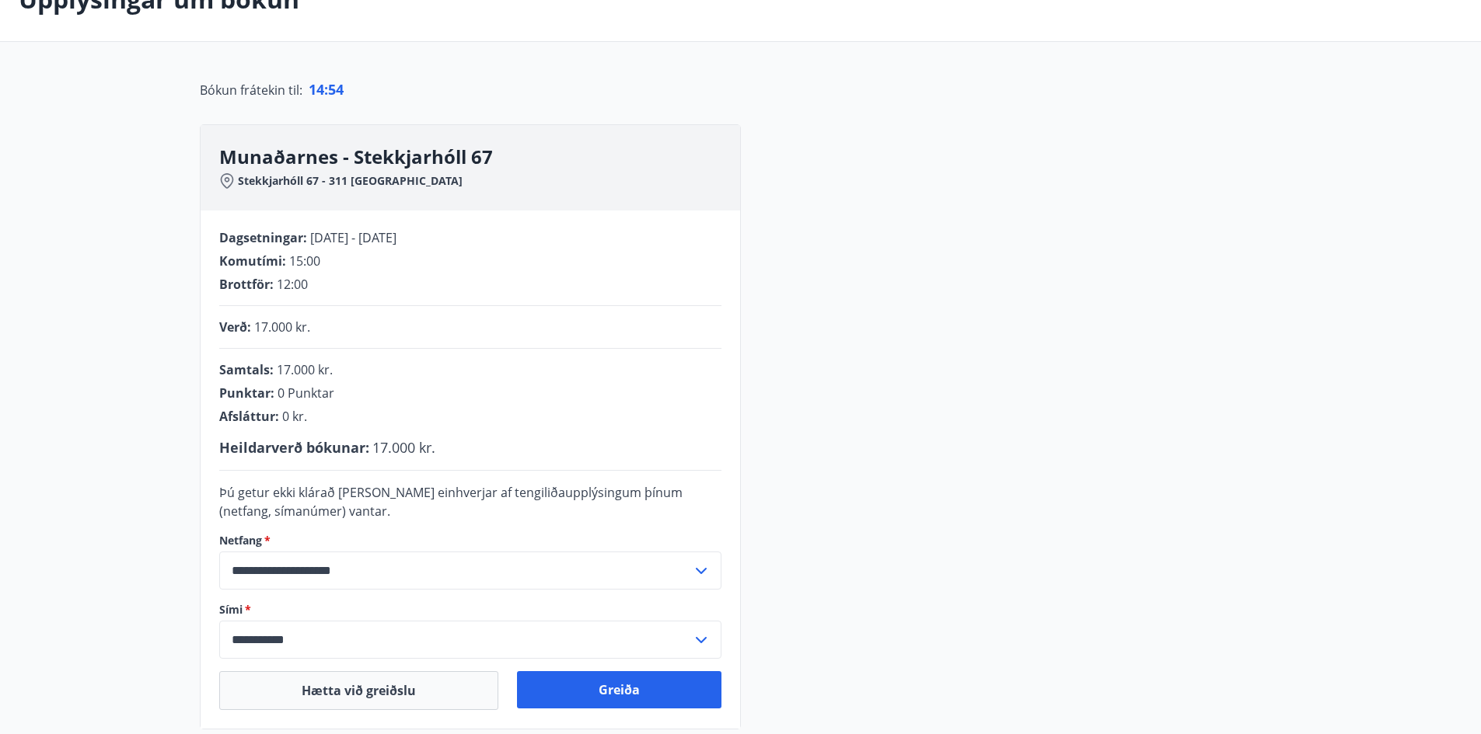
scroll to position [233, 0]
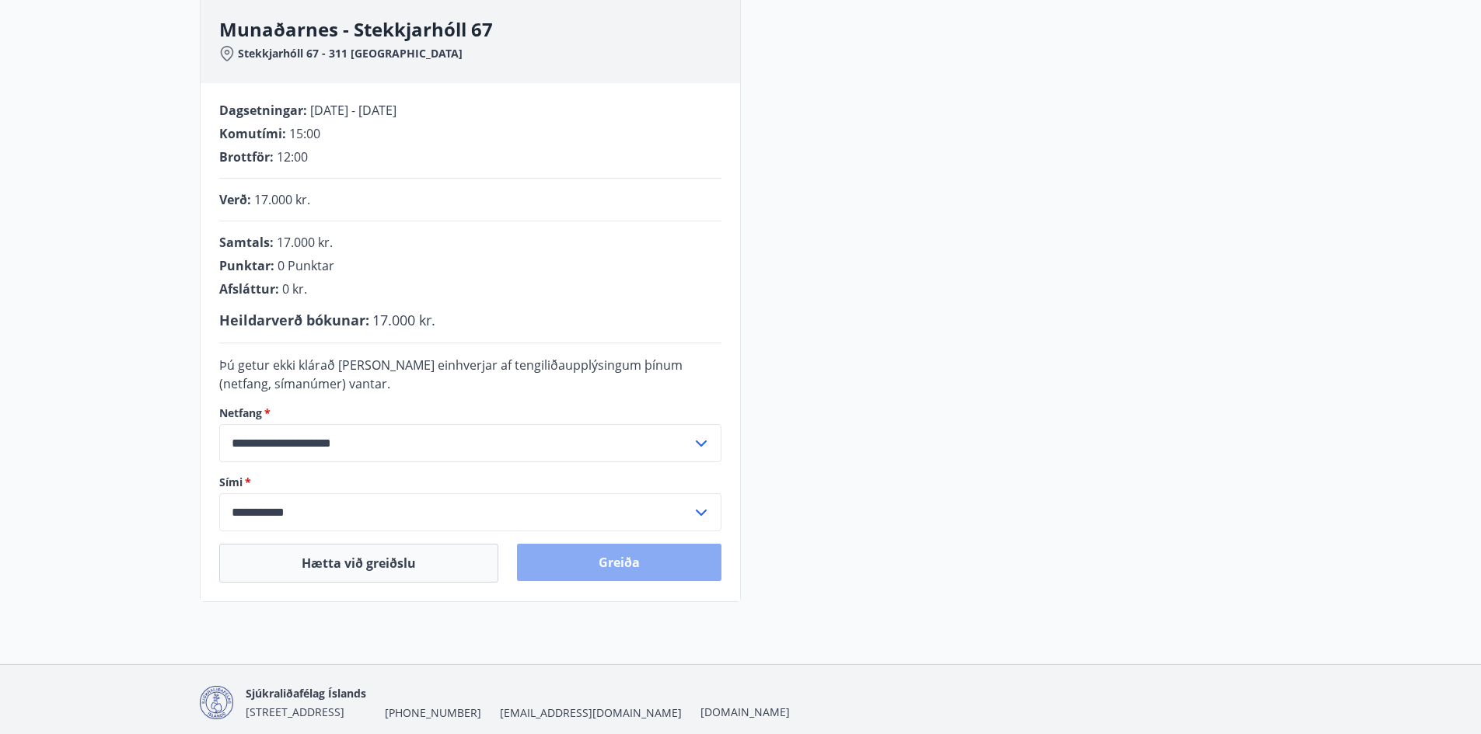
click at [634, 561] on button "Greiða" at bounding box center [619, 562] width 204 height 37
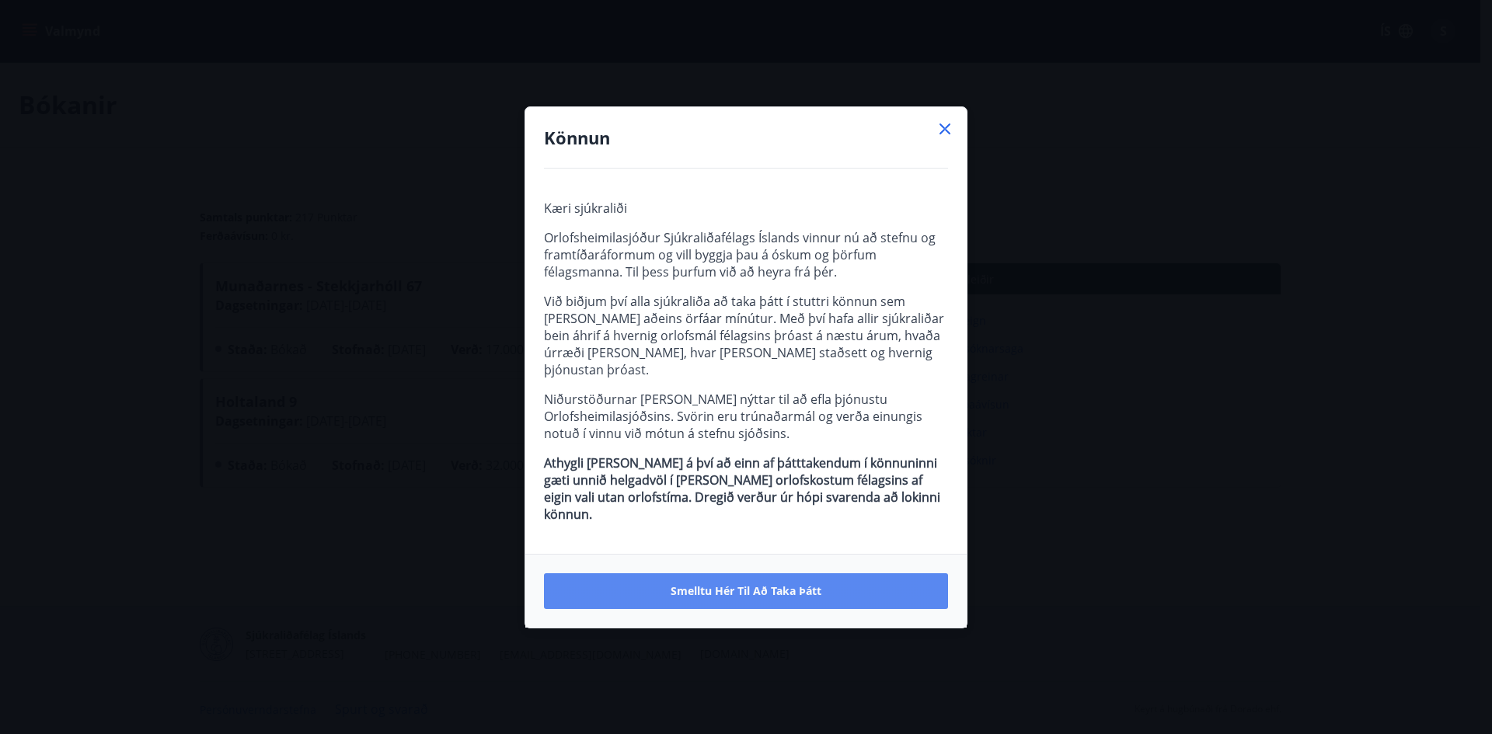
click at [818, 584] on span "Smelltu hér til að taka þátt" at bounding box center [746, 592] width 151 height 16
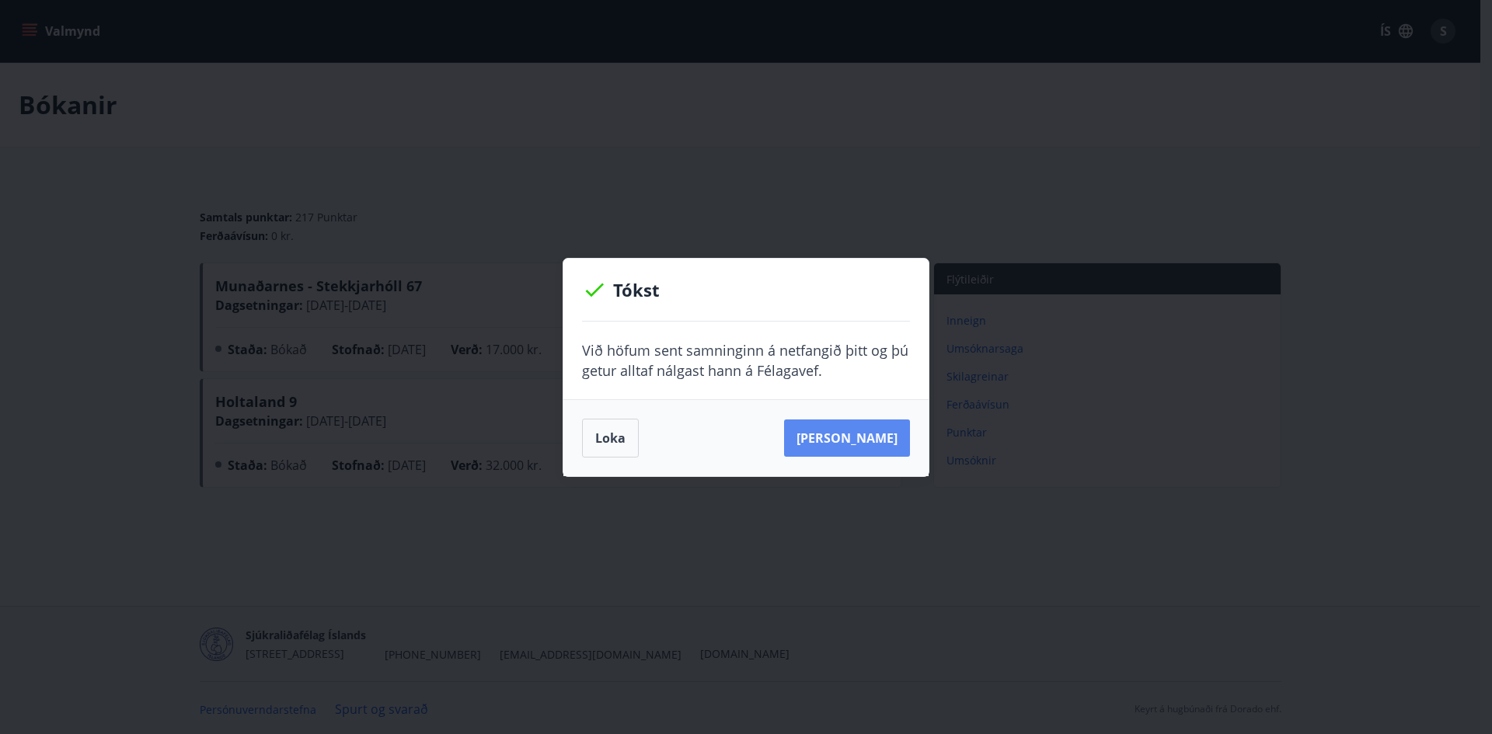
click at [853, 441] on button "Sjá samning" at bounding box center [847, 438] width 126 height 37
drag, startPoint x: 617, startPoint y: 442, endPoint x: 620, endPoint y: 433, distance: 9.8
click at [616, 442] on button "Loka" at bounding box center [610, 438] width 57 height 39
